Goal: Information Seeking & Learning: Learn about a topic

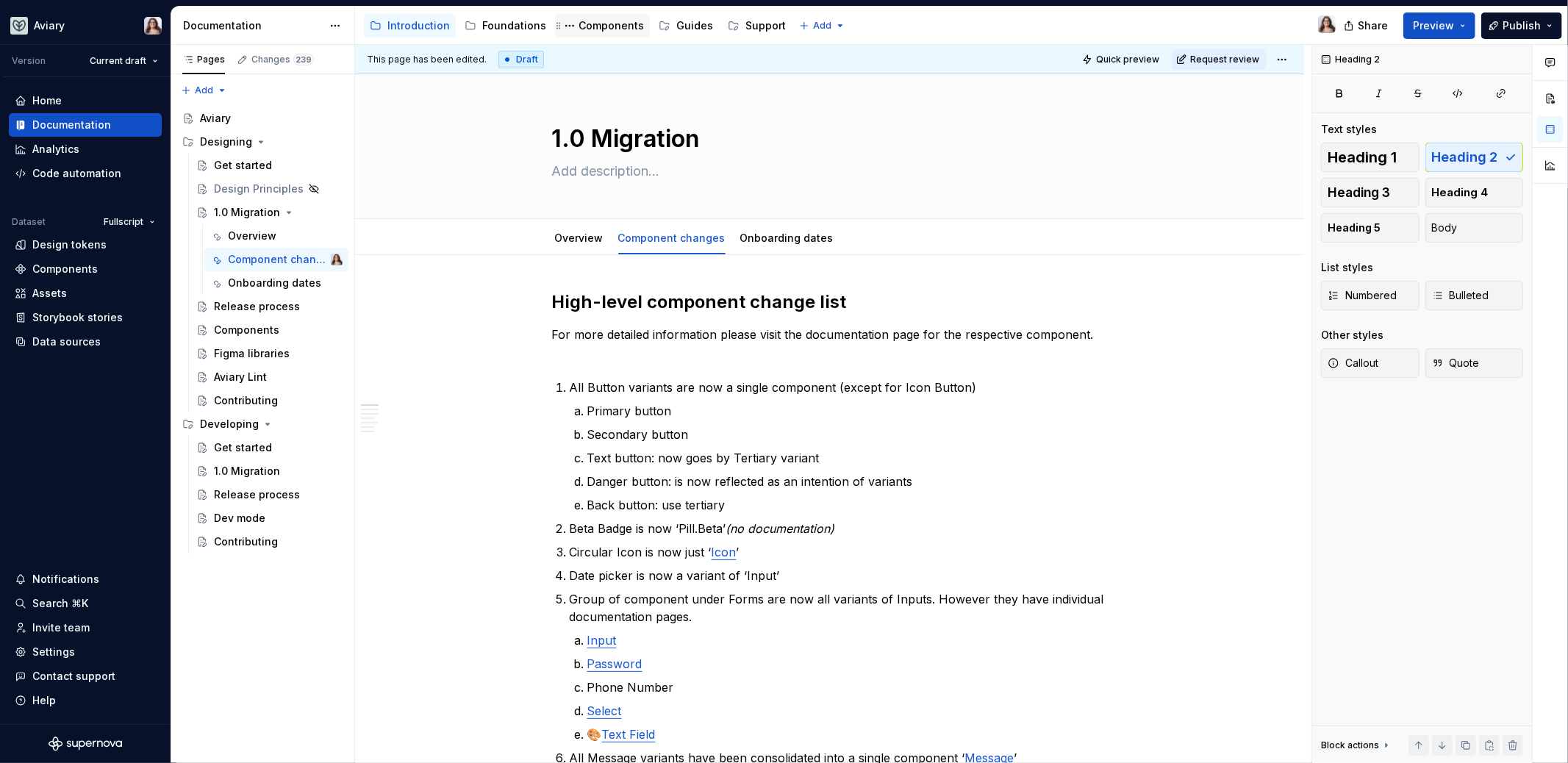
click at [587, 29] on div "Components" at bounding box center [611, 25] width 65 height 15
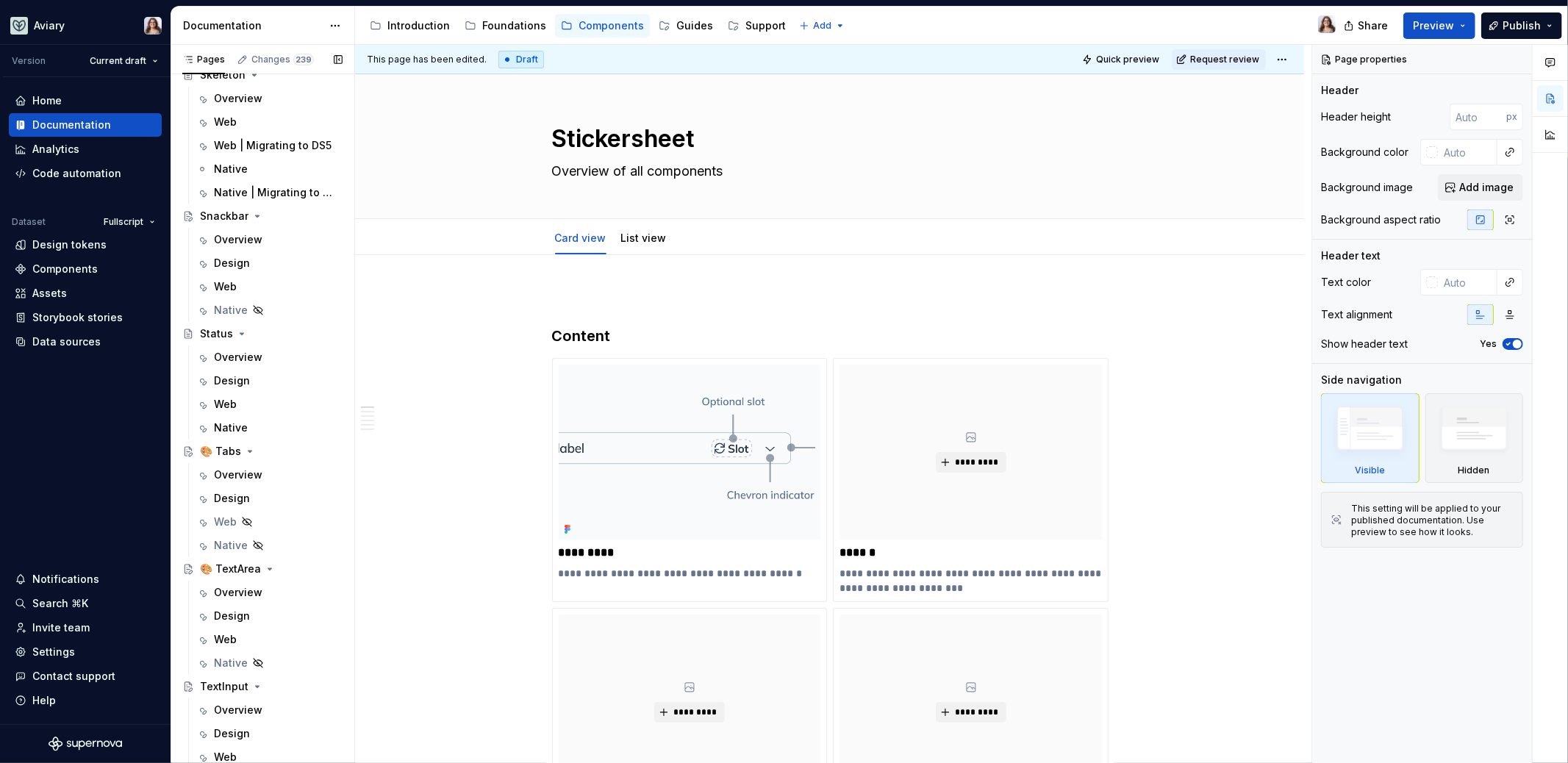
scroll to position [4584, 0]
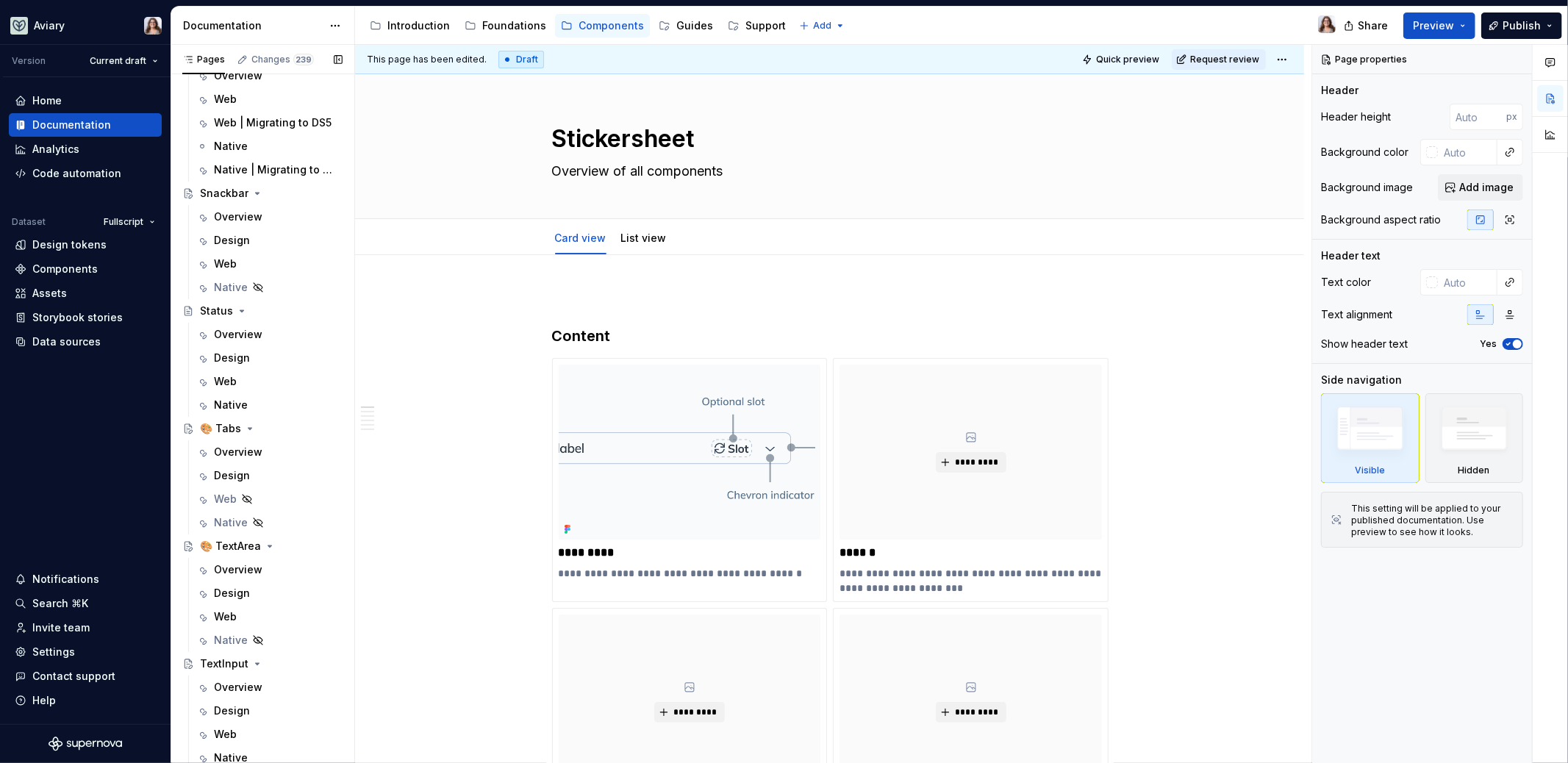
click at [245, 469] on div "Design" at bounding box center [232, 476] width 36 height 15
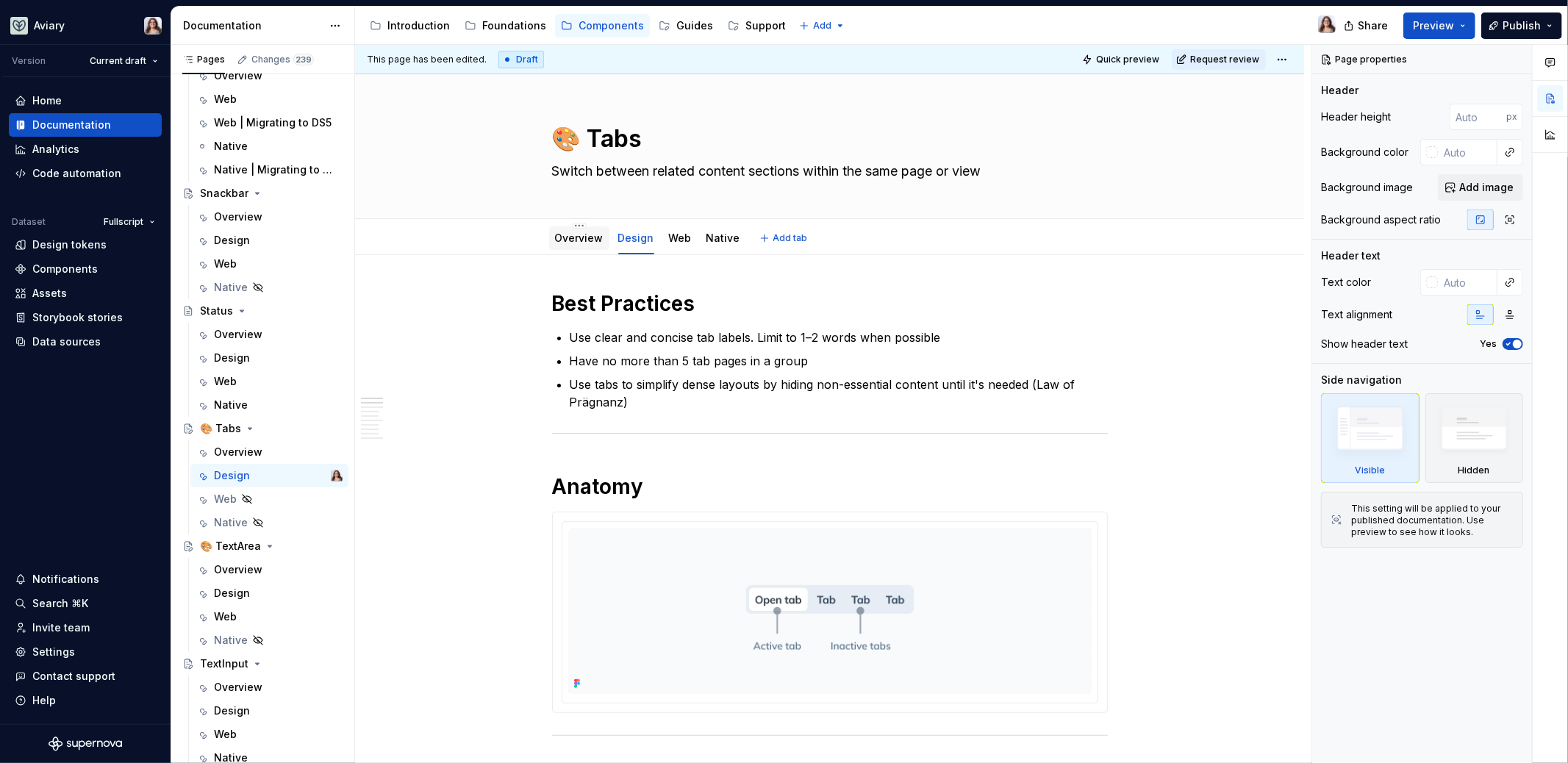
click at [570, 234] on link "Overview" at bounding box center [579, 238] width 49 height 12
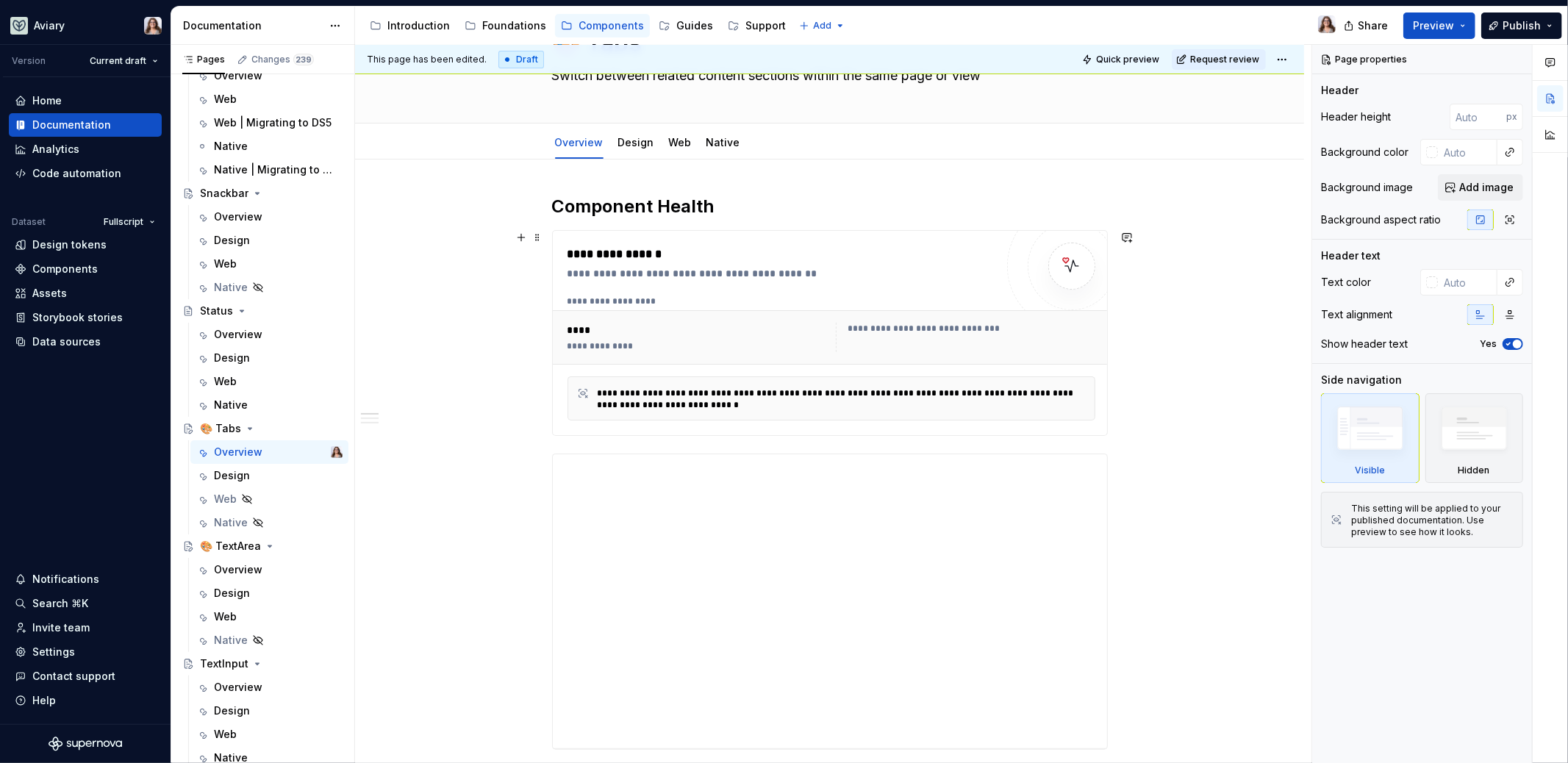
scroll to position [100, 0]
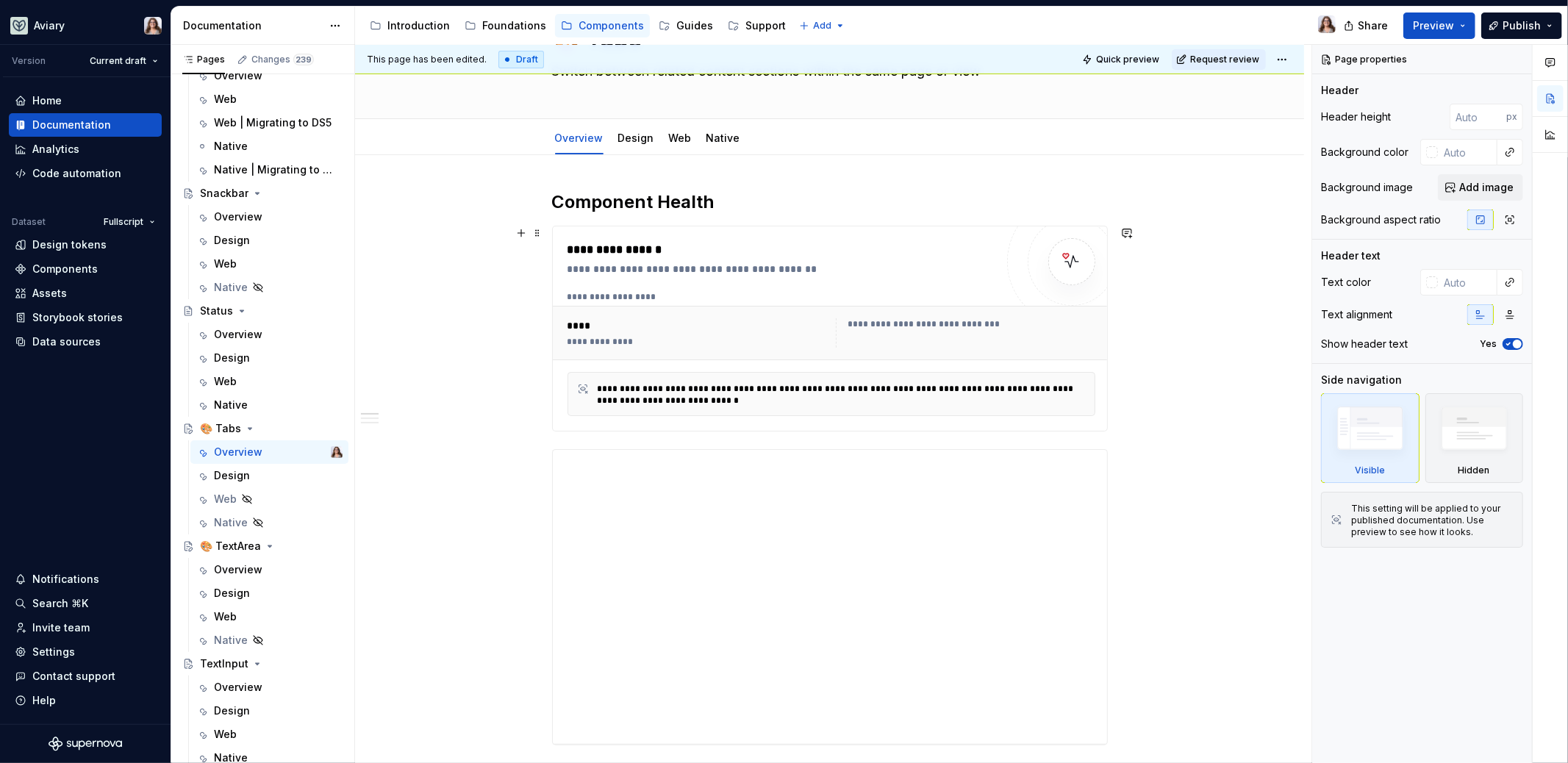
click at [942, 296] on div "**********" at bounding box center [832, 297] width 529 height 12
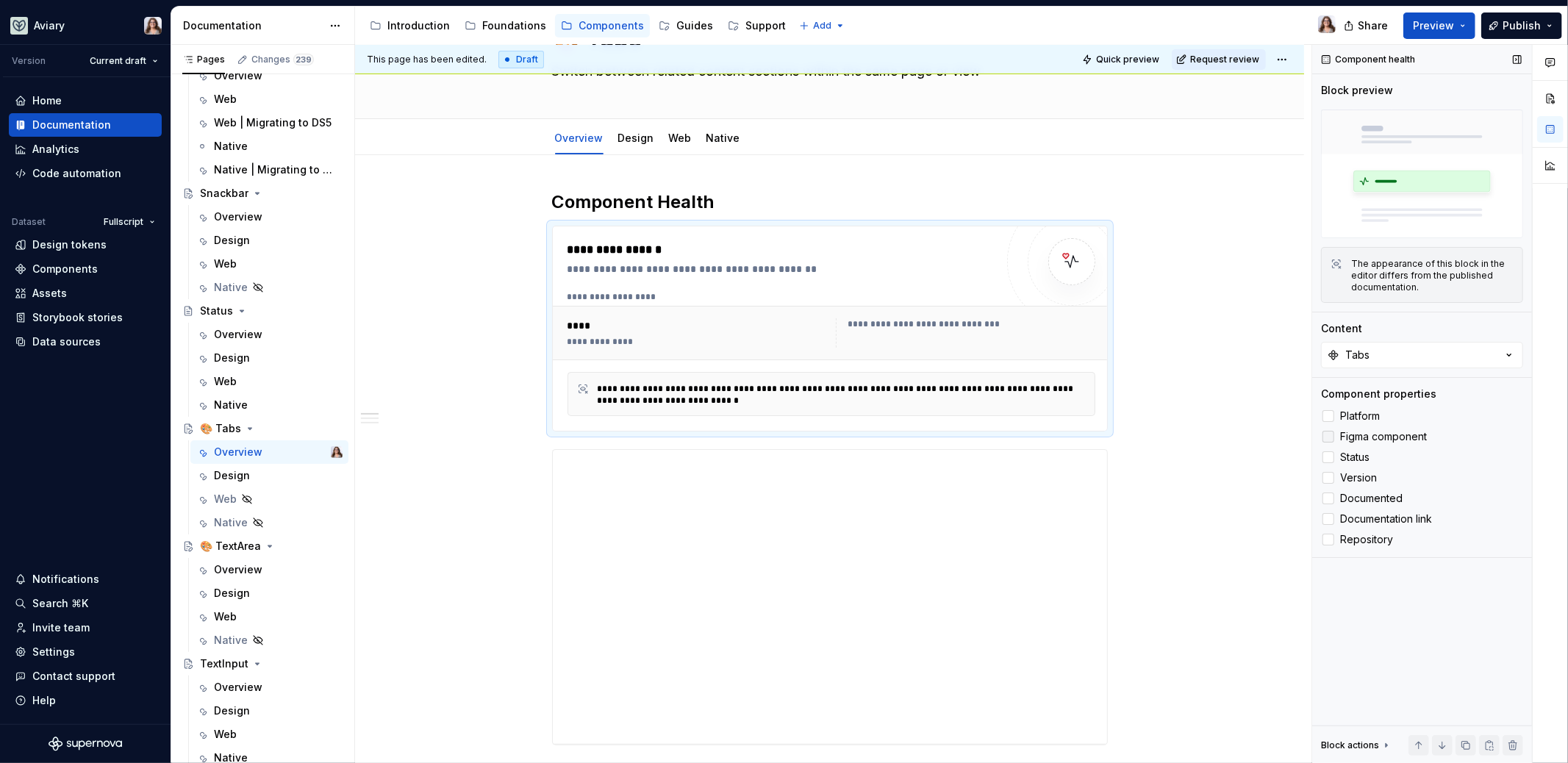
click at [1367, 432] on span "Figma component" at bounding box center [1383, 436] width 87 height 12
click at [1357, 413] on span "Platform" at bounding box center [1360, 415] width 40 height 12
click at [1358, 456] on span "Status" at bounding box center [1355, 457] width 29 height 12
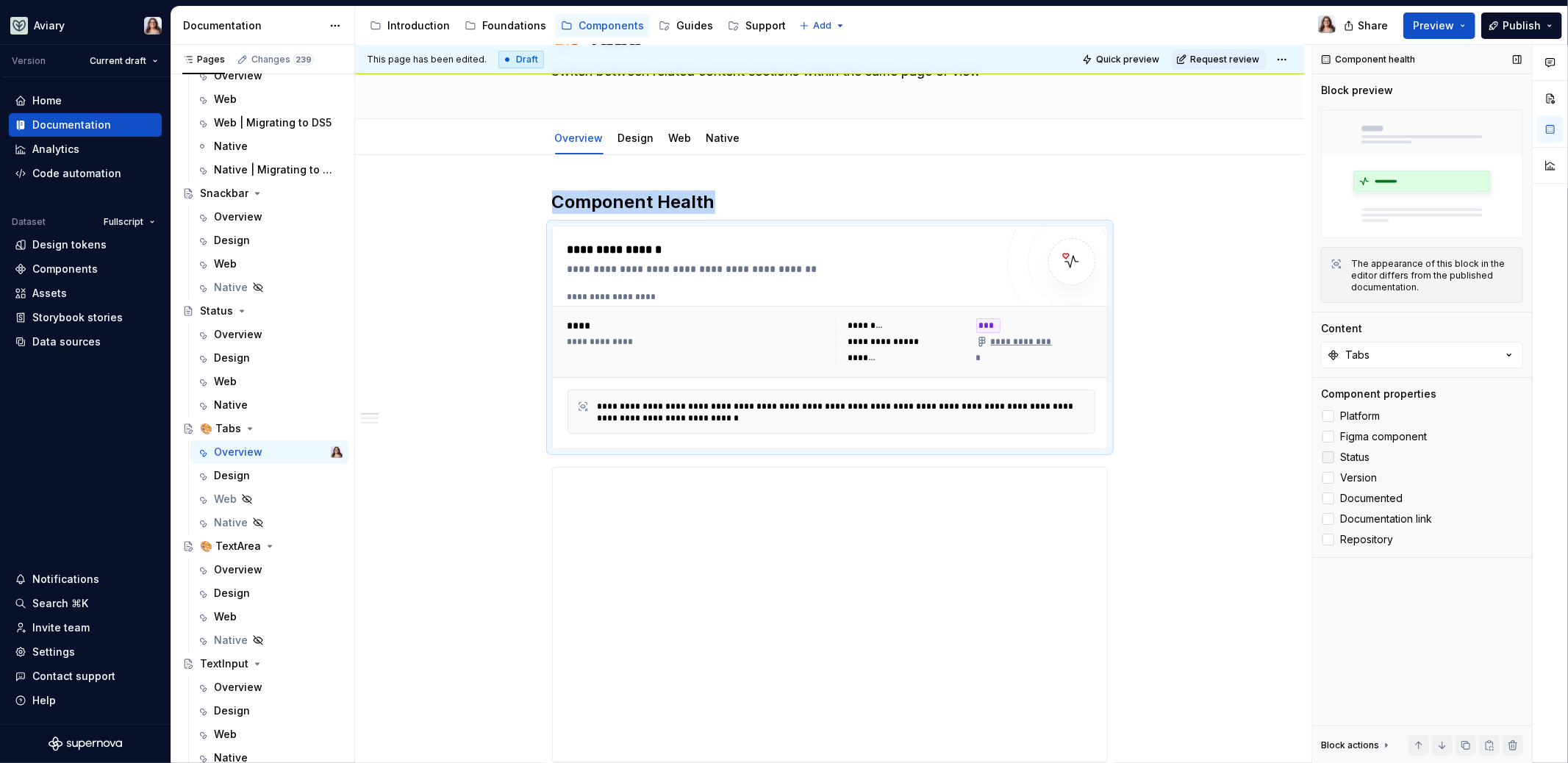
click at [1358, 456] on span "Status" at bounding box center [1355, 457] width 29 height 12
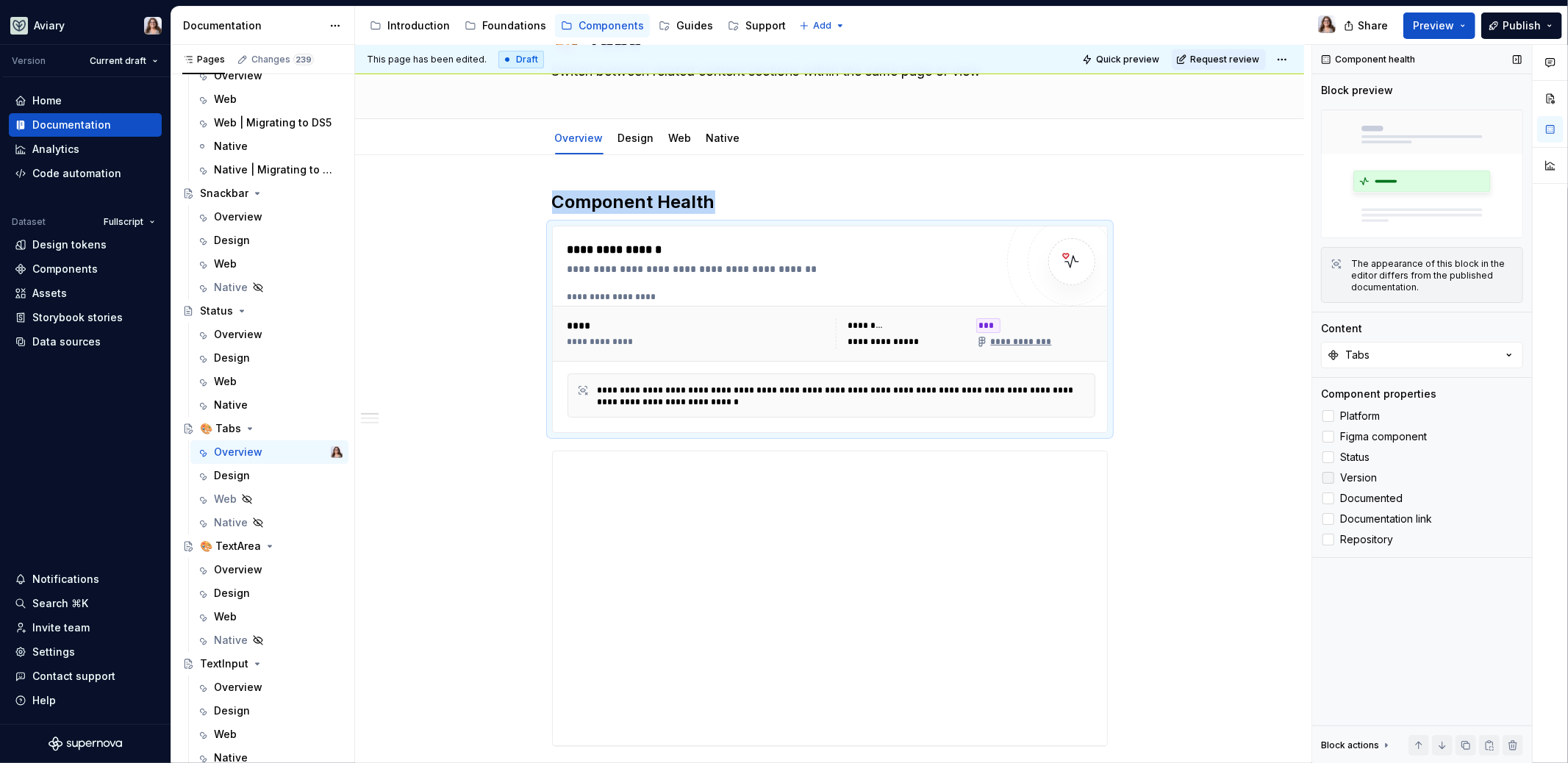
click at [1365, 481] on span "Version" at bounding box center [1358, 478] width 37 height 12
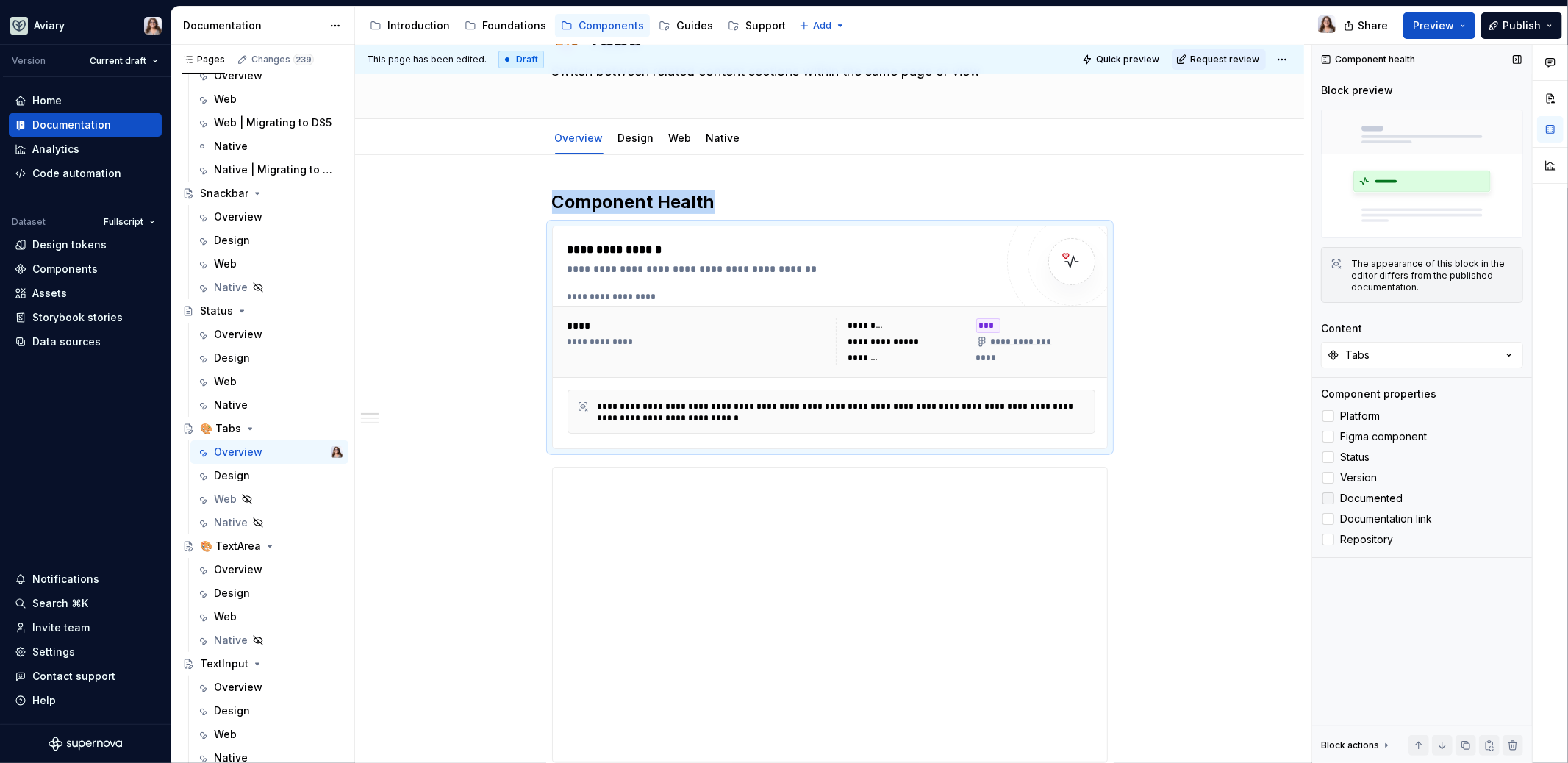
click at [1365, 499] on span "Documented" at bounding box center [1371, 498] width 62 height 12
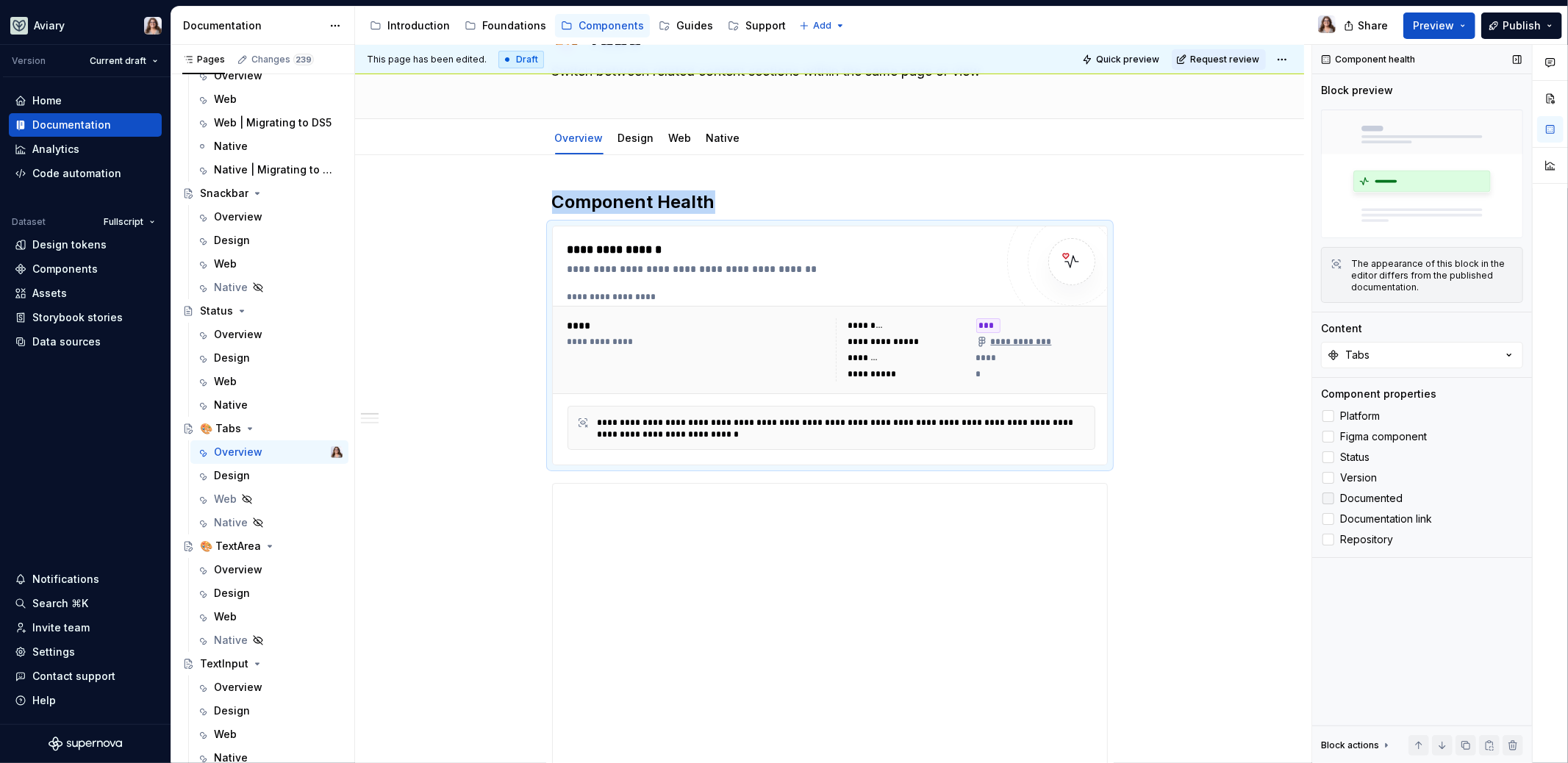
click at [1365, 499] on span "Documented" at bounding box center [1371, 498] width 62 height 12
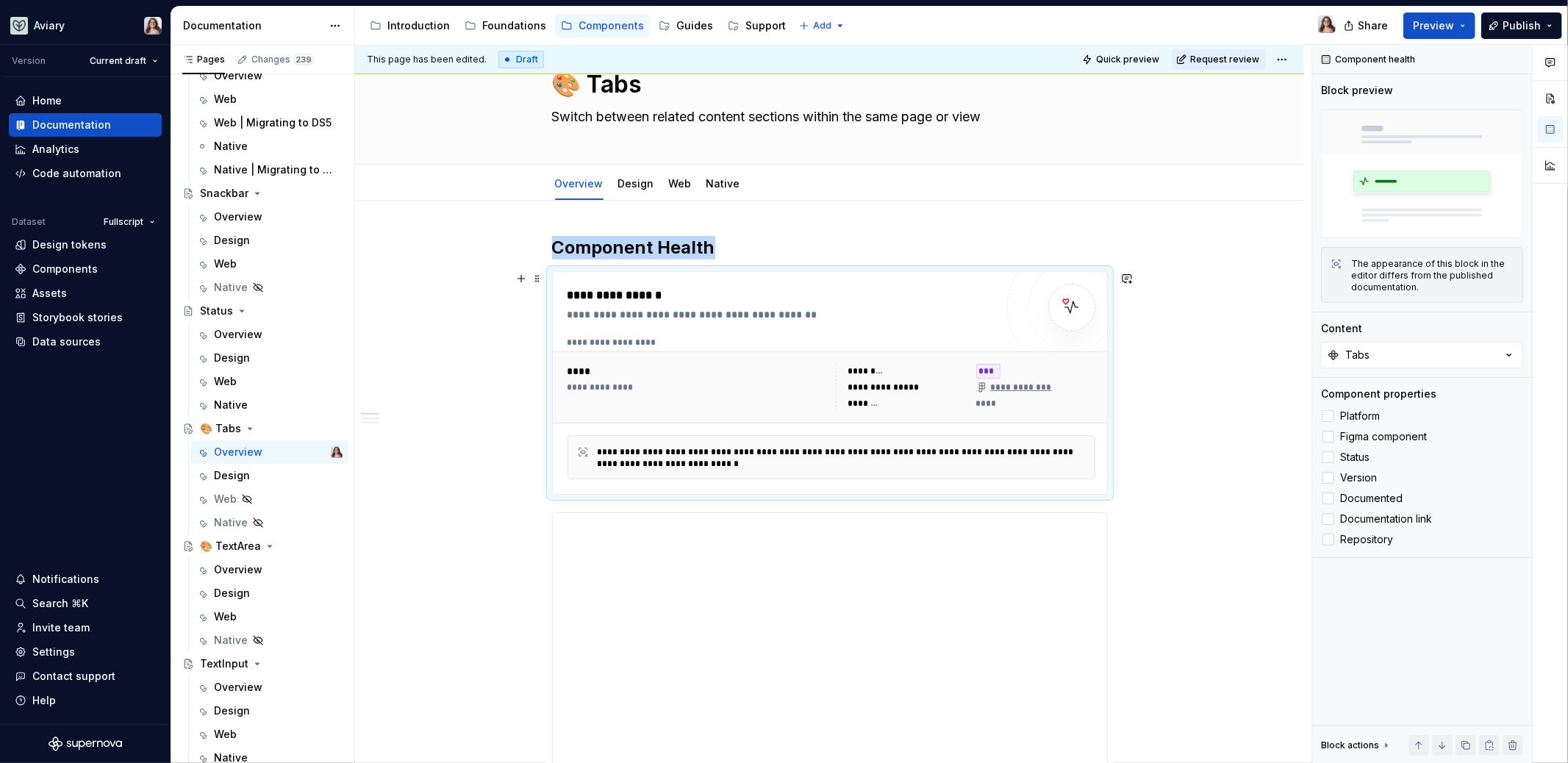
scroll to position [34, 0]
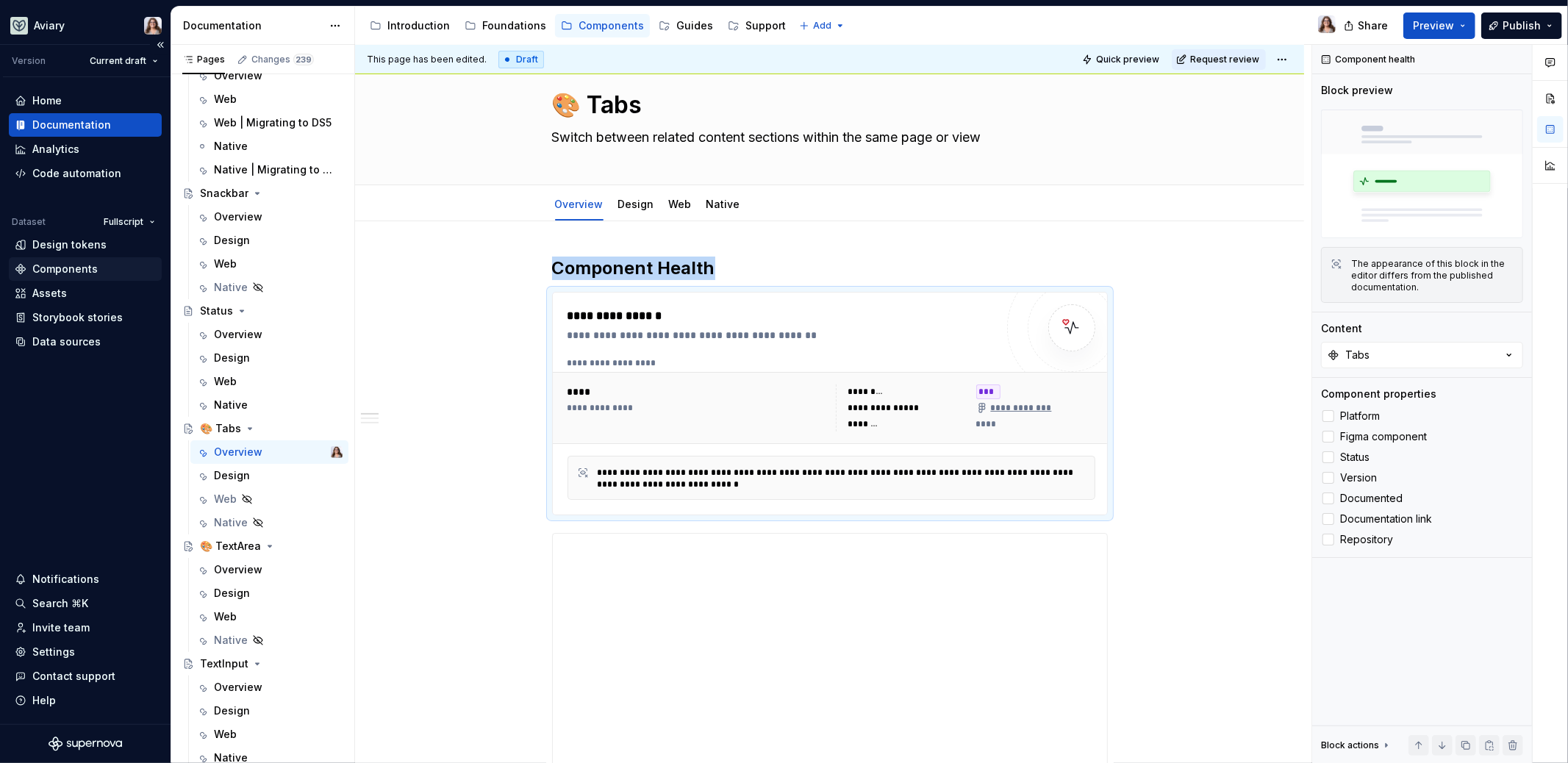
click at [72, 270] on div "Components" at bounding box center [65, 269] width 65 height 15
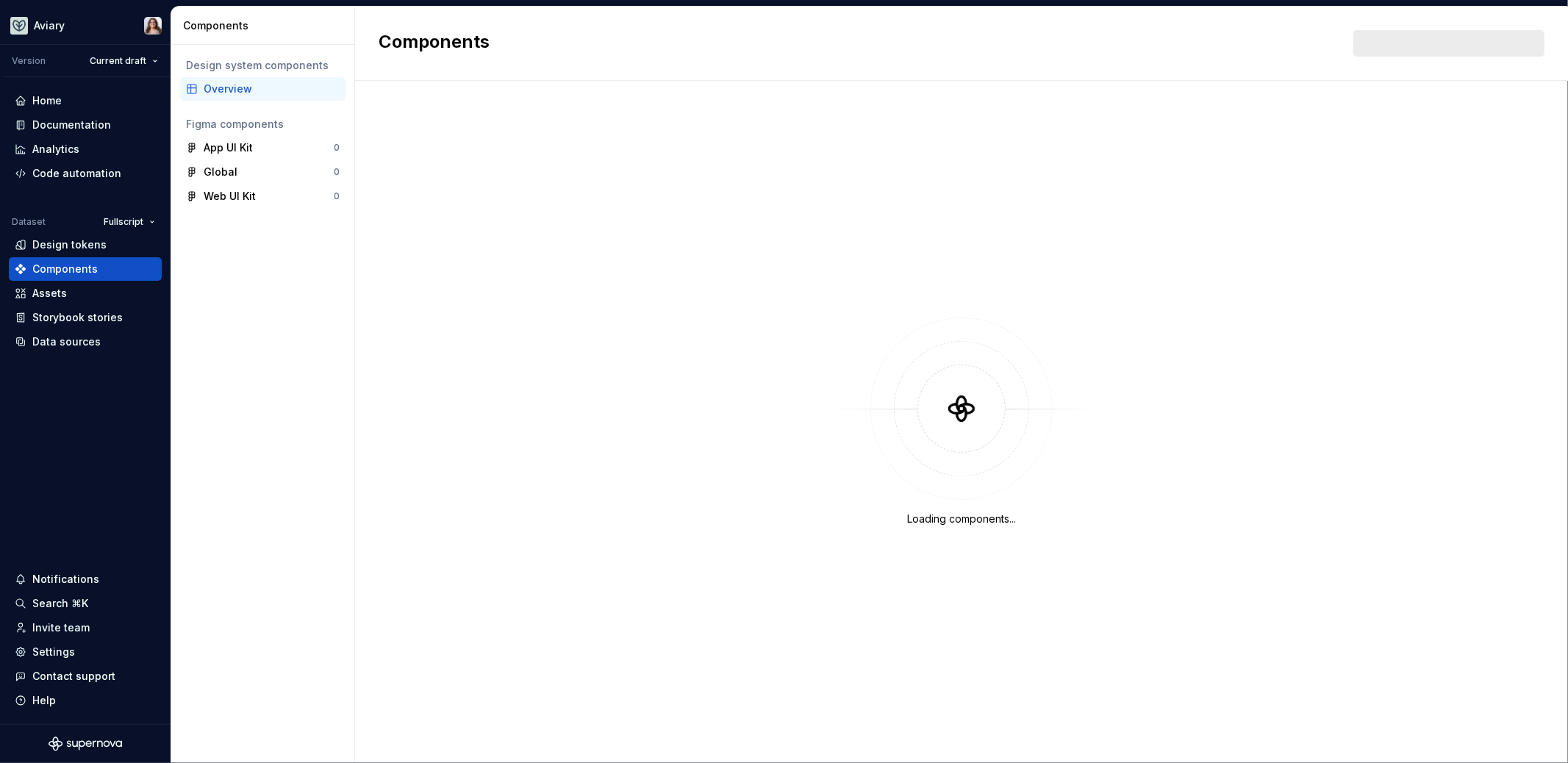
click at [224, 91] on div "Overview" at bounding box center [271, 89] width 136 height 15
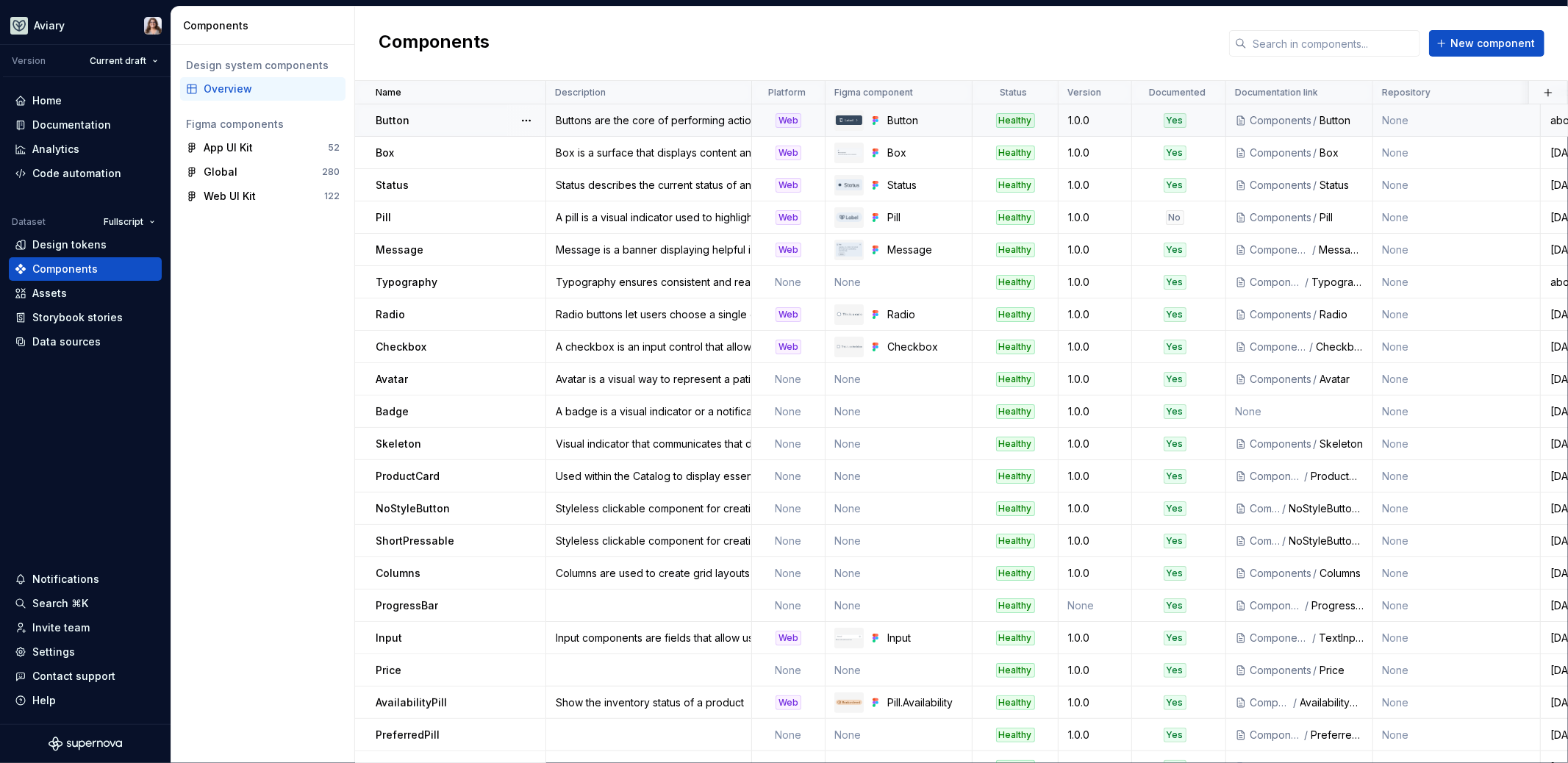
click at [462, 109] on td "Button" at bounding box center [451, 120] width 191 height 32
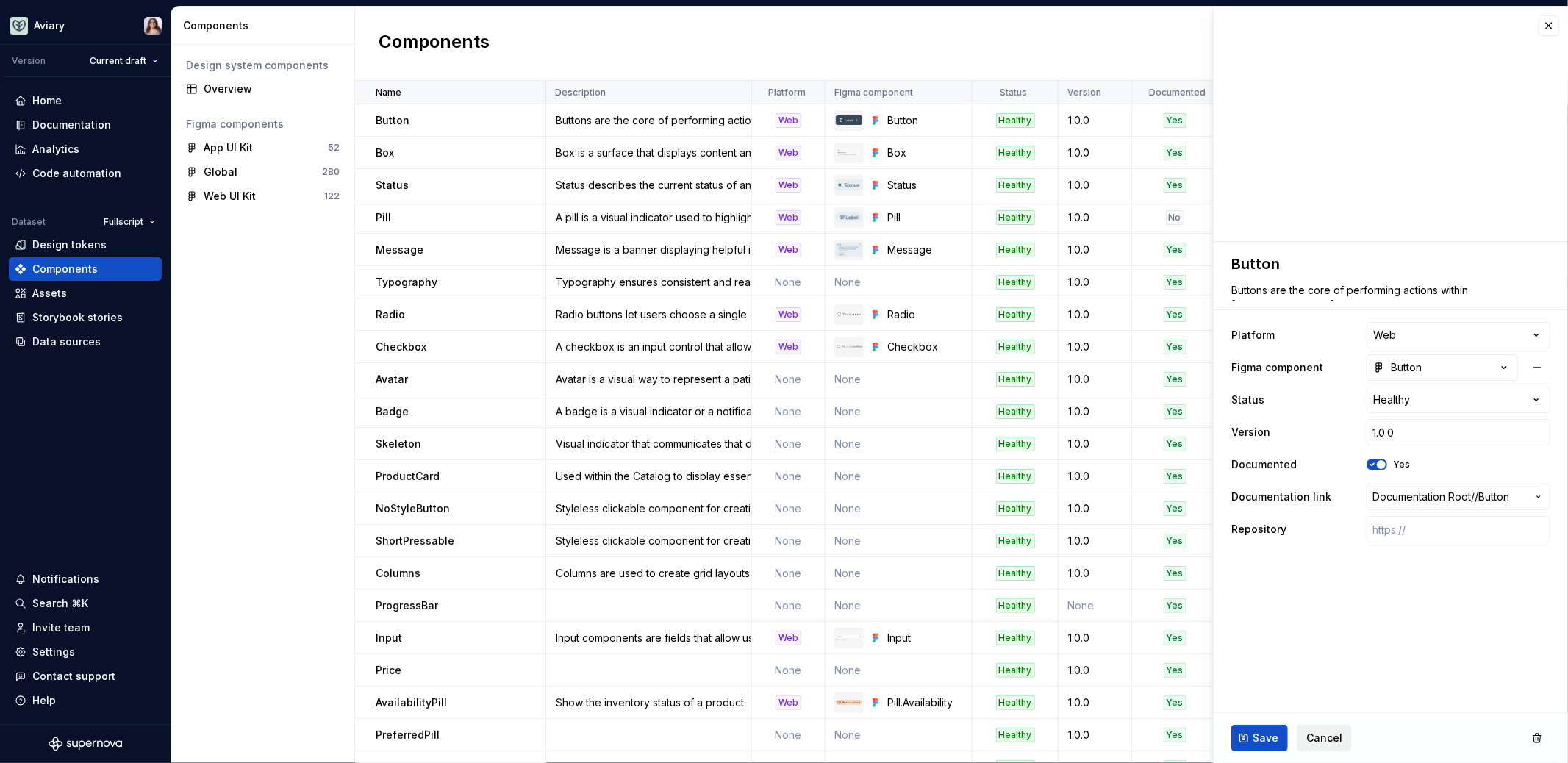
click at [1326, 736] on span "Cancel" at bounding box center [1324, 738] width 36 height 15
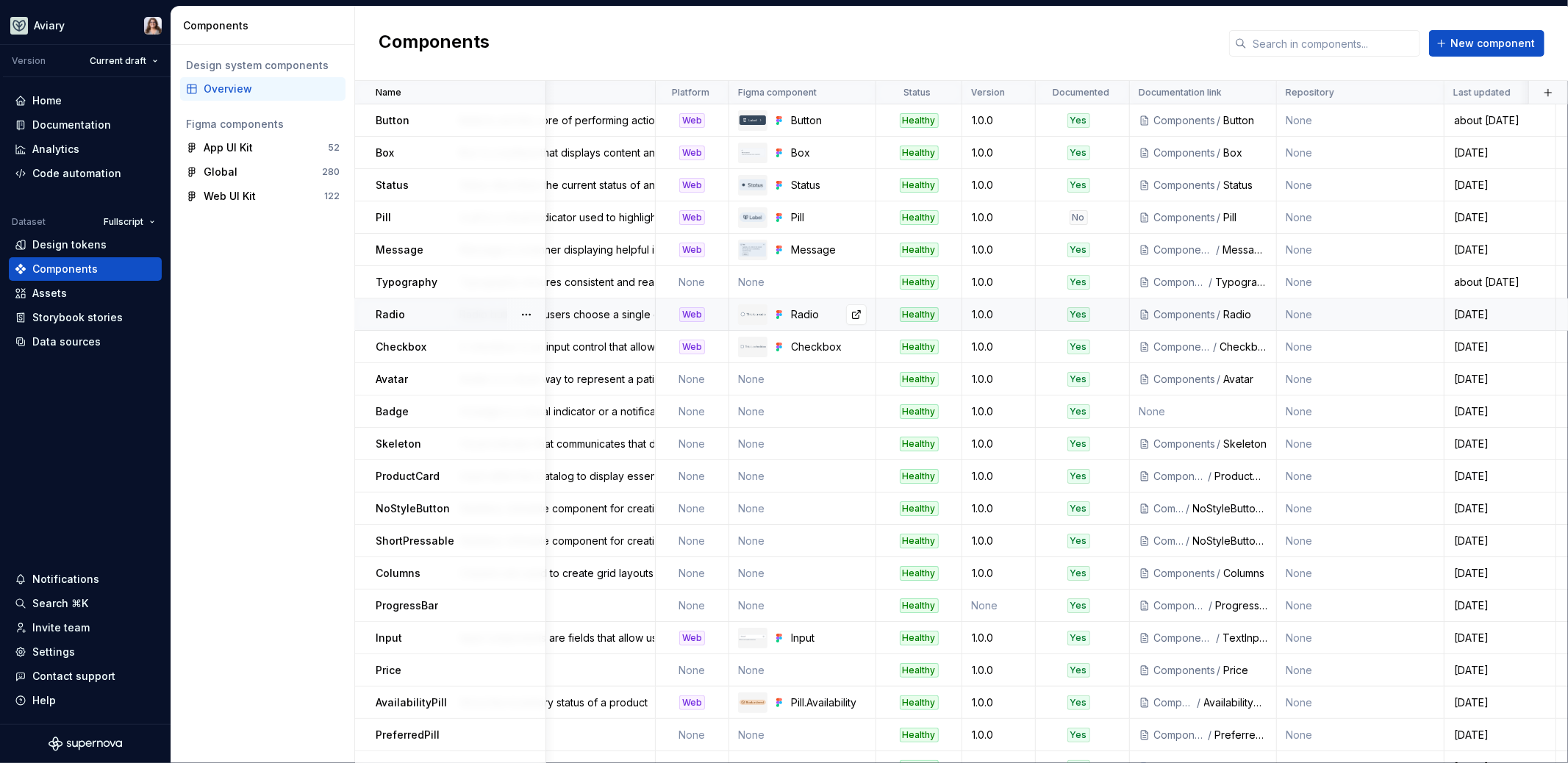
scroll to position [0, 132]
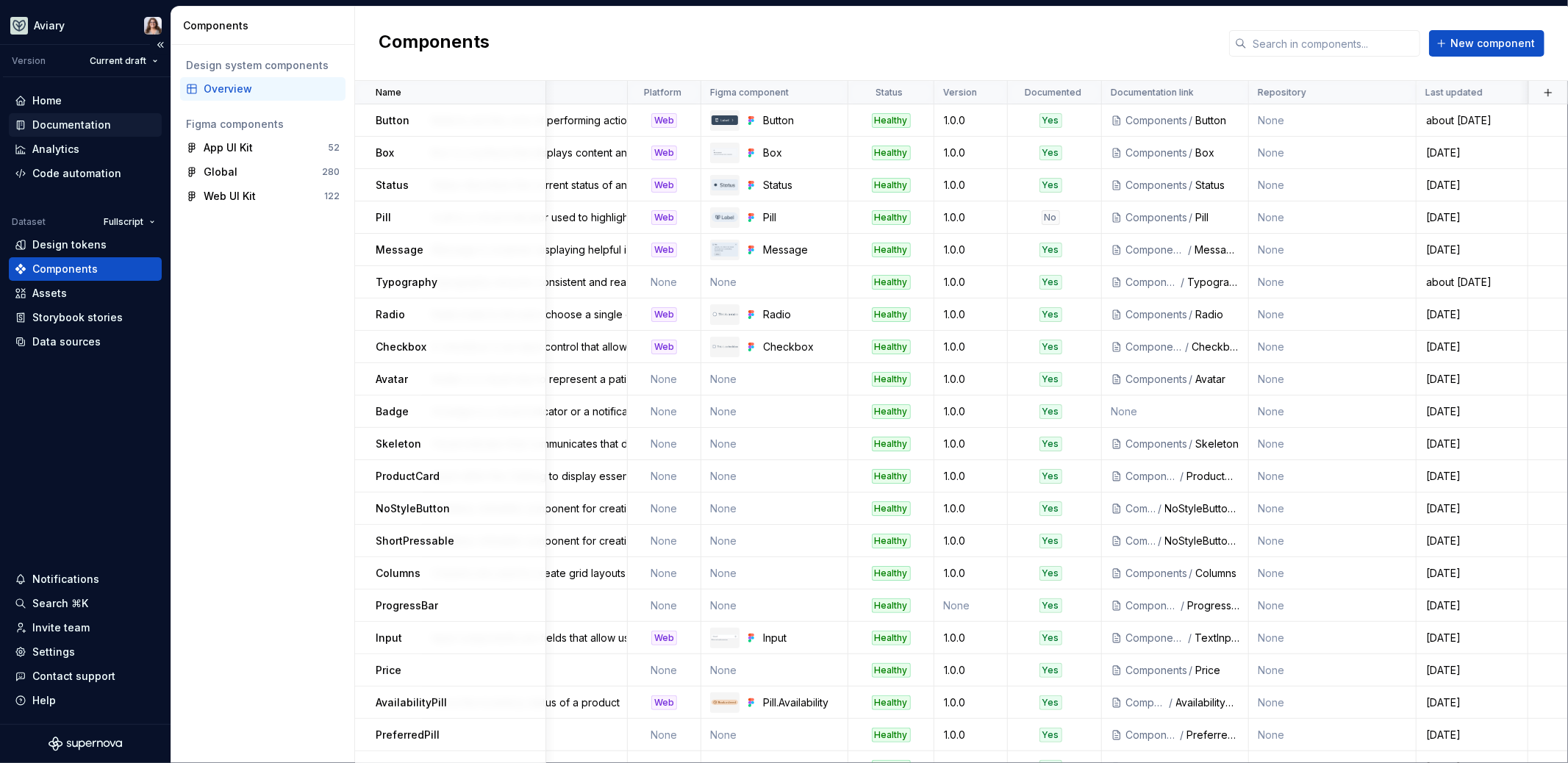
click at [55, 127] on div "Documentation" at bounding box center [72, 125] width 79 height 15
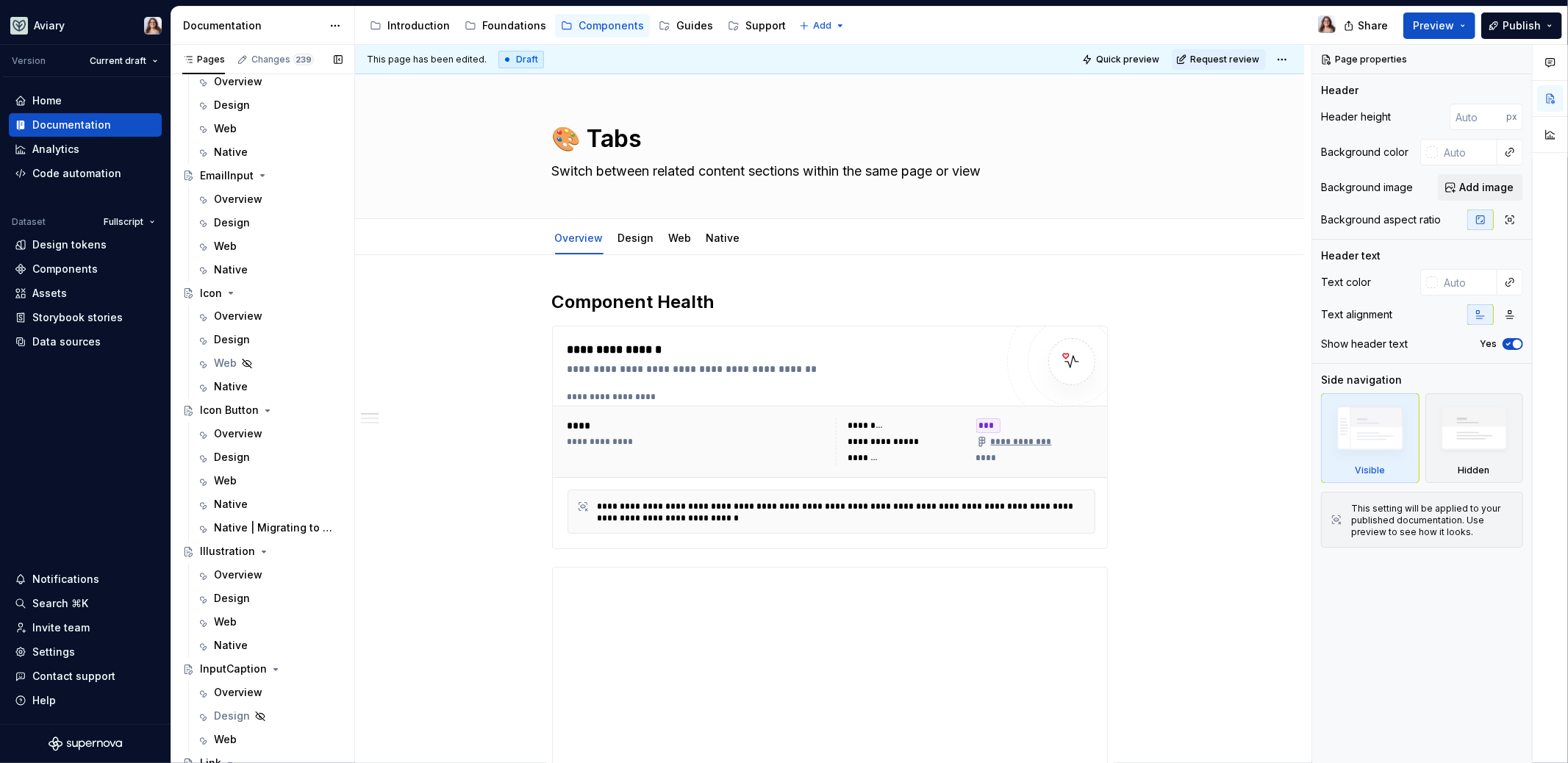
scroll to position [2110, 0]
click at [243, 461] on div "Design" at bounding box center [232, 455] width 36 height 15
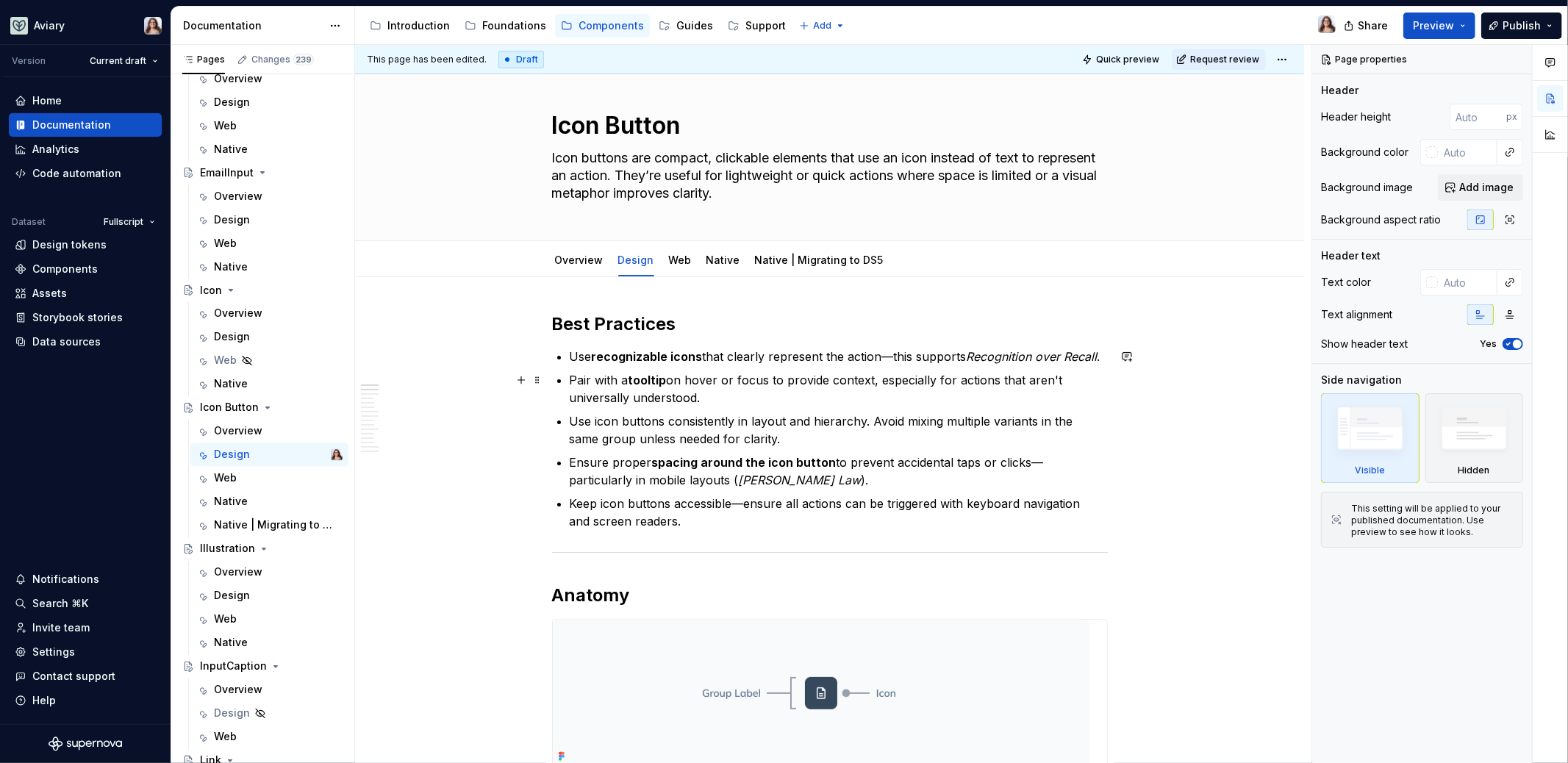
scroll to position [11, 0]
click at [680, 267] on div "Web" at bounding box center [680, 262] width 23 height 15
click at [683, 264] on link "Web" at bounding box center [680, 262] width 23 height 12
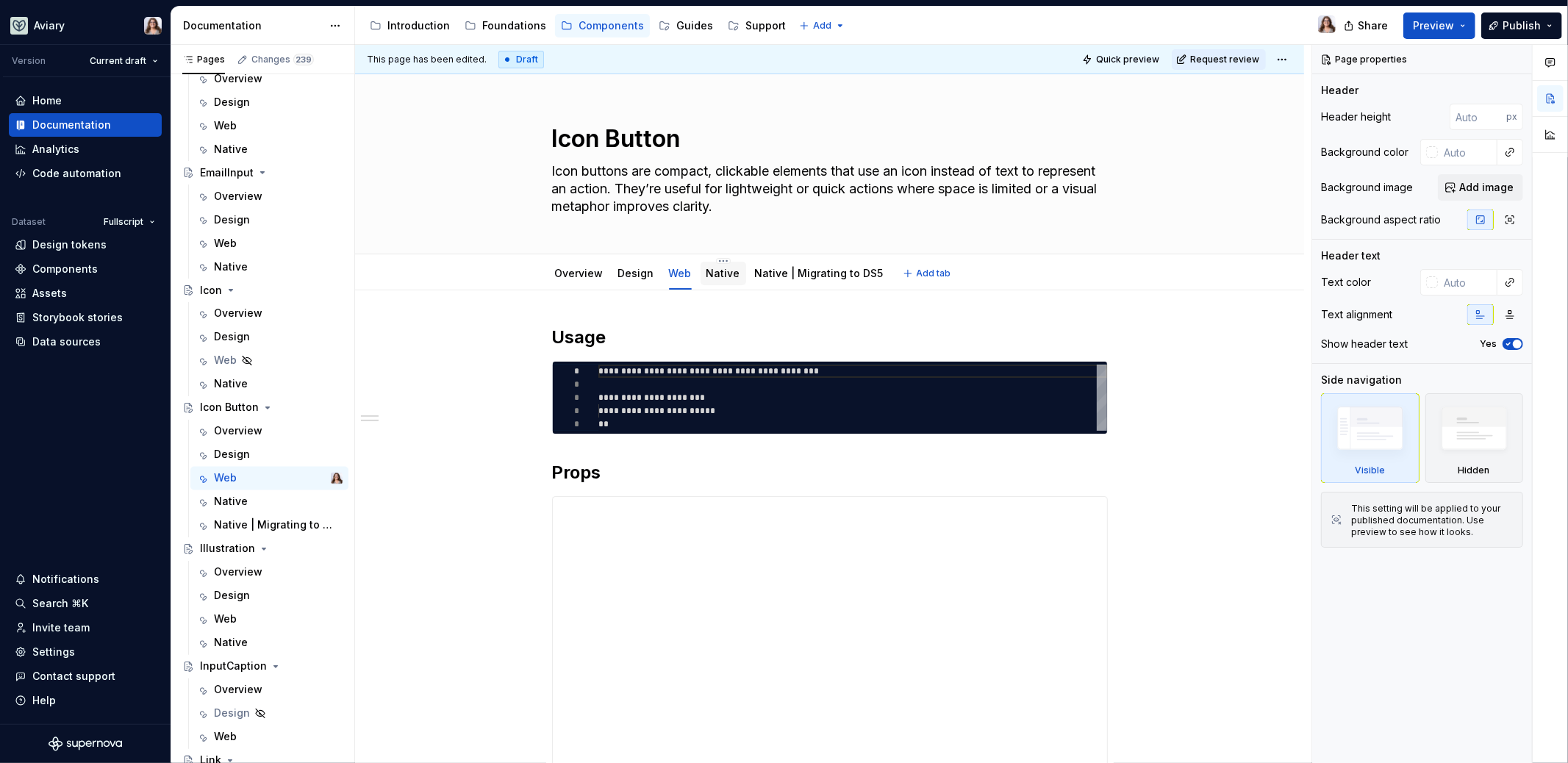
click at [720, 274] on link "Native" at bounding box center [724, 273] width 34 height 12
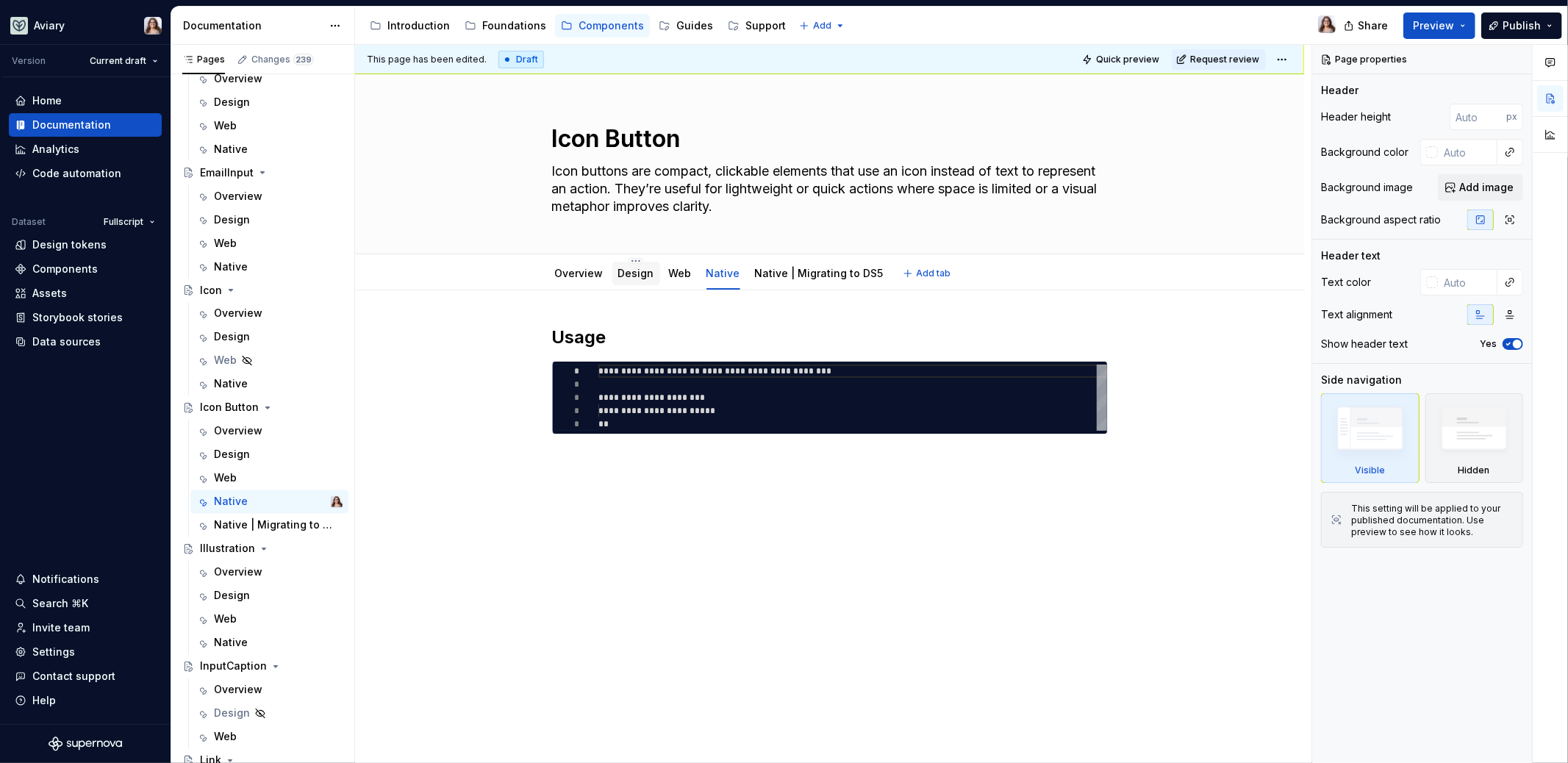
click at [633, 275] on link "Design" at bounding box center [636, 273] width 36 height 12
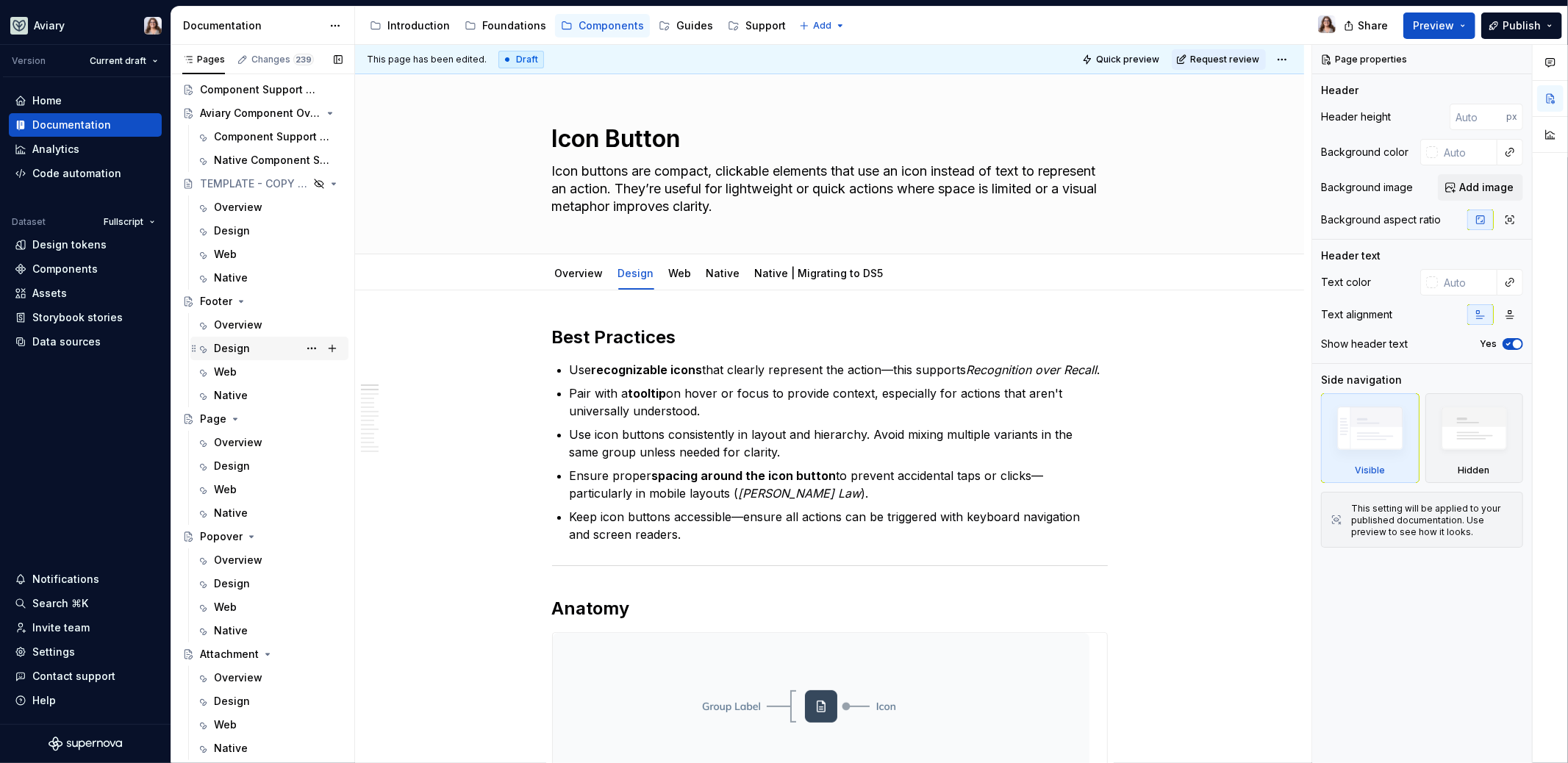
scroll to position [125, 0]
click at [421, 24] on div "Introduction" at bounding box center [418, 25] width 62 height 15
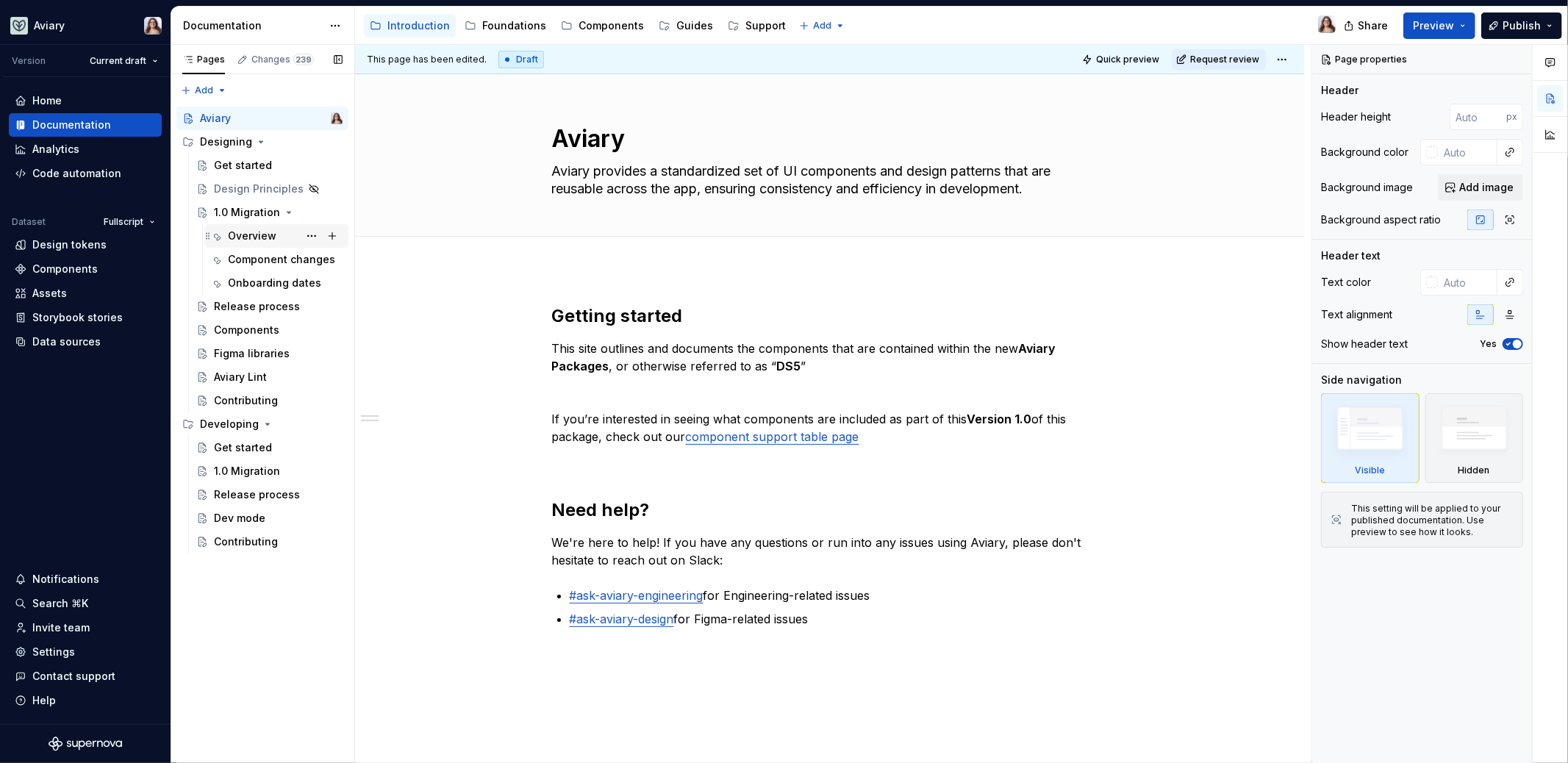
click at [247, 233] on div "Overview" at bounding box center [252, 236] width 49 height 15
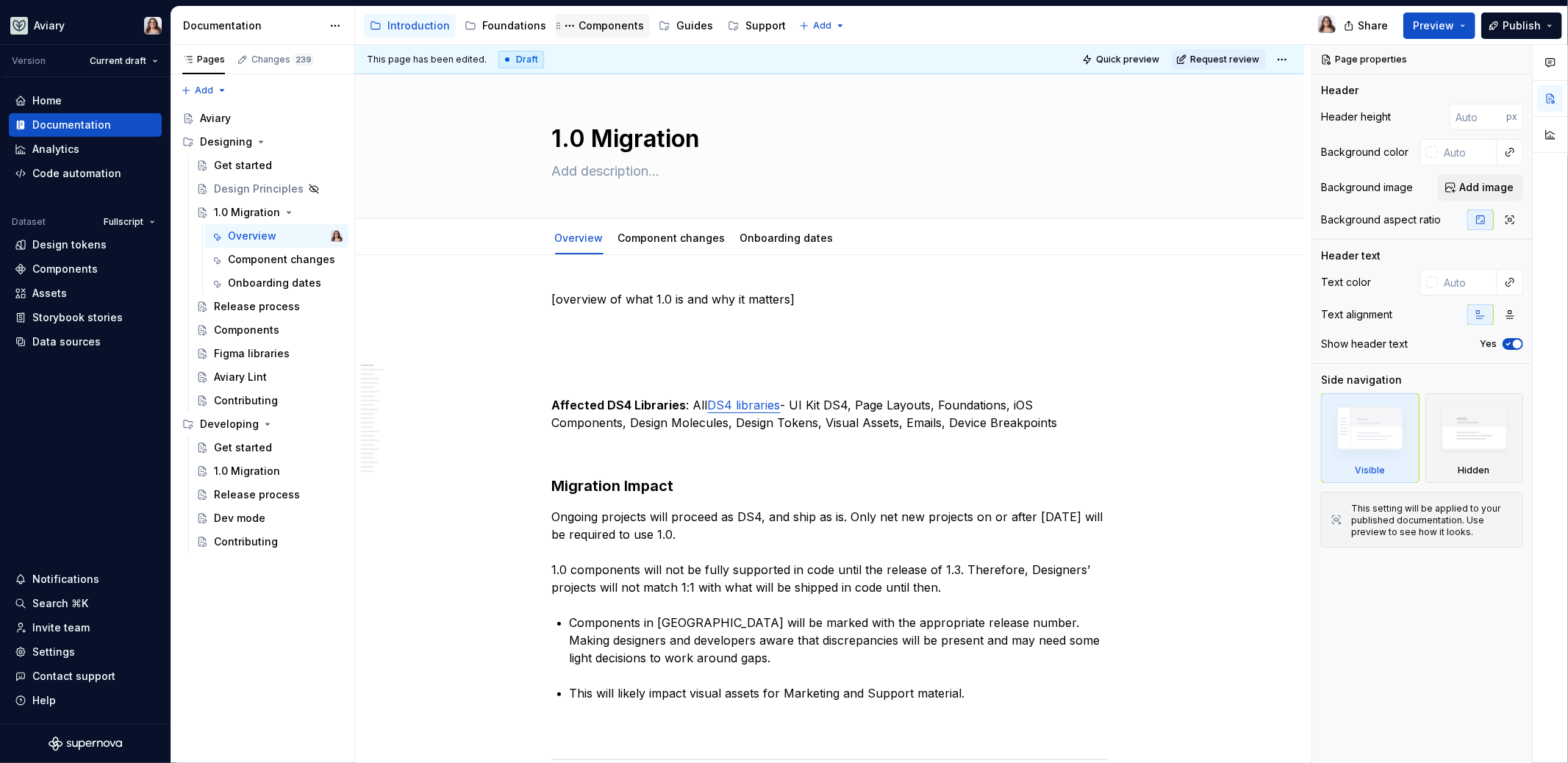
click at [593, 22] on div "Components" at bounding box center [611, 25] width 65 height 15
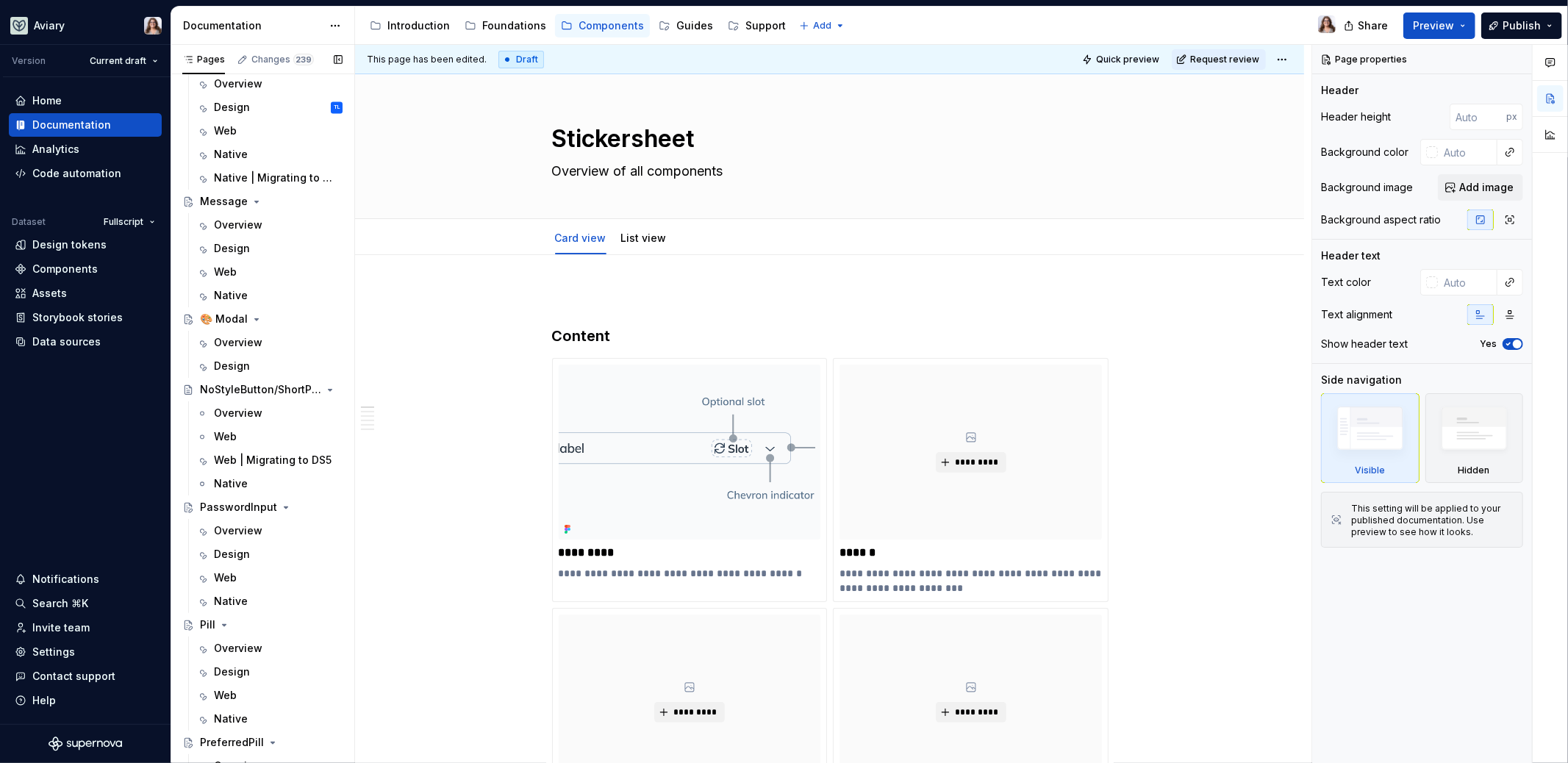
scroll to position [2245, 0]
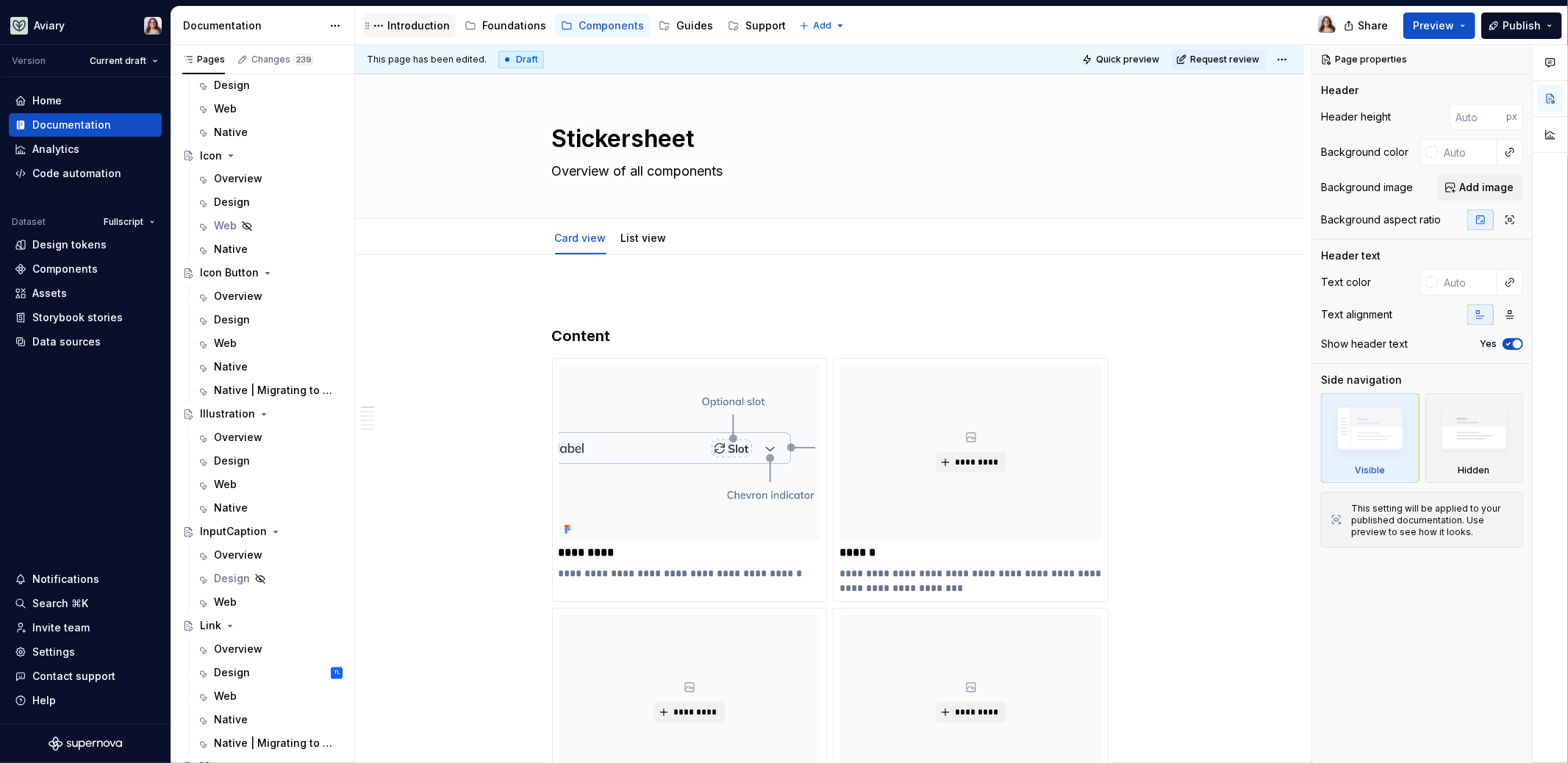
click at [388, 24] on div "Introduction" at bounding box center [418, 25] width 62 height 15
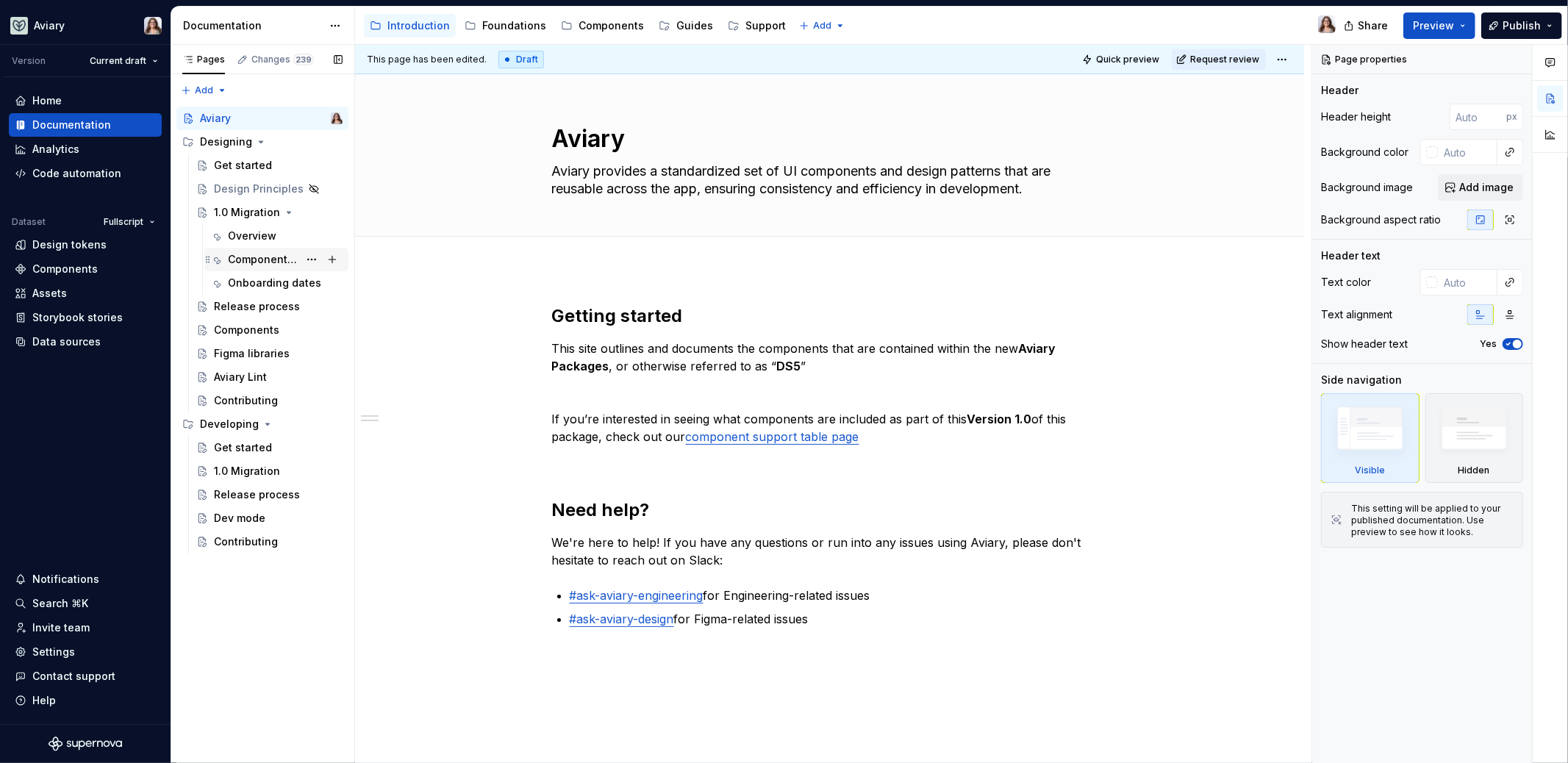
click at [257, 256] on div "Component changes" at bounding box center [264, 259] width 71 height 15
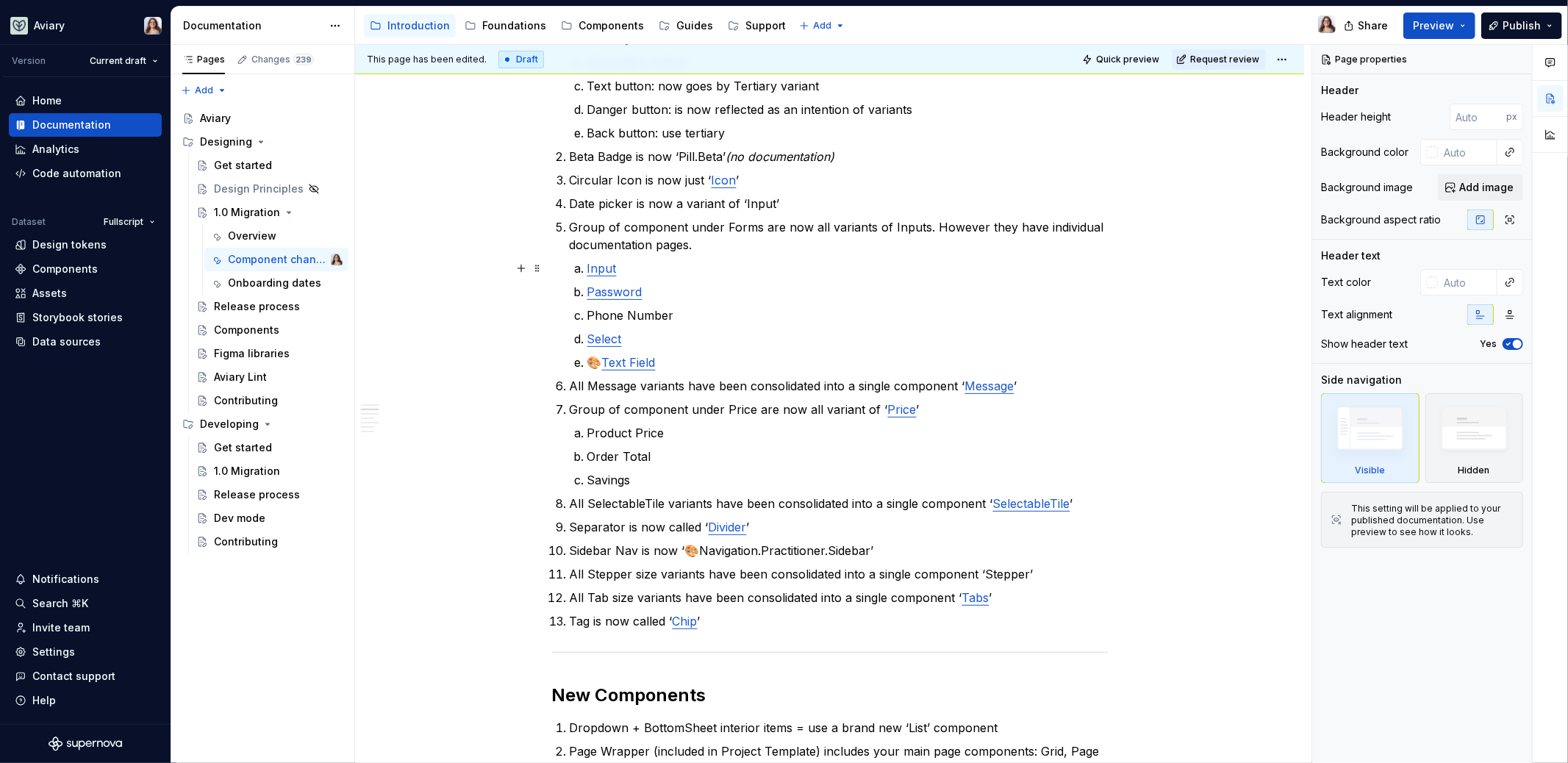
scroll to position [197, 0]
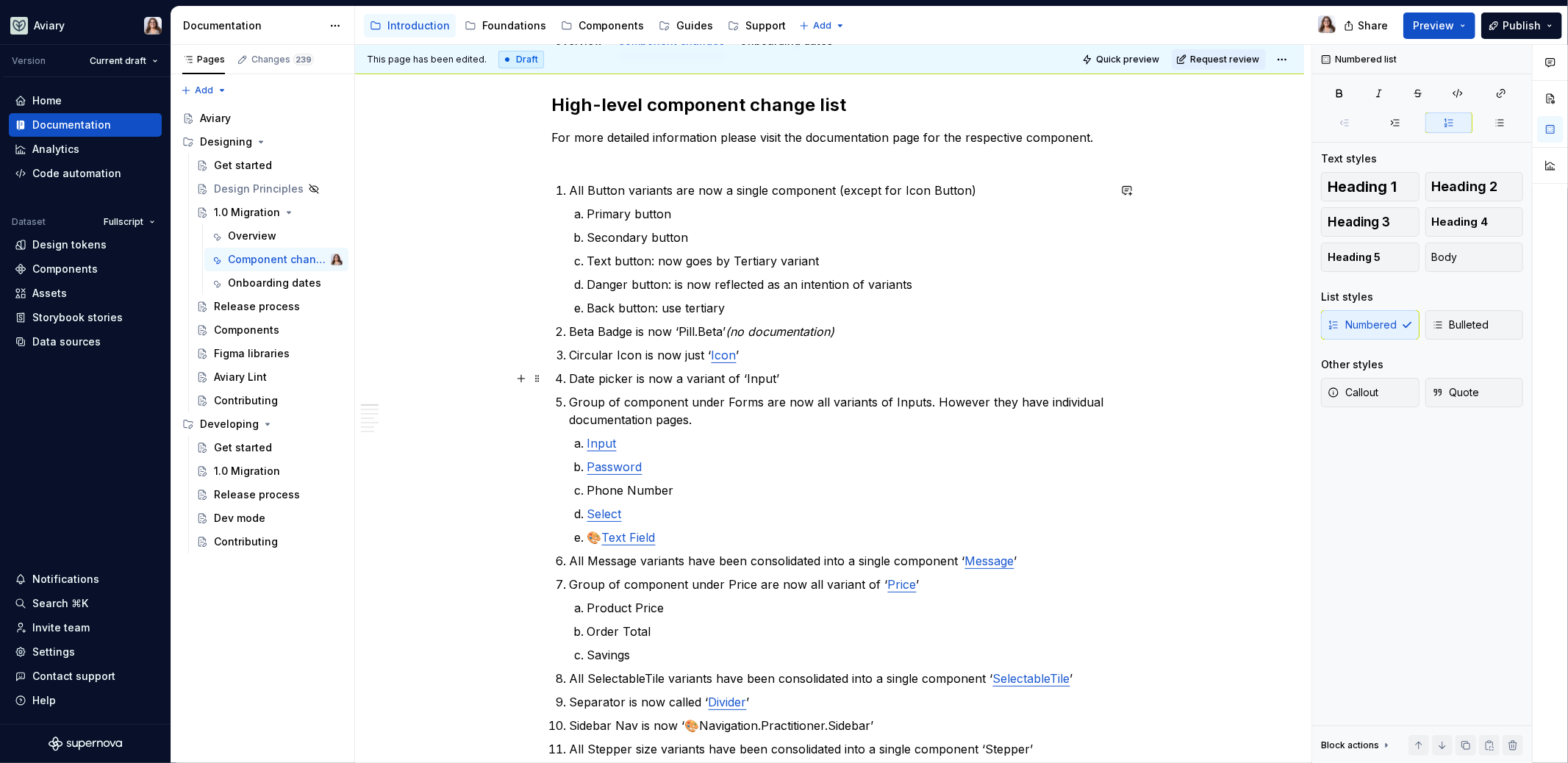
click at [784, 380] on p "Date picker is now a variant of ‘Input’" at bounding box center [838, 378] width 538 height 18
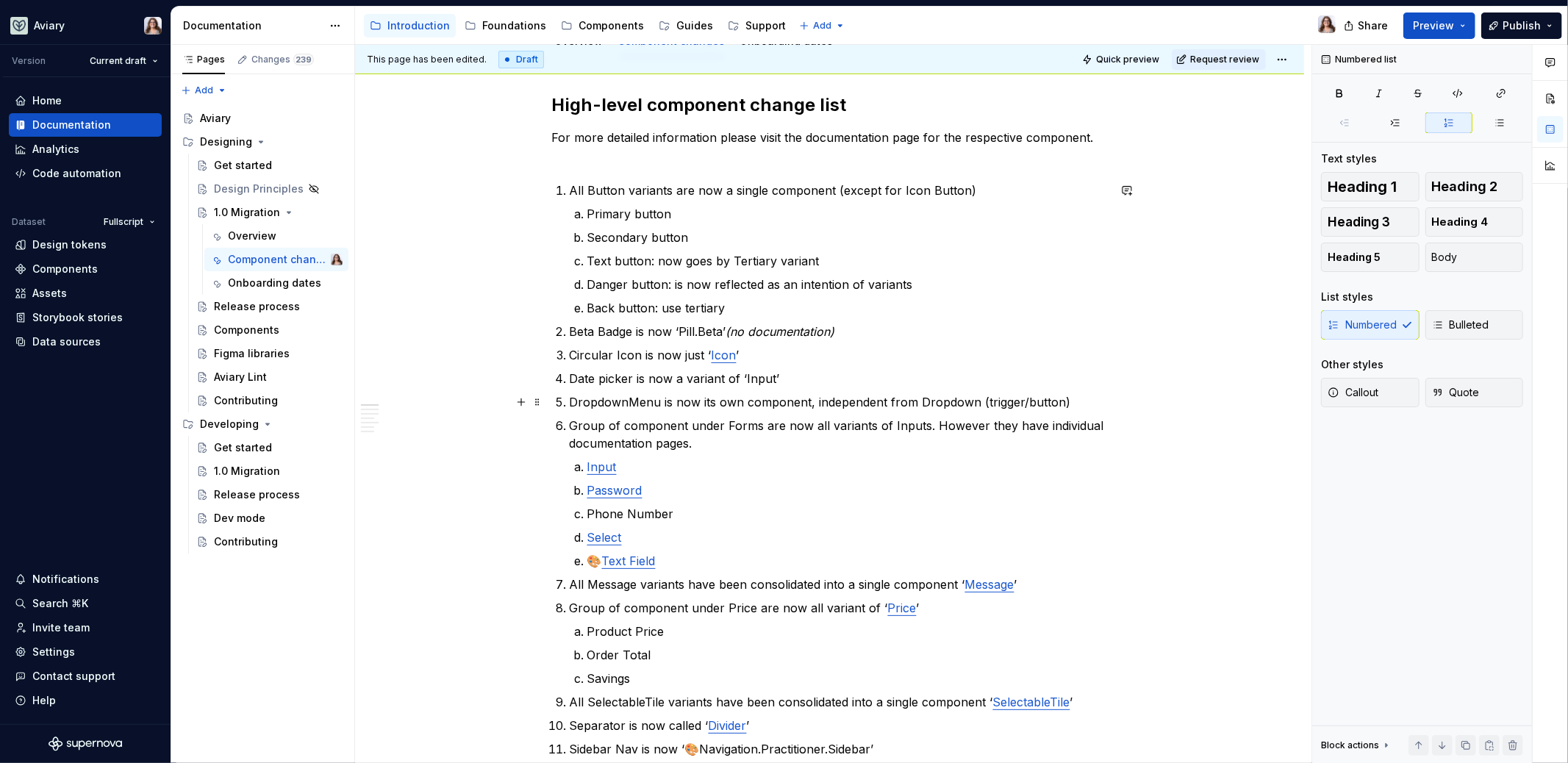
click at [1063, 401] on p "DropdownMenu is now its own component, independent from Dropdown (trigger/butto…" at bounding box center [838, 402] width 538 height 18
drag, startPoint x: 655, startPoint y: 399, endPoint x: 563, endPoint y: 398, distance: 92.0
click at [569, 398] on li "DropdownMenu is now its own component, independent from Dropdown (trigger/butto…" at bounding box center [838, 402] width 538 height 18
click at [831, 403] on p "DropdownMenu is now its own component, independent from Dropdown (trigger/butto…" at bounding box center [838, 402] width 538 height 18
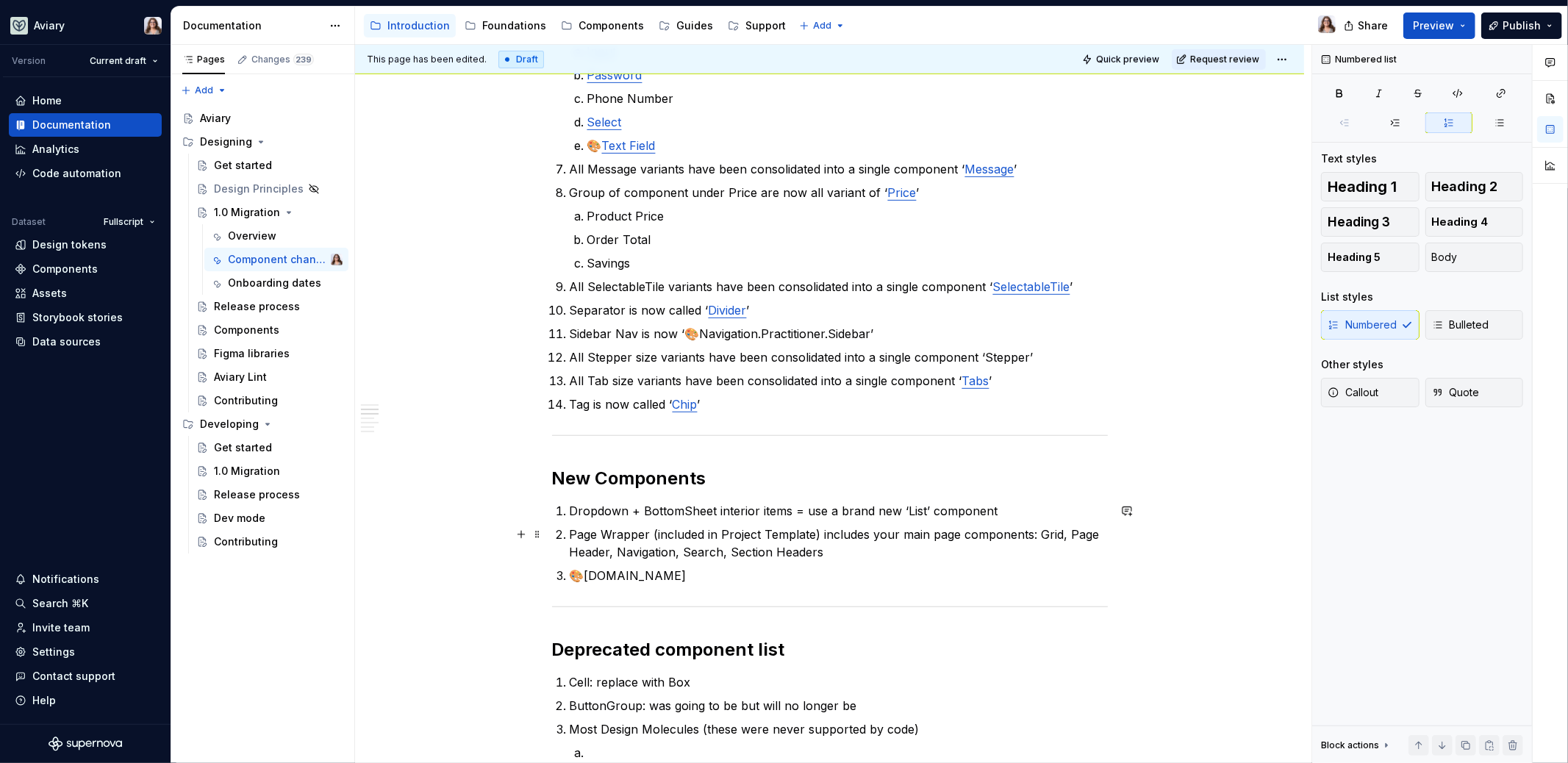
scroll to position [618, 0]
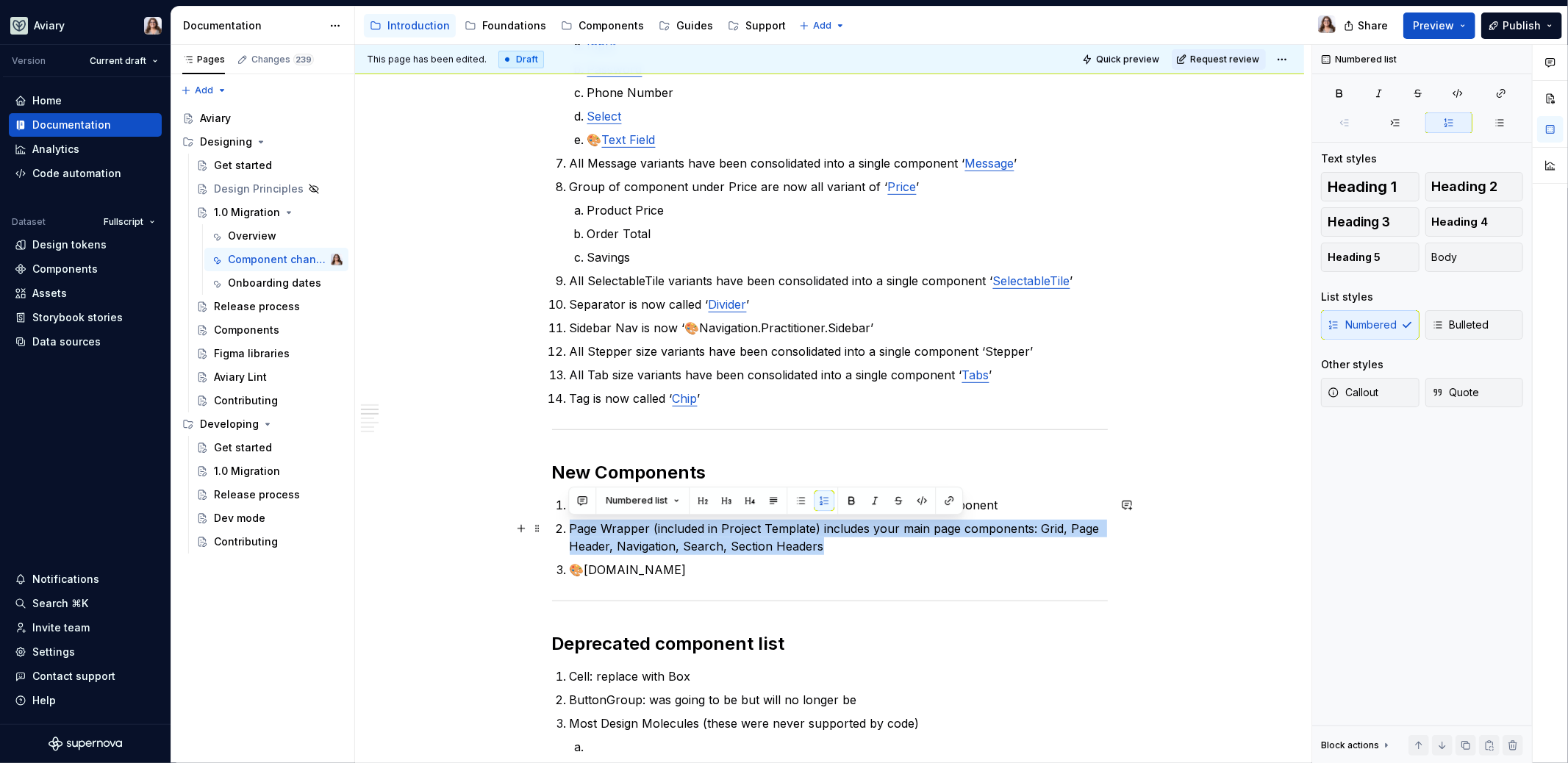
drag, startPoint x: 821, startPoint y: 543, endPoint x: 564, endPoint y: 526, distance: 257.6
click at [569, 526] on li "Page Wrapper (included in Project Template) includes your main page components:…" at bounding box center [838, 538] width 538 height 35
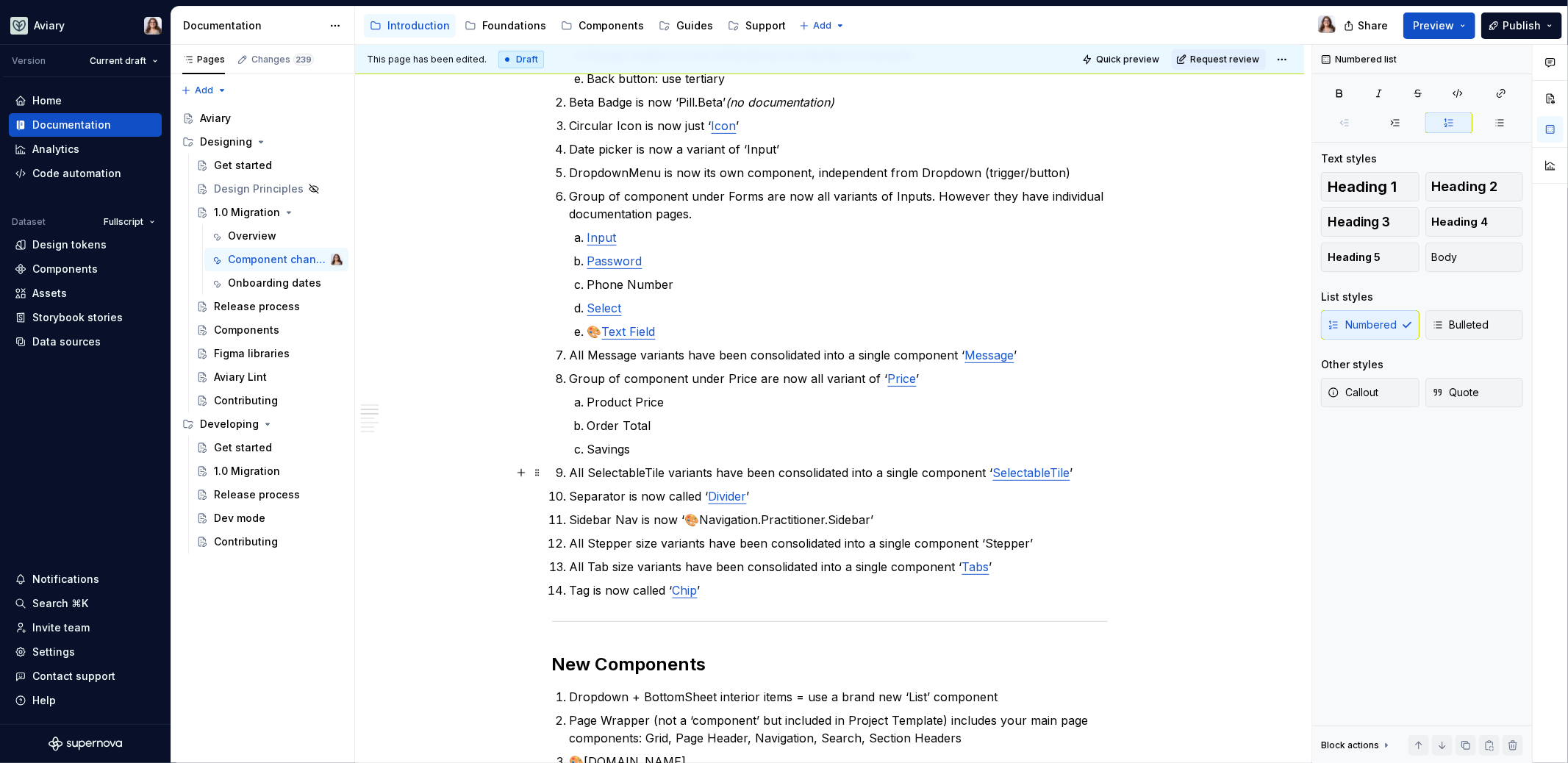
scroll to position [424, 0]
type textarea "*"
click at [700, 516] on p "Sidebar Nav is now ‘🎨Navigation.Practitioner.Sidebar’" at bounding box center [838, 522] width 538 height 18
click at [697, 519] on p "Sidebar Nav is now ‘🎨Navigation.Practitioner.Sidebar’" at bounding box center [838, 522] width 538 height 18
click at [597, 331] on p "🎨 Text Field" at bounding box center [847, 334] width 520 height 18
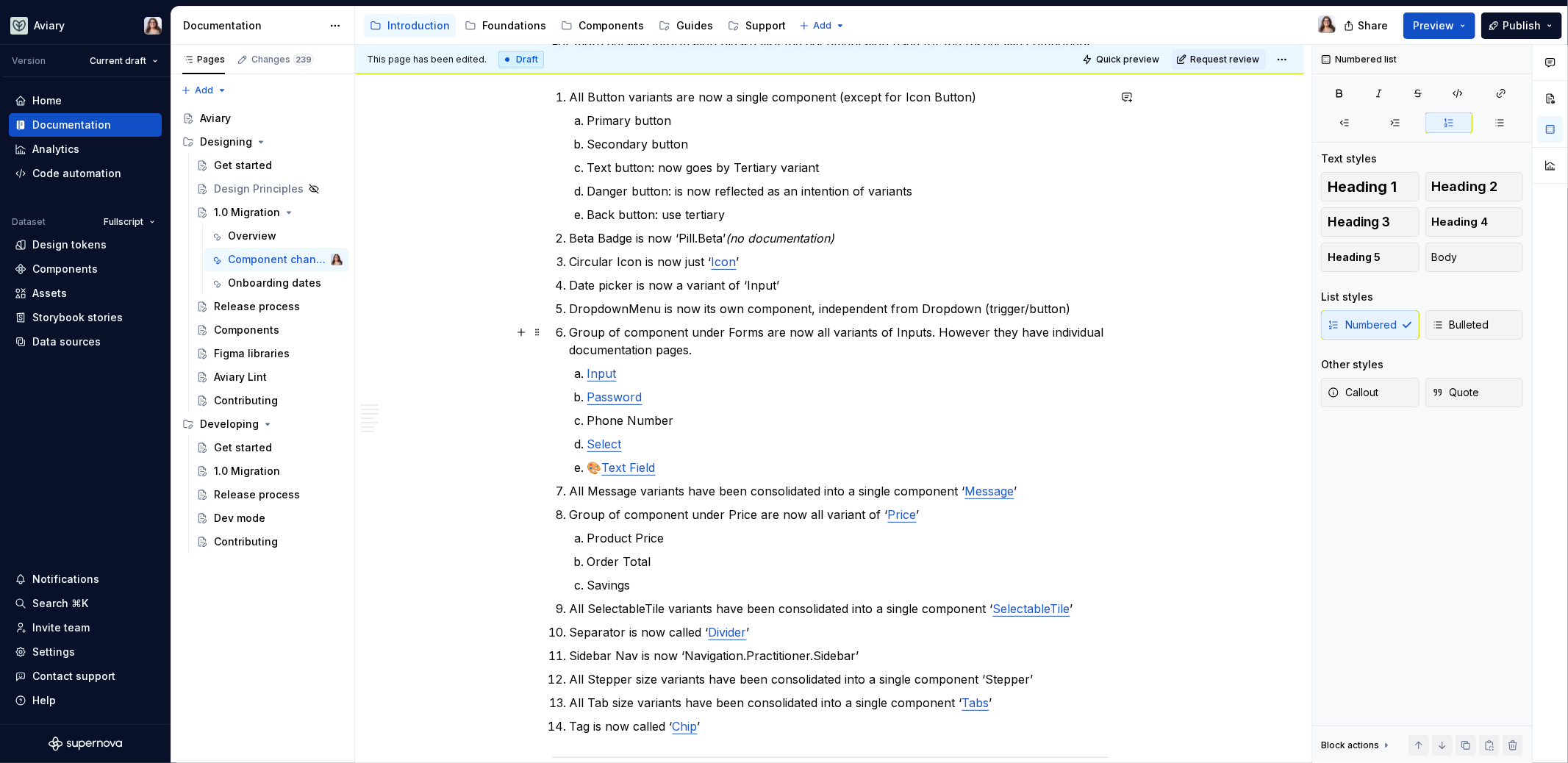
scroll to position [290, 0]
click at [669, 420] on p "Phone Number" at bounding box center [847, 421] width 520 height 18
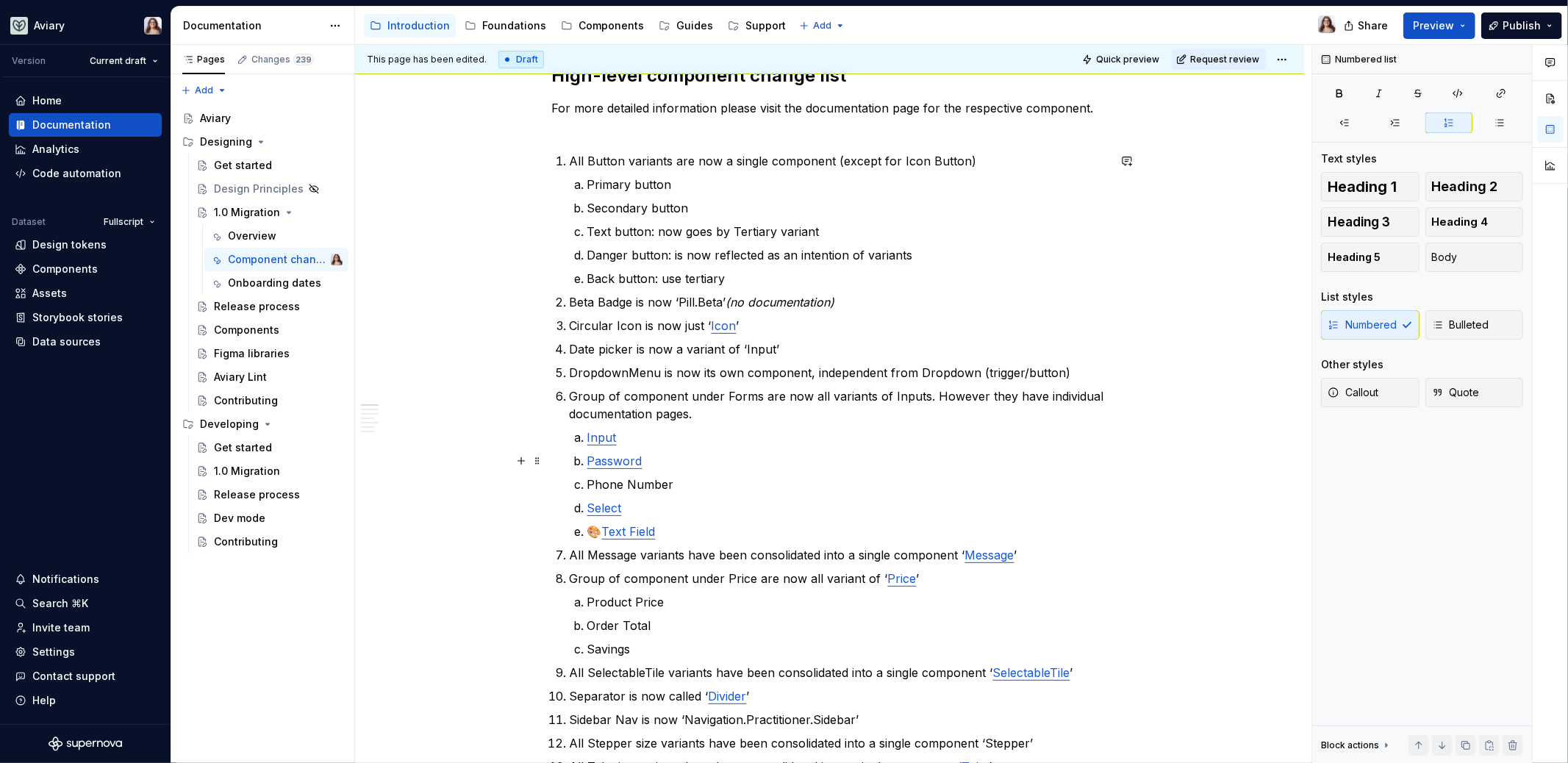
scroll to position [244, 0]
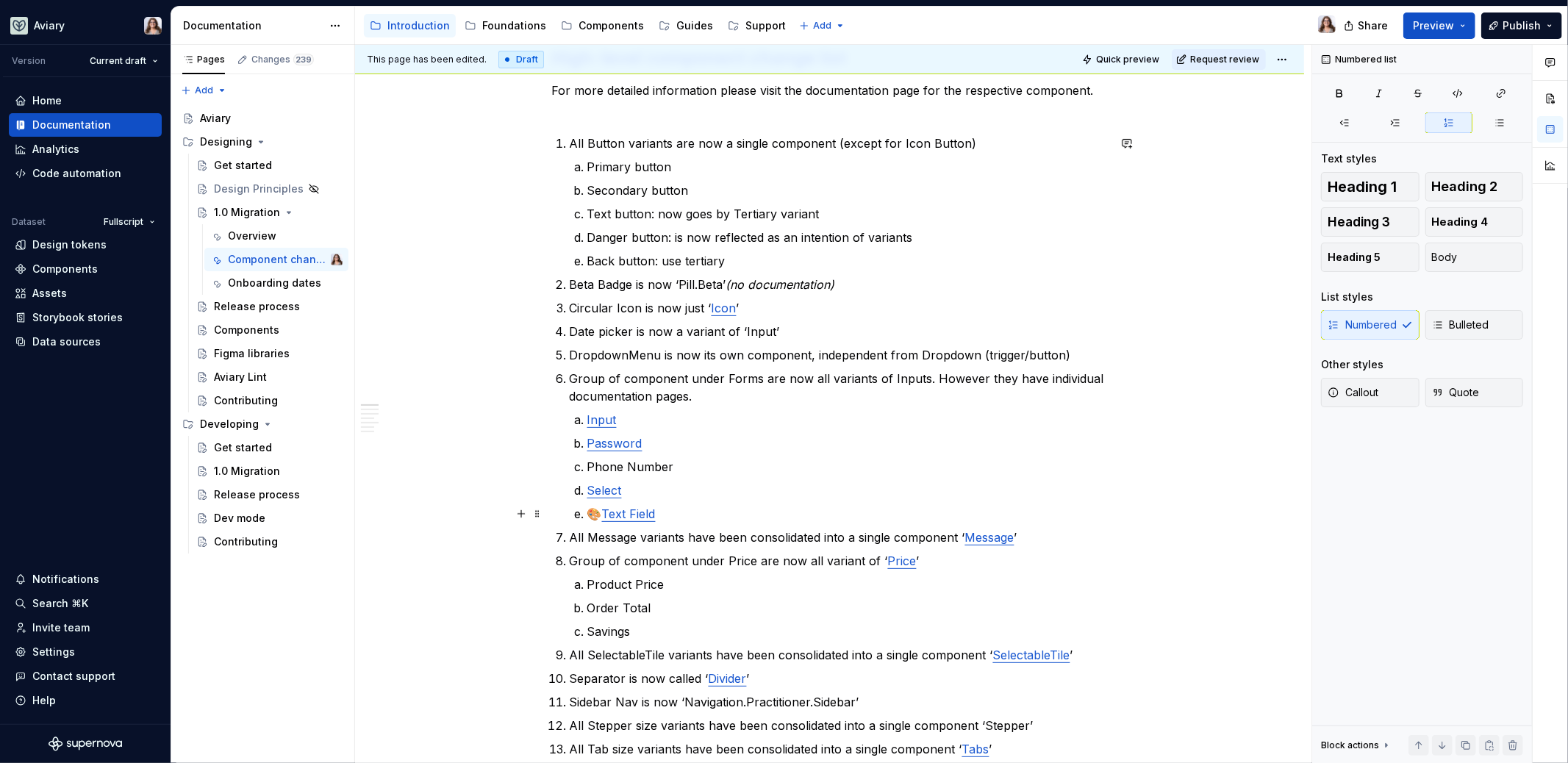
click at [660, 515] on p "🎨 Text Field" at bounding box center [847, 513] width 520 height 18
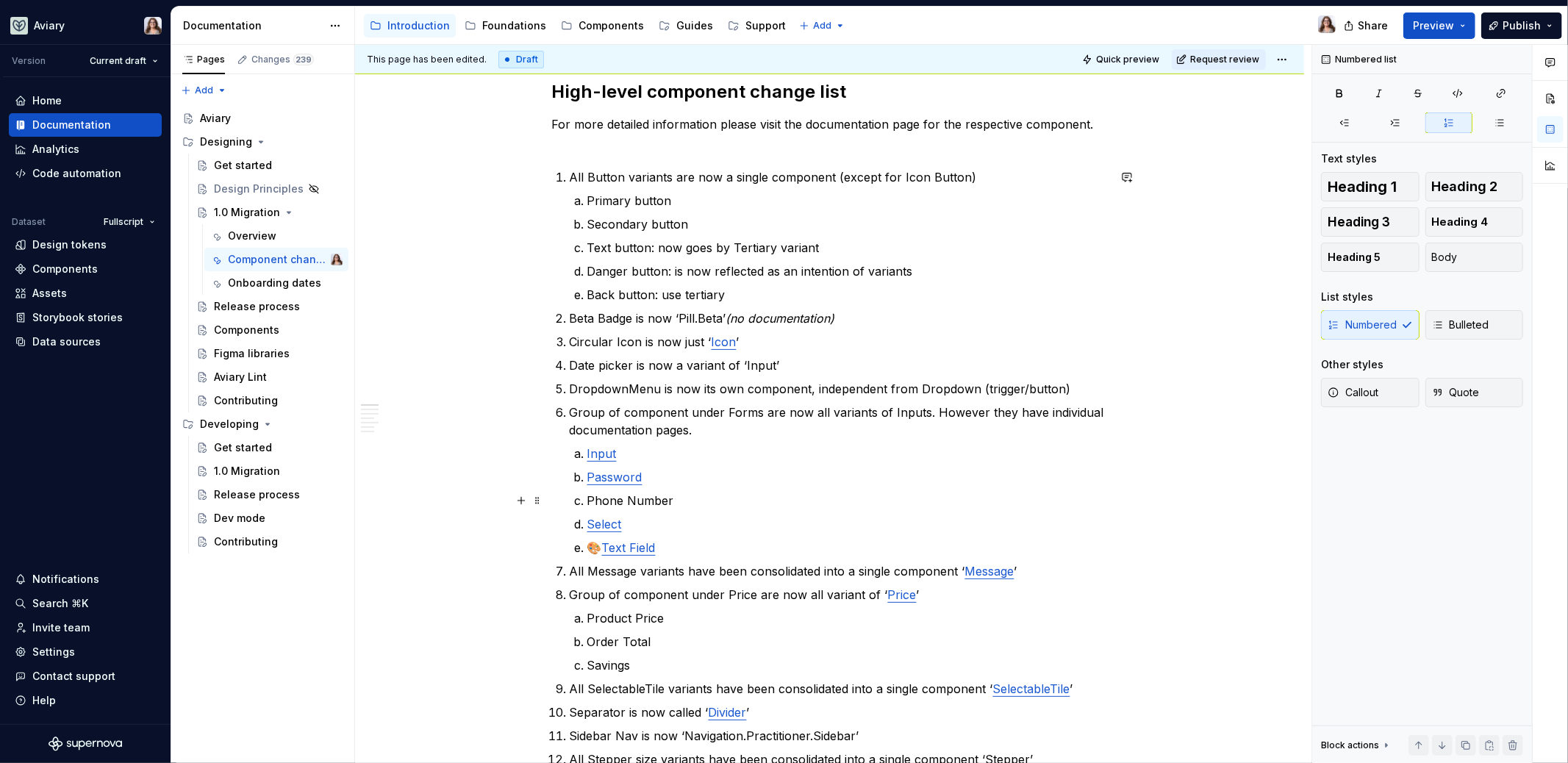
scroll to position [209, 0]
drag, startPoint x: 771, startPoint y: 365, endPoint x: 741, endPoint y: 365, distance: 30.0
click at [741, 365] on p "Date picker is now a variant of ‘Input’" at bounding box center [838, 367] width 538 height 18
click at [796, 368] on p "Date picker is now a variant of ‘Input’" at bounding box center [838, 367] width 538 height 18
click at [603, 367] on p "Date picker is now a variant of ‘Input’" at bounding box center [838, 367] width 538 height 18
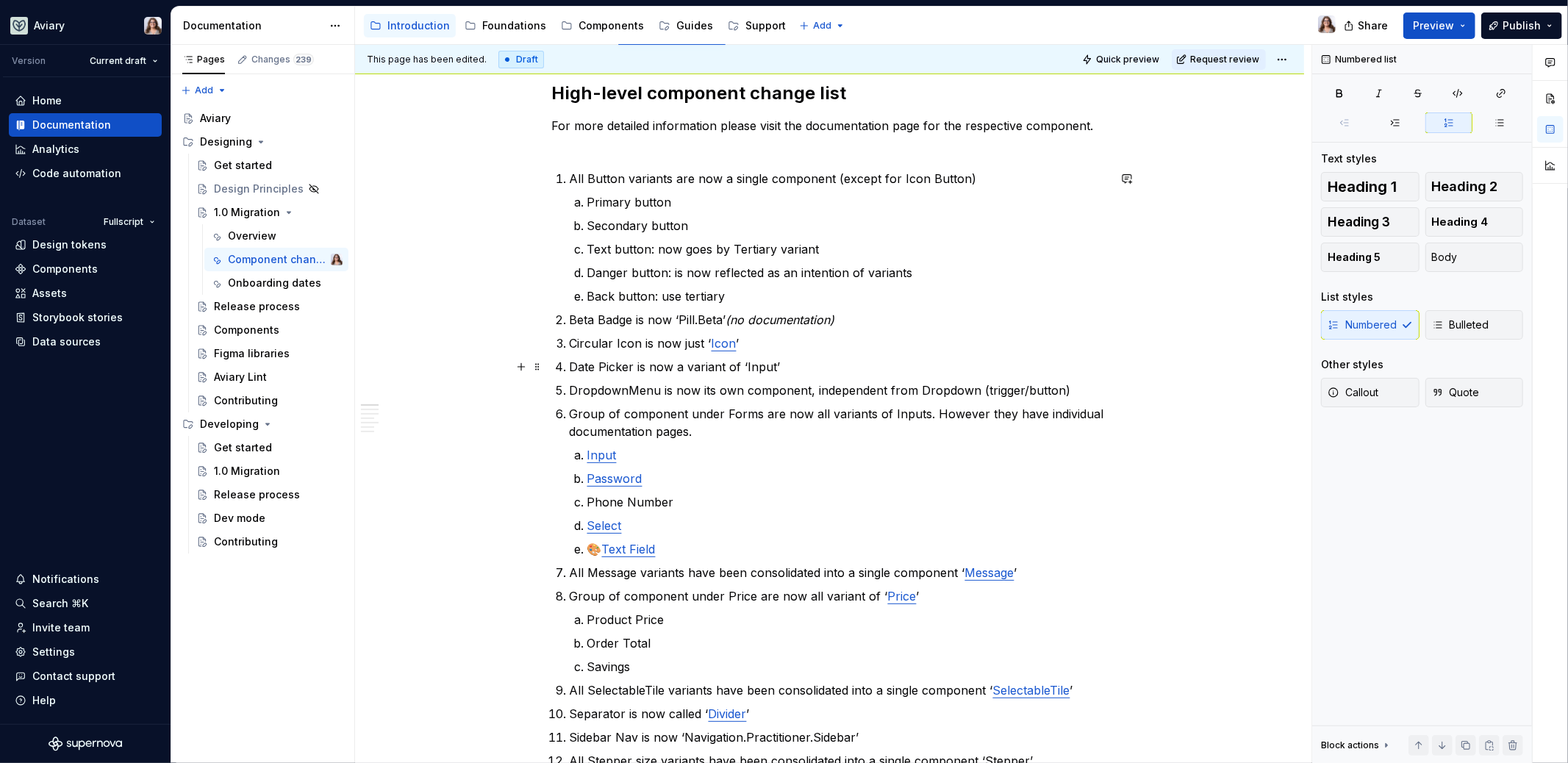
click at [792, 366] on p "Date Picker is now a variant of ‘Input’" at bounding box center [838, 367] width 538 height 18
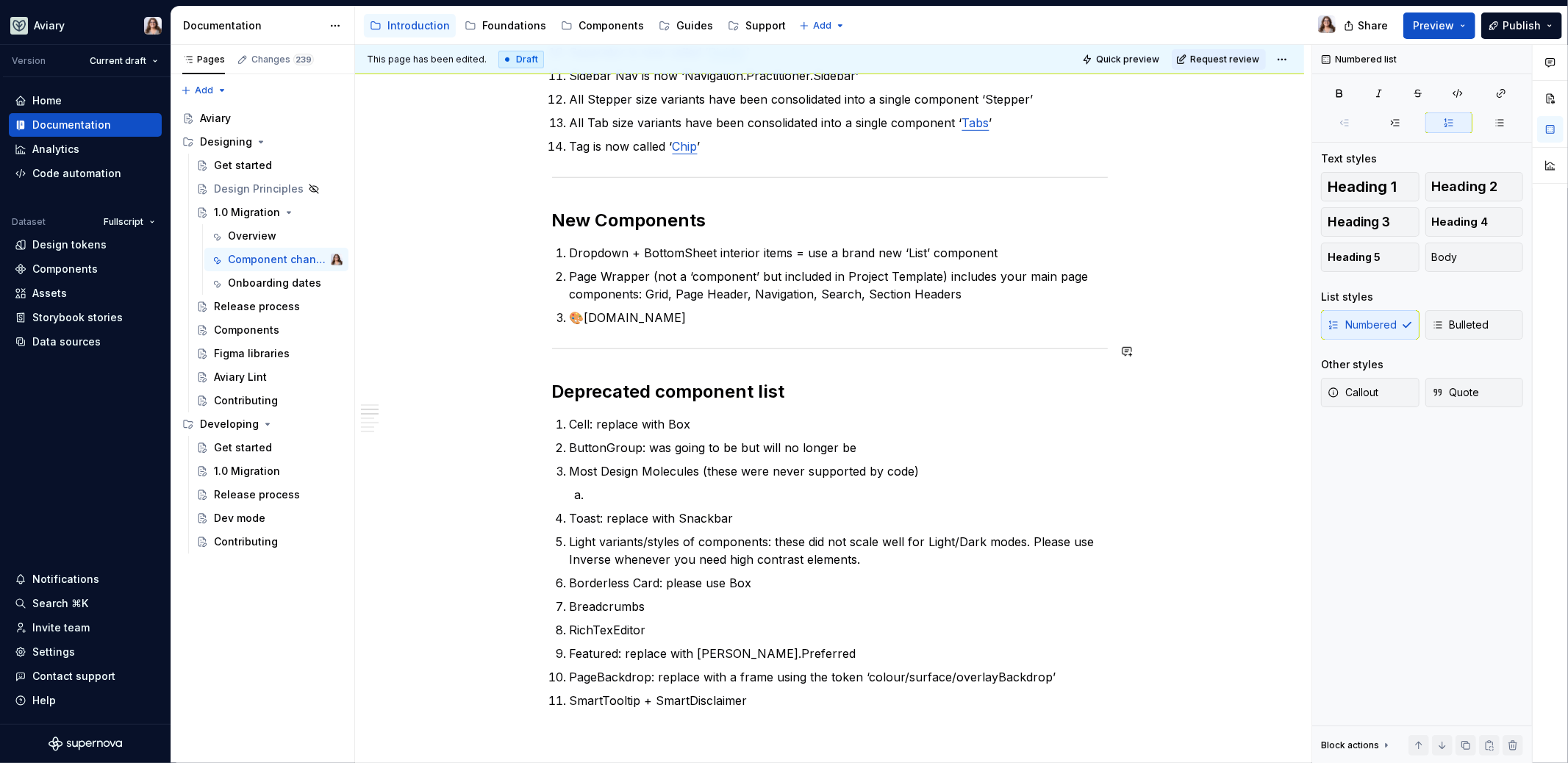
scroll to position [890, 0]
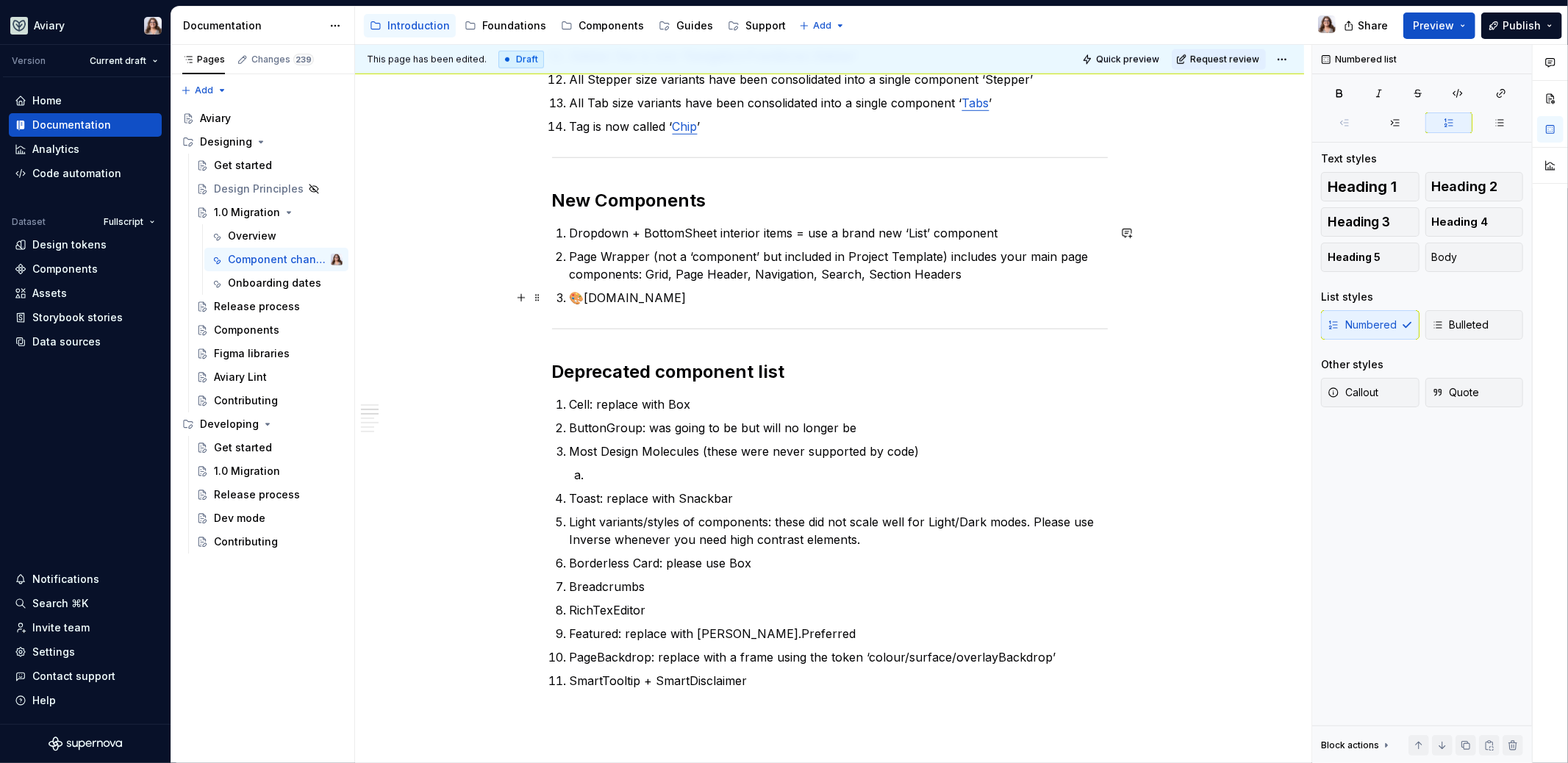
click at [646, 297] on p "🎨[DOMAIN_NAME]" at bounding box center [838, 297] width 538 height 18
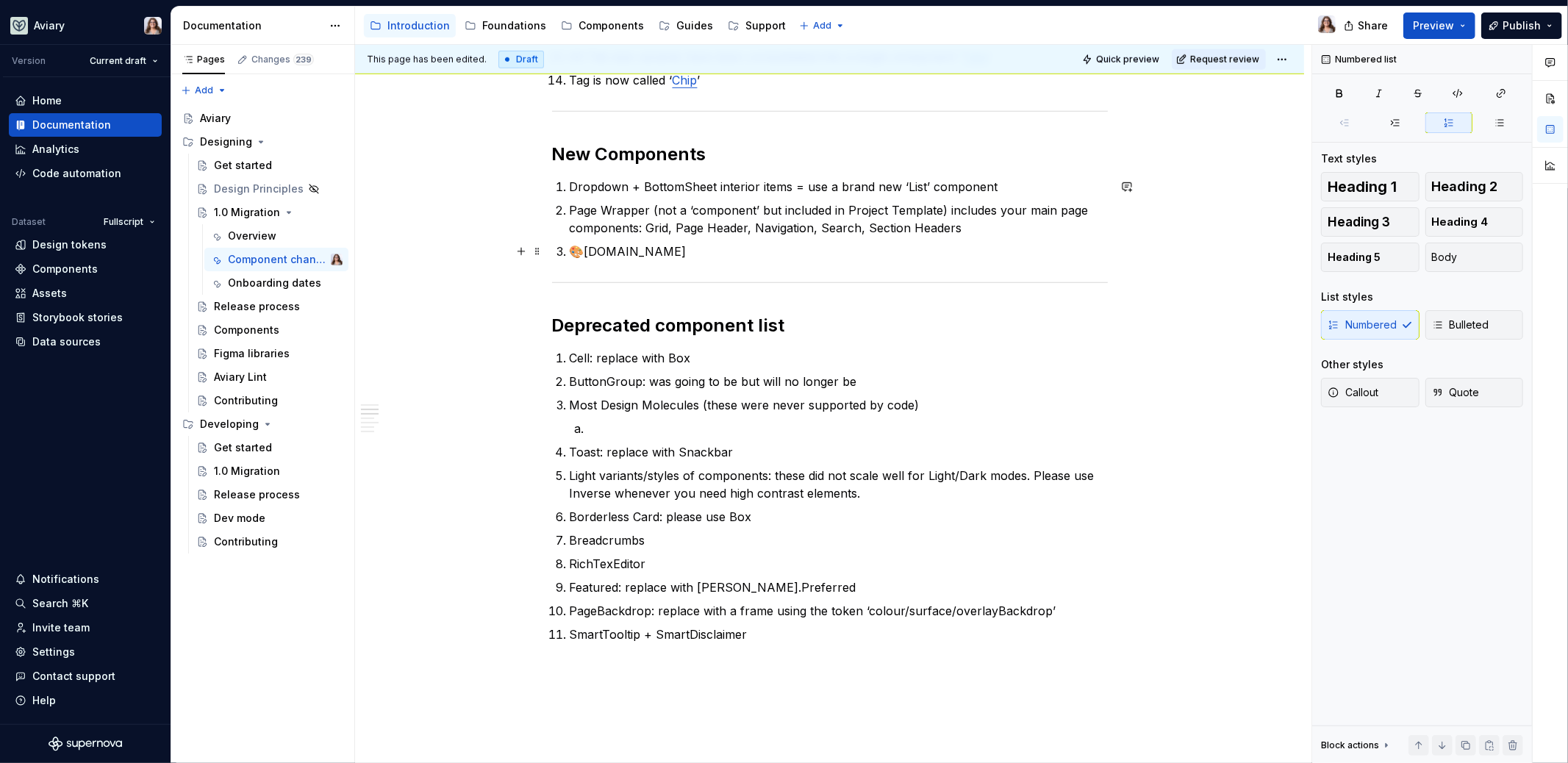
scroll to position [936, 0]
click at [660, 186] on p "Dropdown + BottomSheet interior items = use a brand new ‘List’ component" at bounding box center [838, 187] width 538 height 18
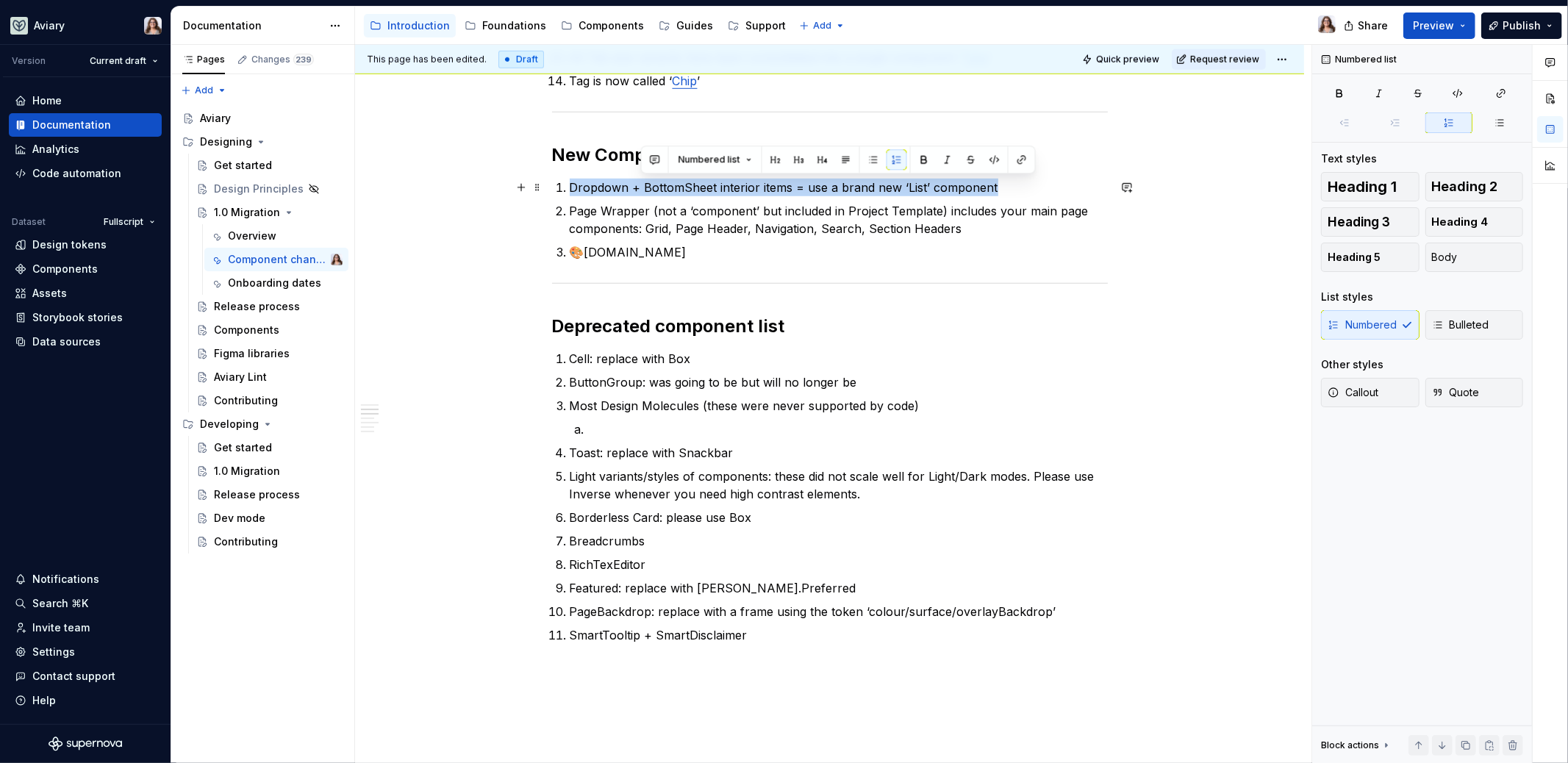
click at [660, 186] on p "Dropdown + BottomSheet interior items = use a brand new ‘List’ component" at bounding box center [838, 187] width 538 height 18
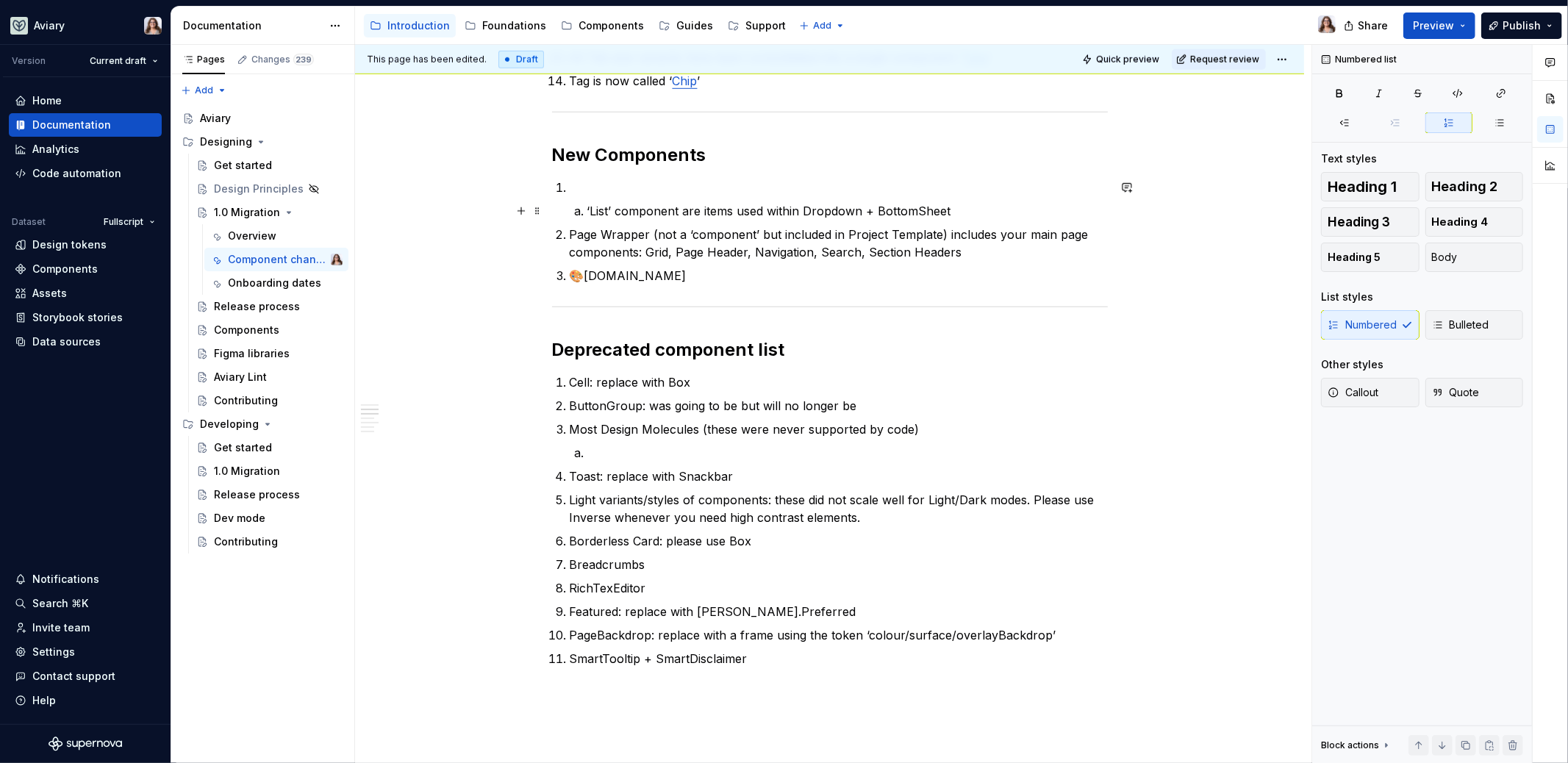
click at [587, 208] on li "‘List’ component are items used within Dropdown + BottomSheet" at bounding box center [847, 210] width 520 height 18
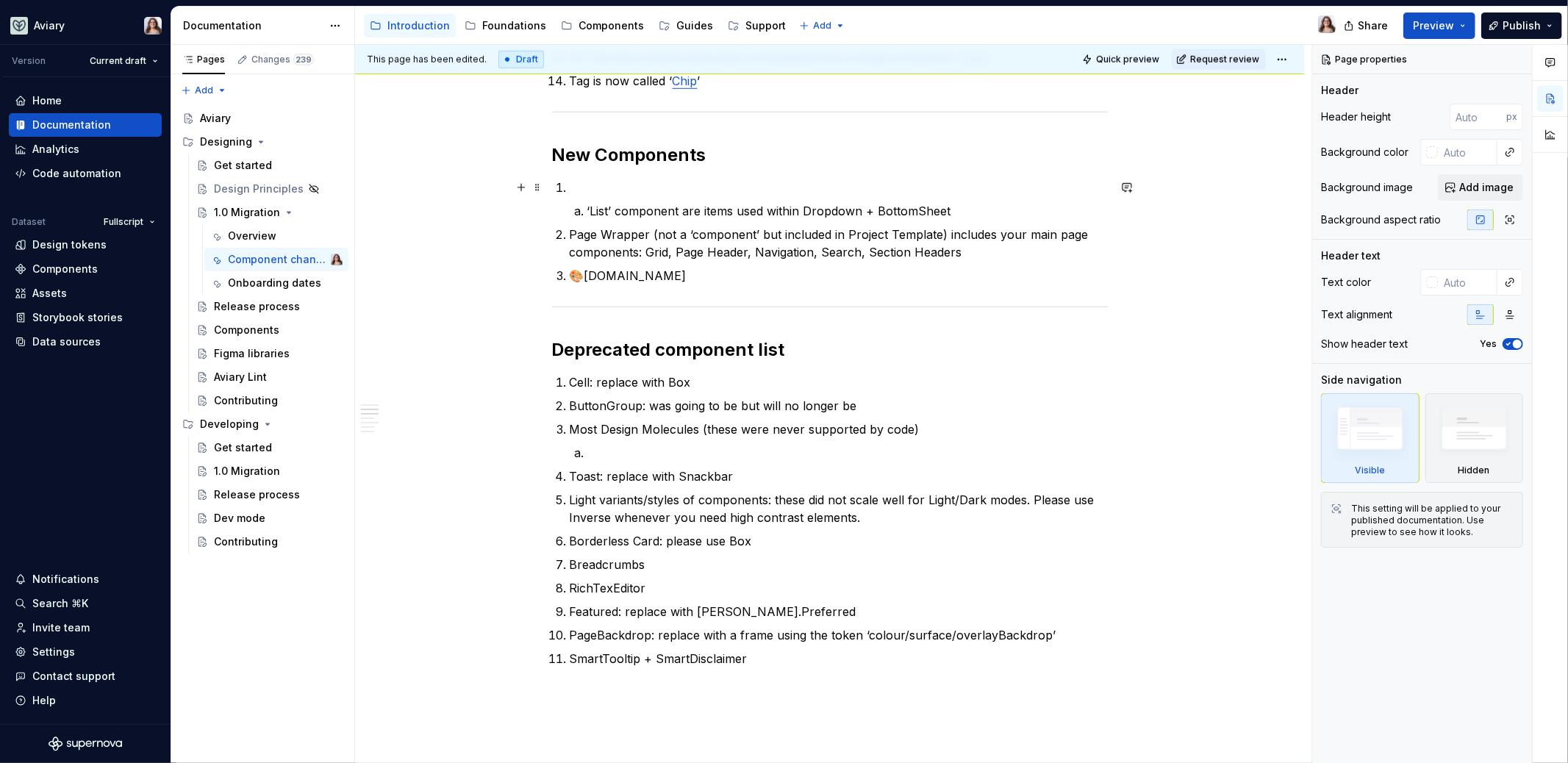
click at [571, 184] on p at bounding box center [838, 187] width 538 height 18
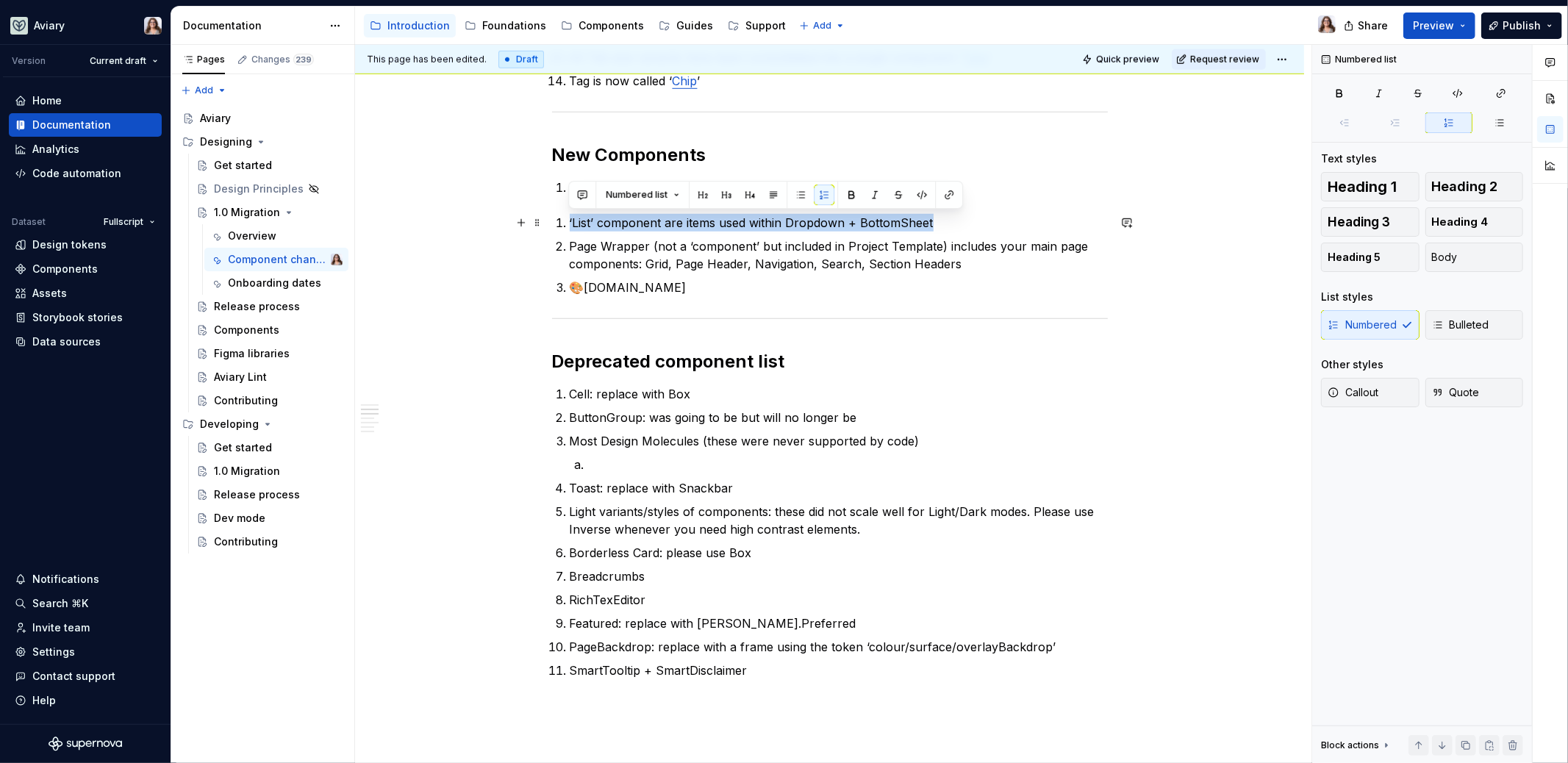
drag, startPoint x: 949, startPoint y: 221, endPoint x: 499, endPoint y: 218, distance: 450.0
click at [499, 218] on div "High-level component change list For more detailed information please visit the…" at bounding box center [830, 356] width 949 height 2074
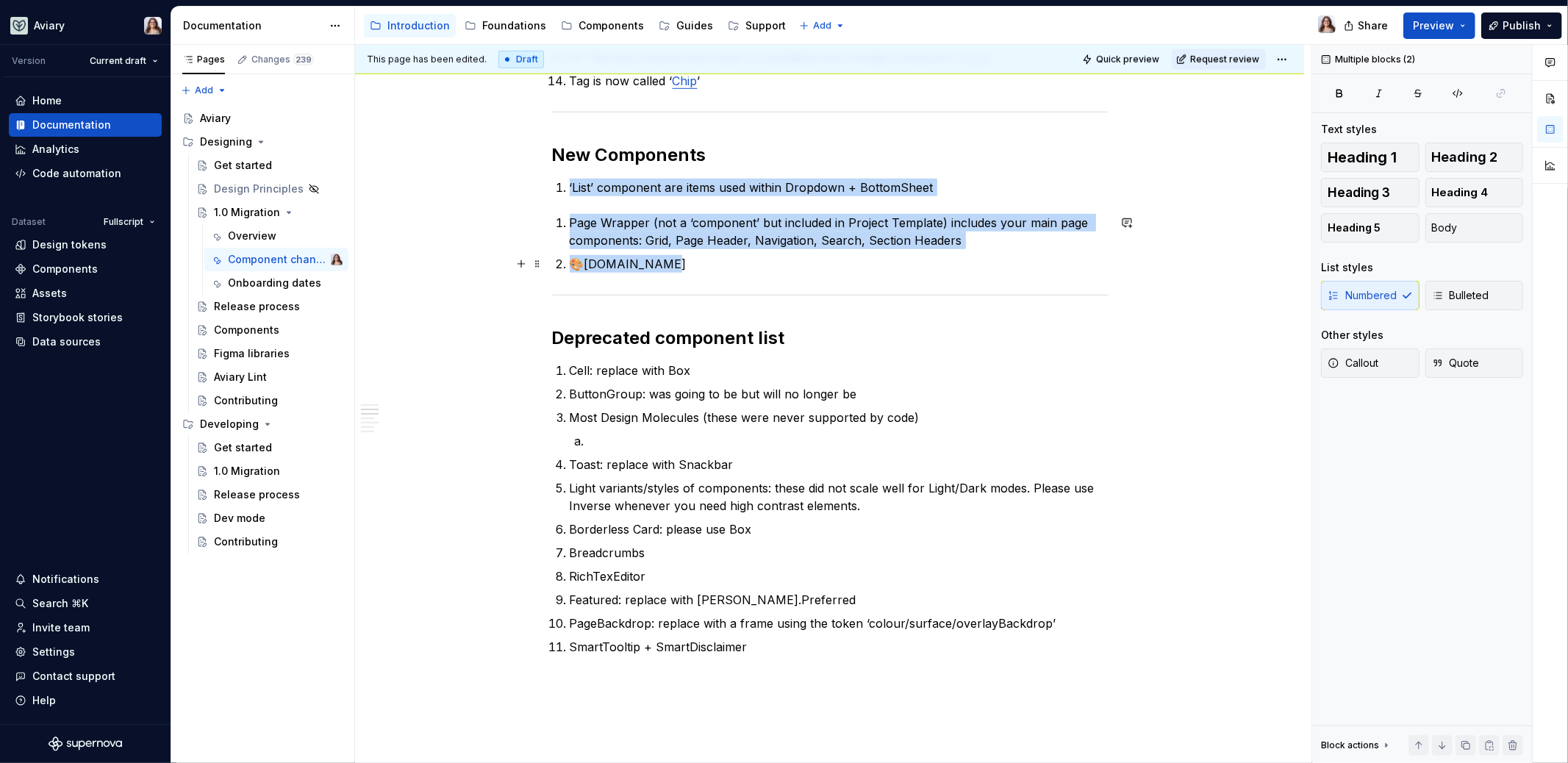
drag, startPoint x: 568, startPoint y: 184, endPoint x: 619, endPoint y: 272, distance: 101.7
click at [619, 272] on div "High-level component change list For more detailed information please visit the…" at bounding box center [830, 238] width 556 height 1769
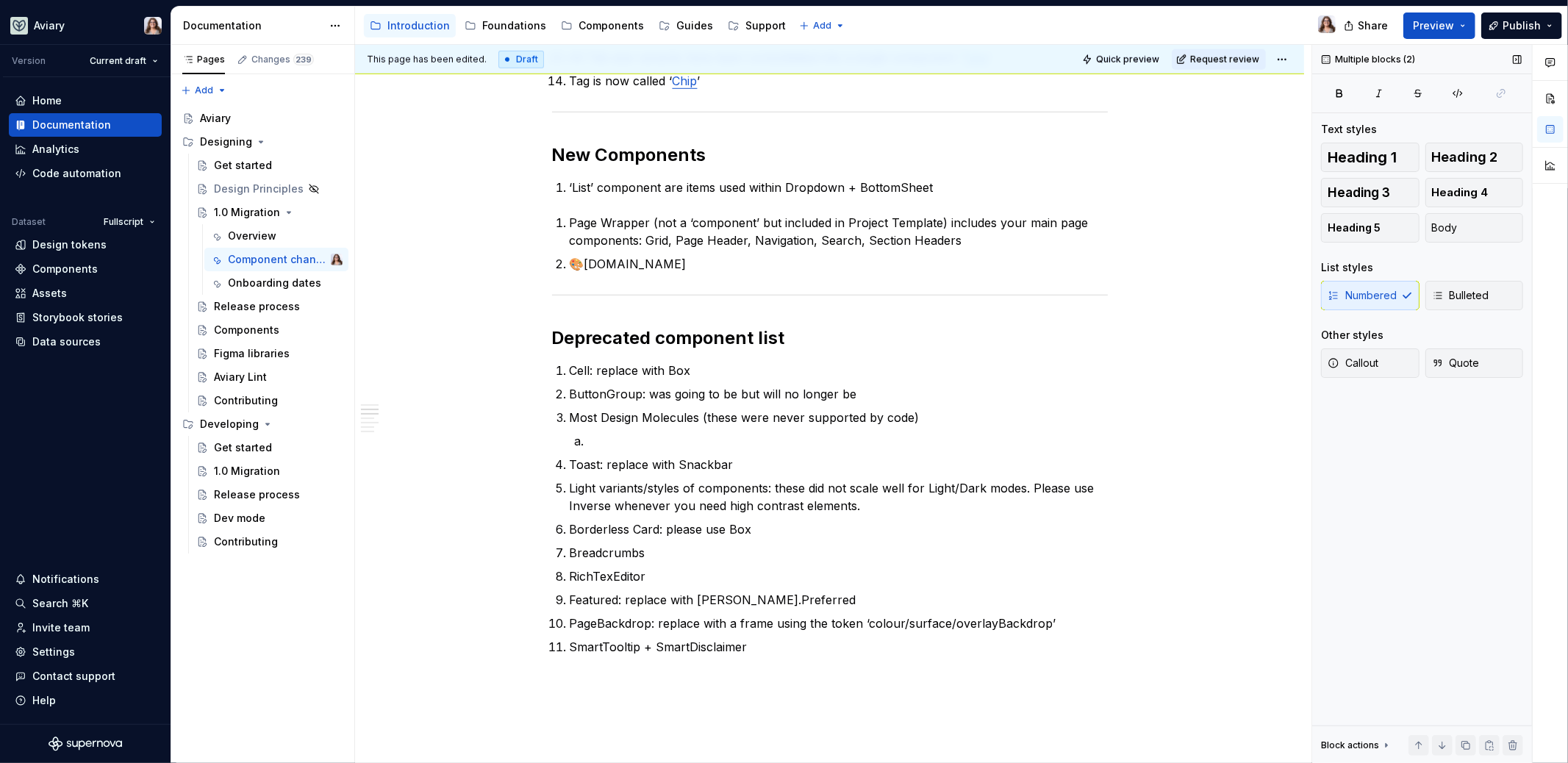
click at [1383, 297] on div "Numbered Bulleted" at bounding box center [1422, 295] width 202 height 29
click at [1439, 296] on icon "button" at bounding box center [1438, 295] width 12 height 12
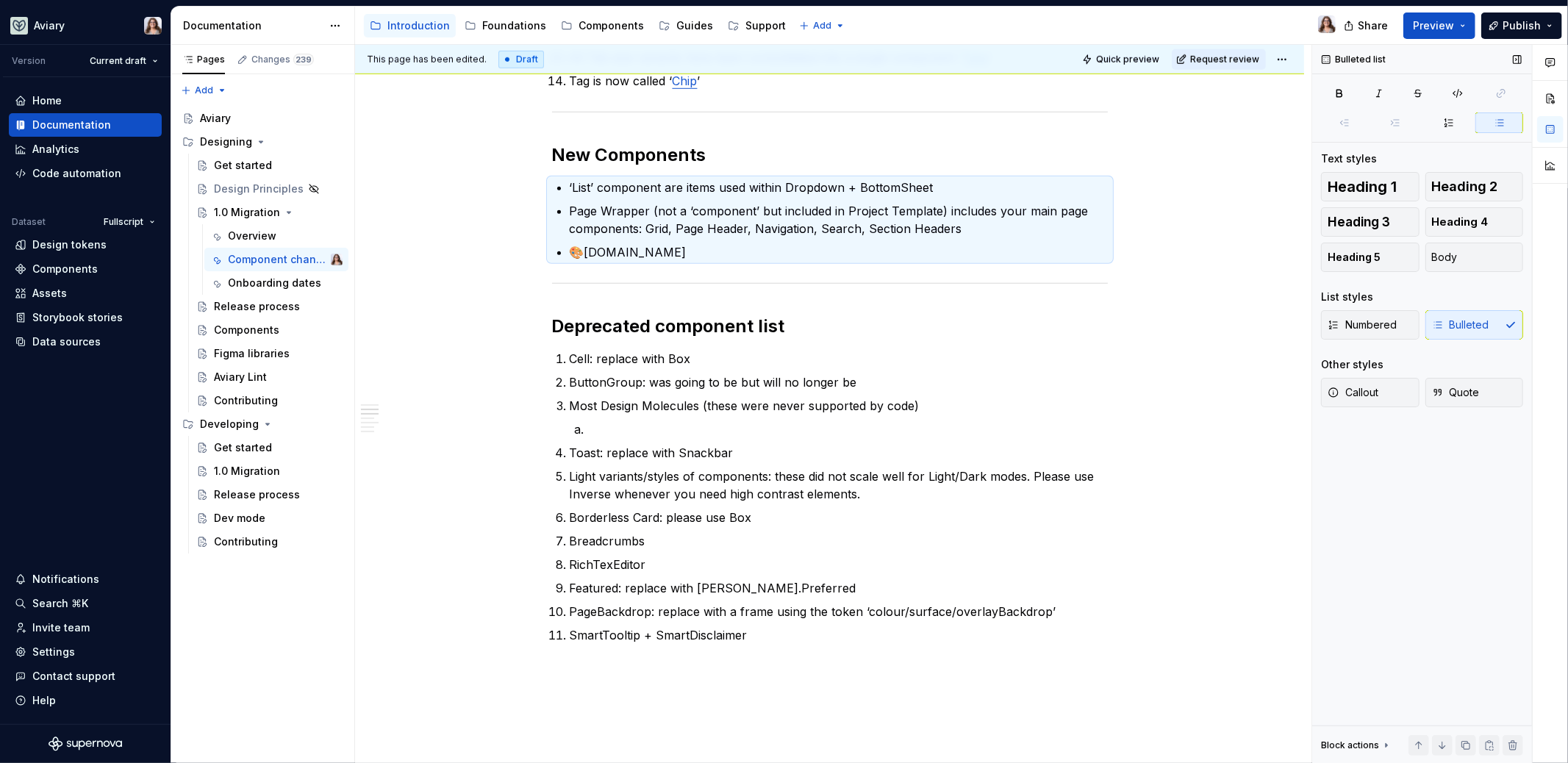
click at [1385, 296] on div "List styles" at bounding box center [1422, 297] width 202 height 15
click at [1373, 325] on span "Numbered" at bounding box center [1362, 324] width 69 height 15
click at [680, 251] on p "🎨[DOMAIN_NAME]" at bounding box center [838, 252] width 538 height 18
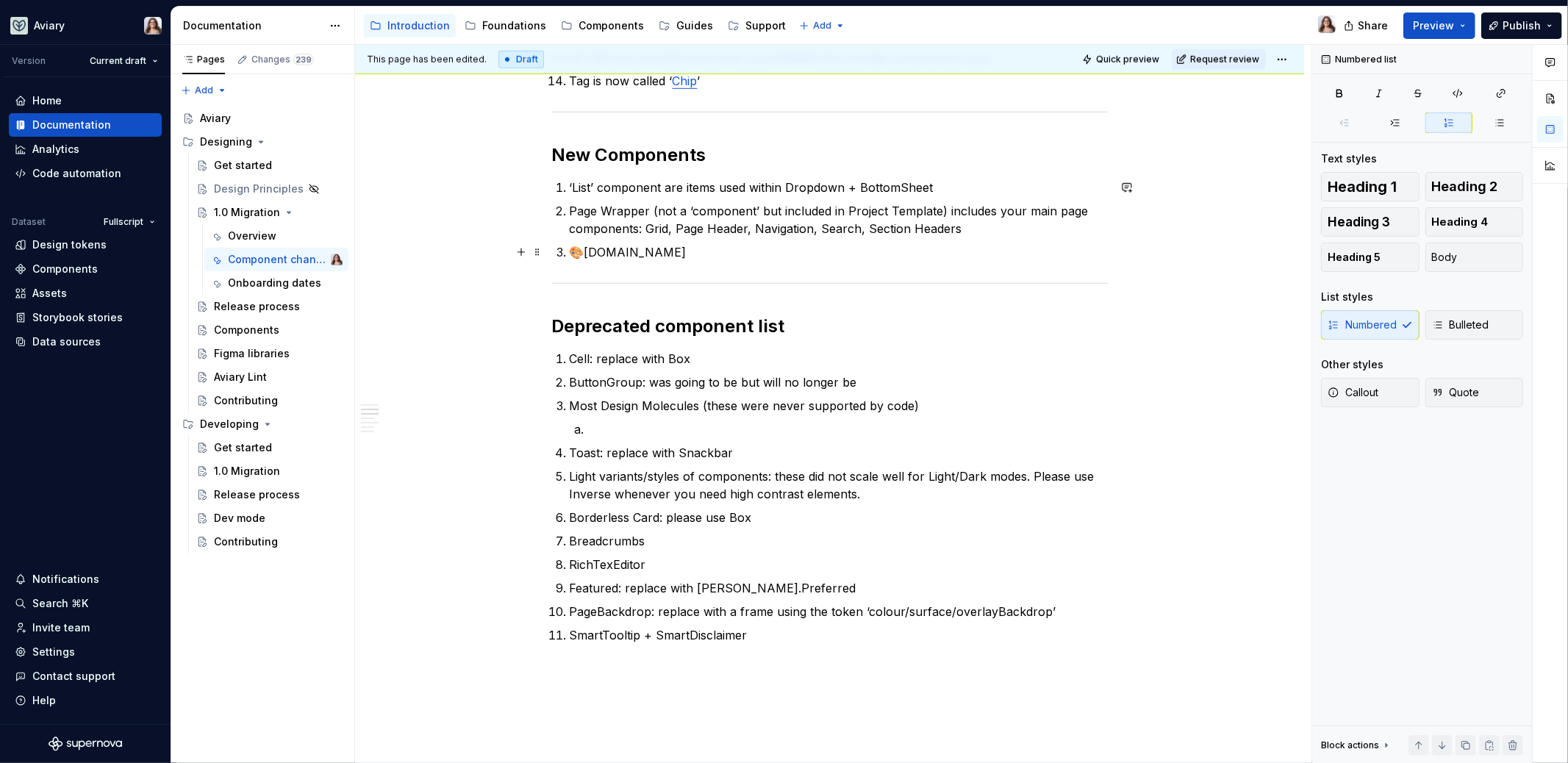
click at [582, 250] on p "🎨[DOMAIN_NAME]" at bounding box center [838, 252] width 538 height 18
click at [626, 253] on p "[DOMAIN_NAME]" at bounding box center [838, 252] width 538 height 18
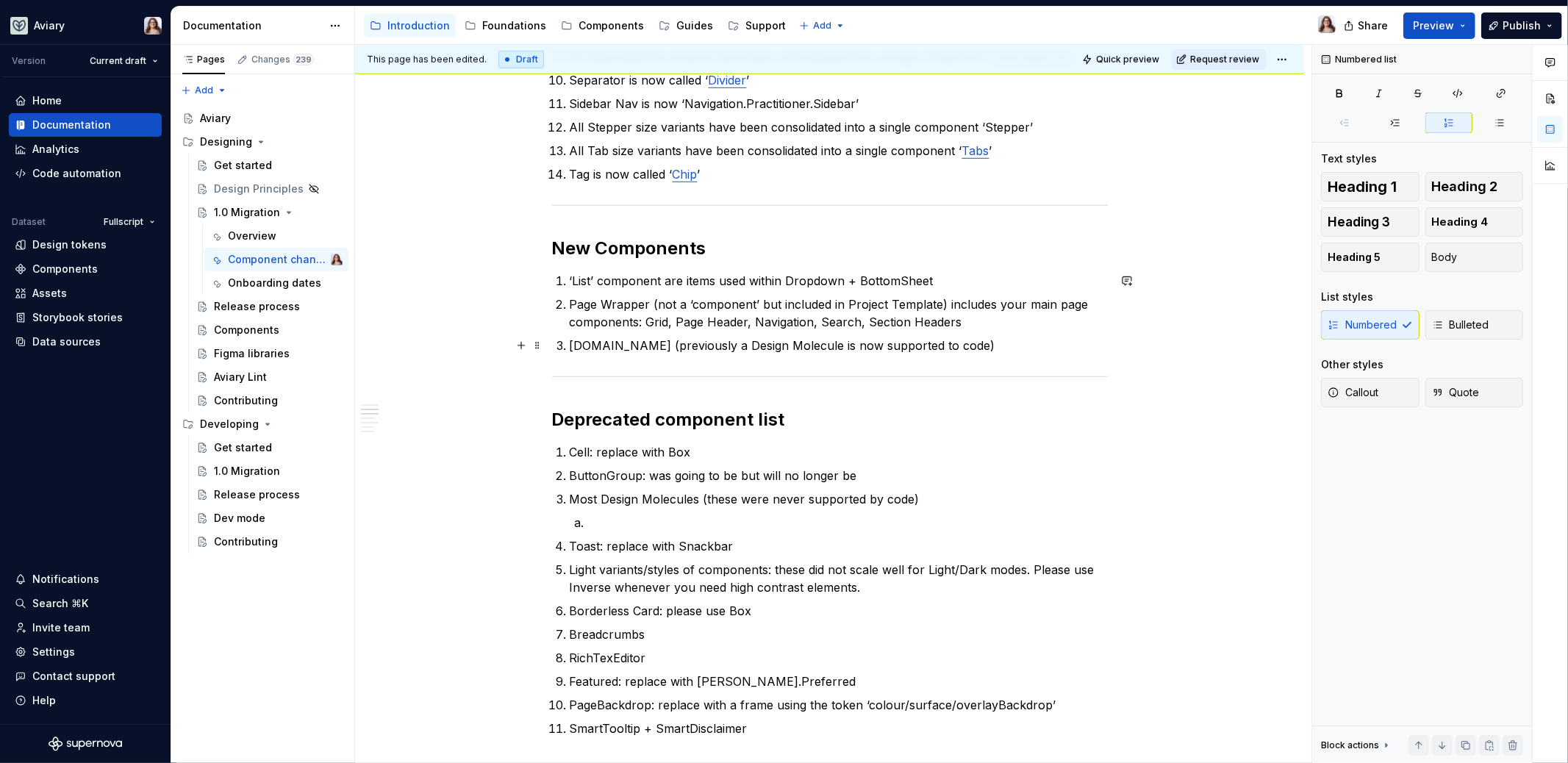
click at [956, 345] on p "[DOMAIN_NAME] (previously a Design Molecule is now supported to code)" at bounding box center [838, 345] width 538 height 18
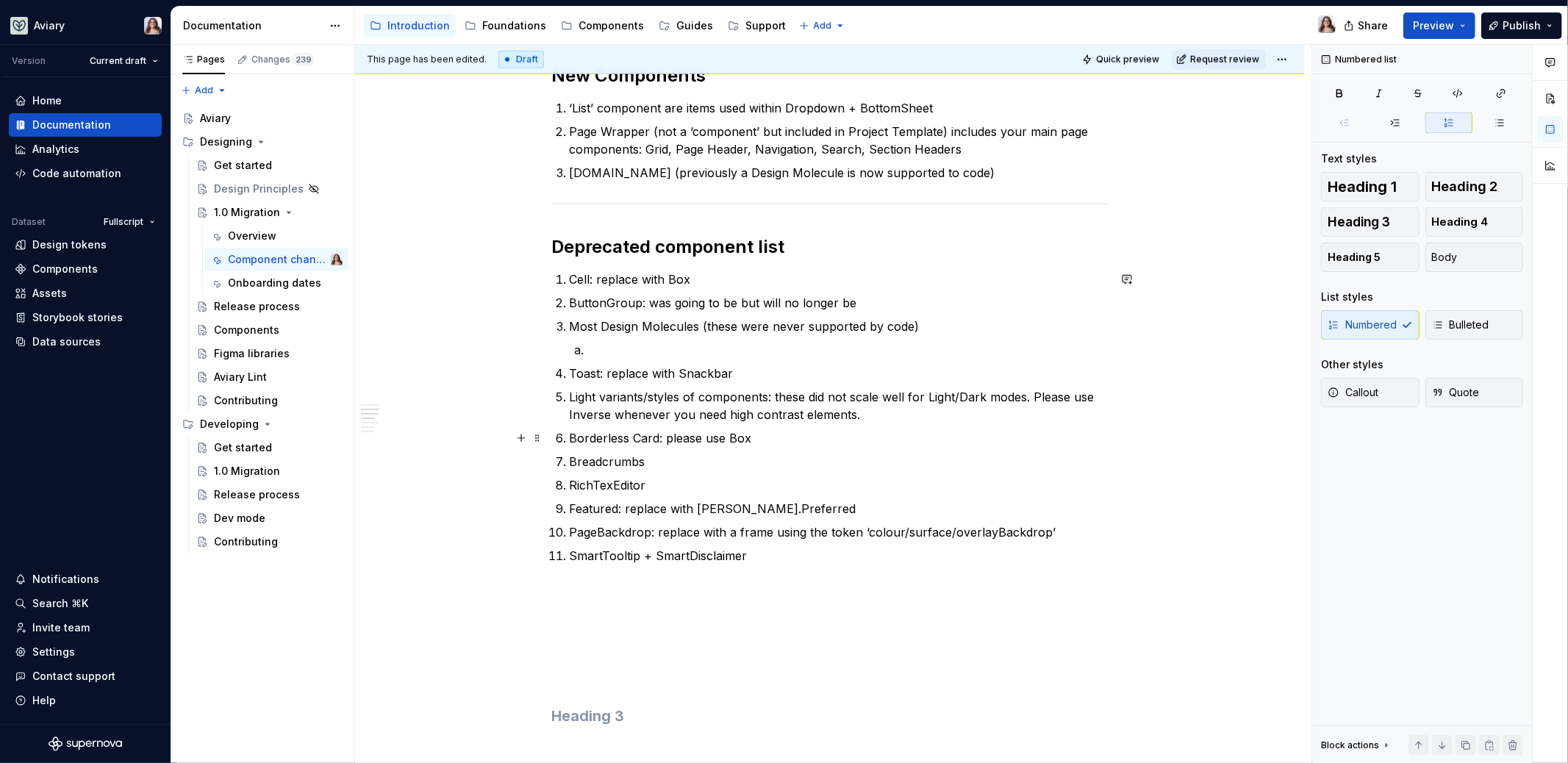
scroll to position [1020, 0]
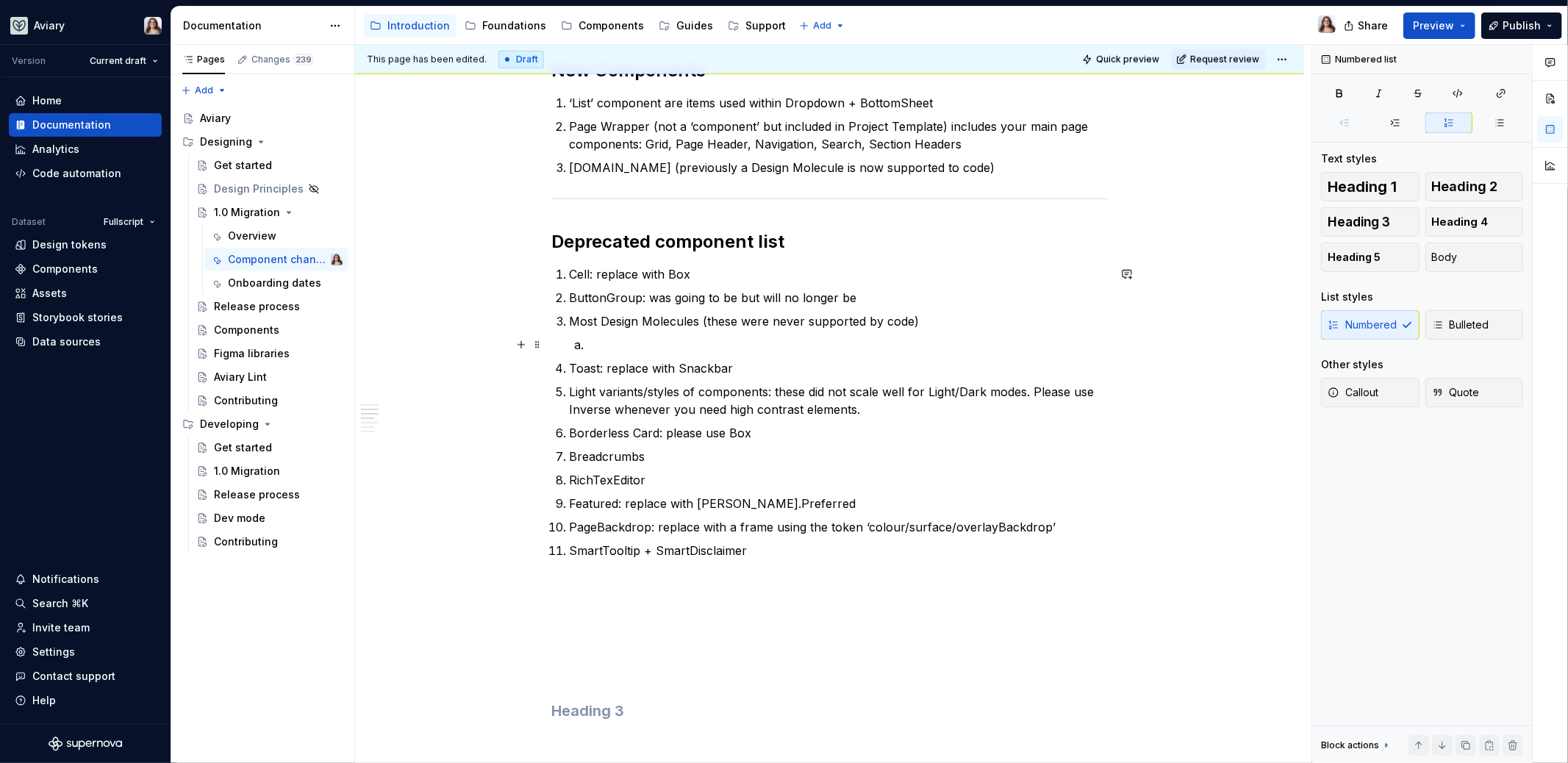
click at [587, 345] on p at bounding box center [847, 345] width 520 height 18
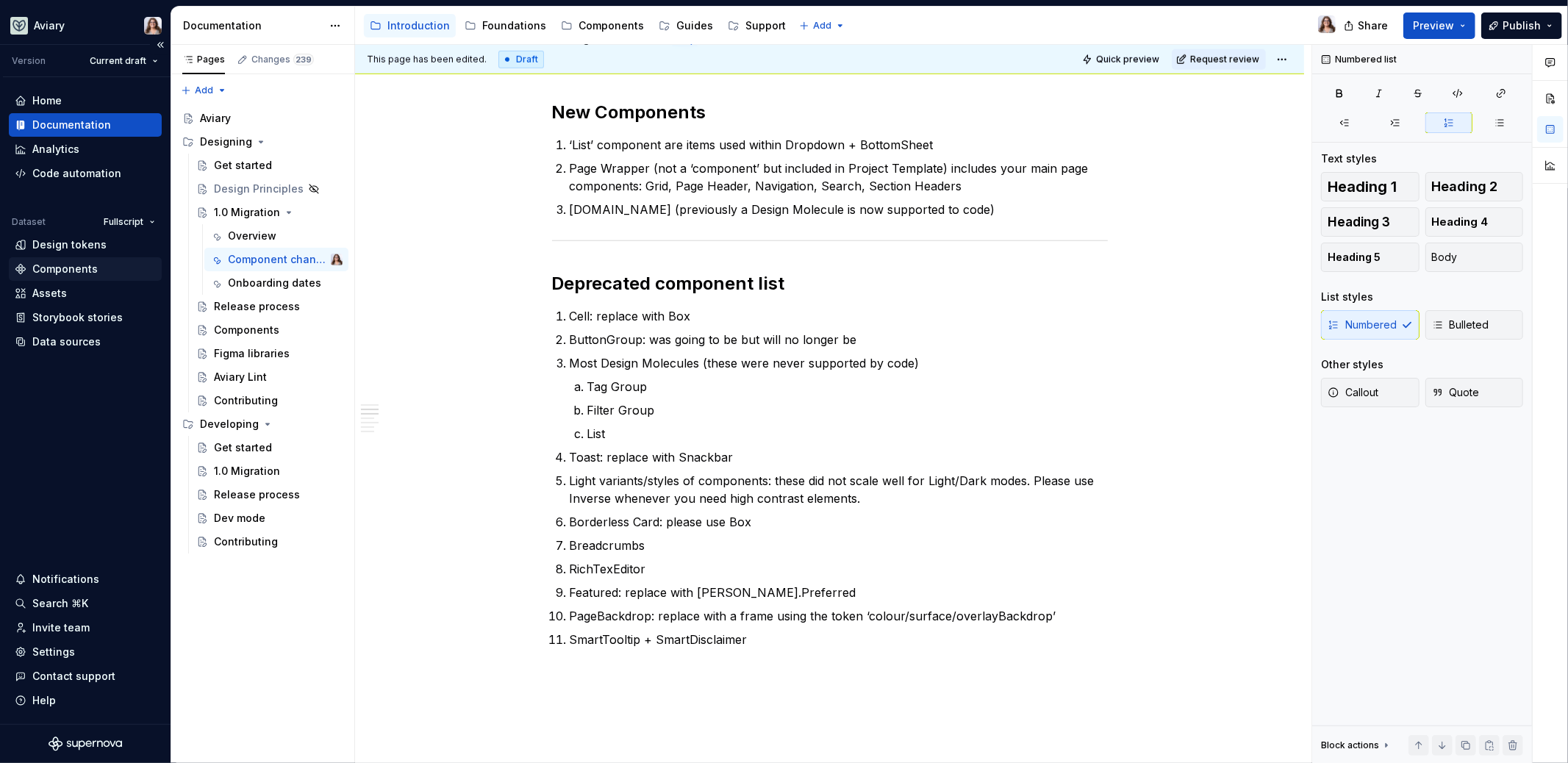
click at [59, 268] on div "Components" at bounding box center [65, 269] width 65 height 15
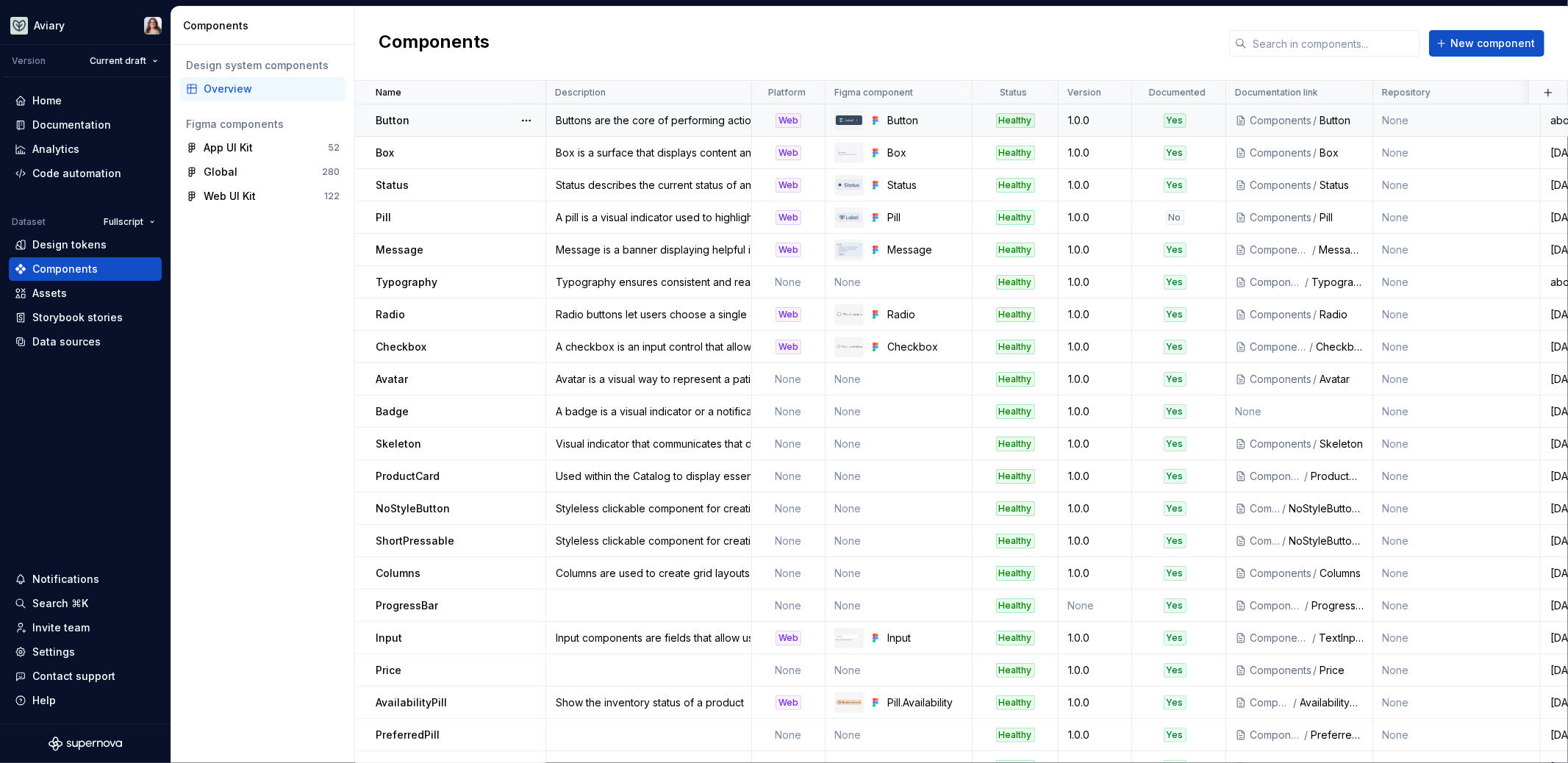
click at [465, 122] on div "Button" at bounding box center [460, 120] width 169 height 15
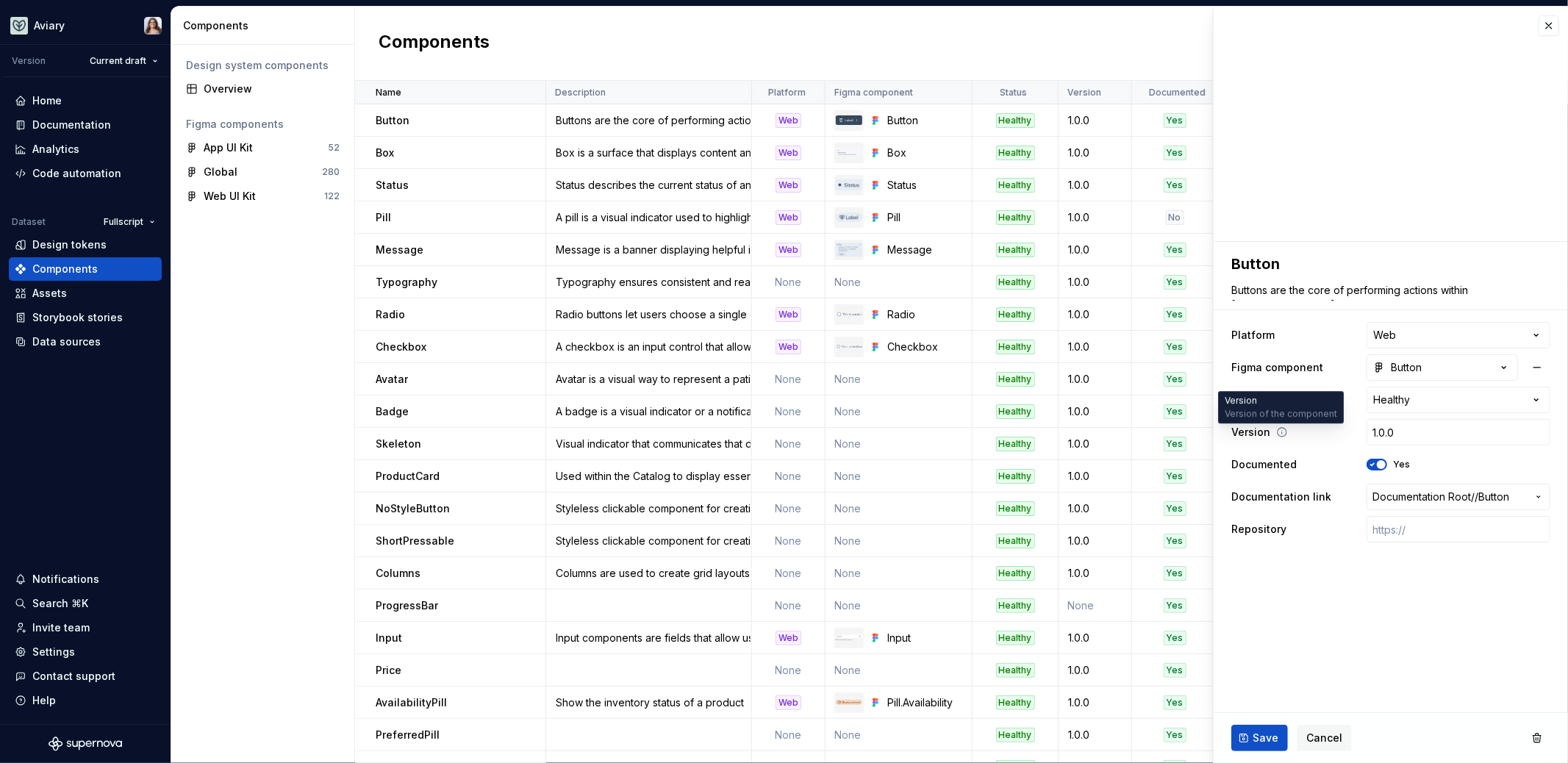
click at [1281, 429] on icon at bounding box center [1281, 432] width 12 height 12
click at [1319, 741] on ul "No internet connection. Reconnect to ensure all of your changes are synced." at bounding box center [1387, 751] width 361 height 24
click at [1320, 736] on span "Cancel" at bounding box center [1324, 738] width 36 height 15
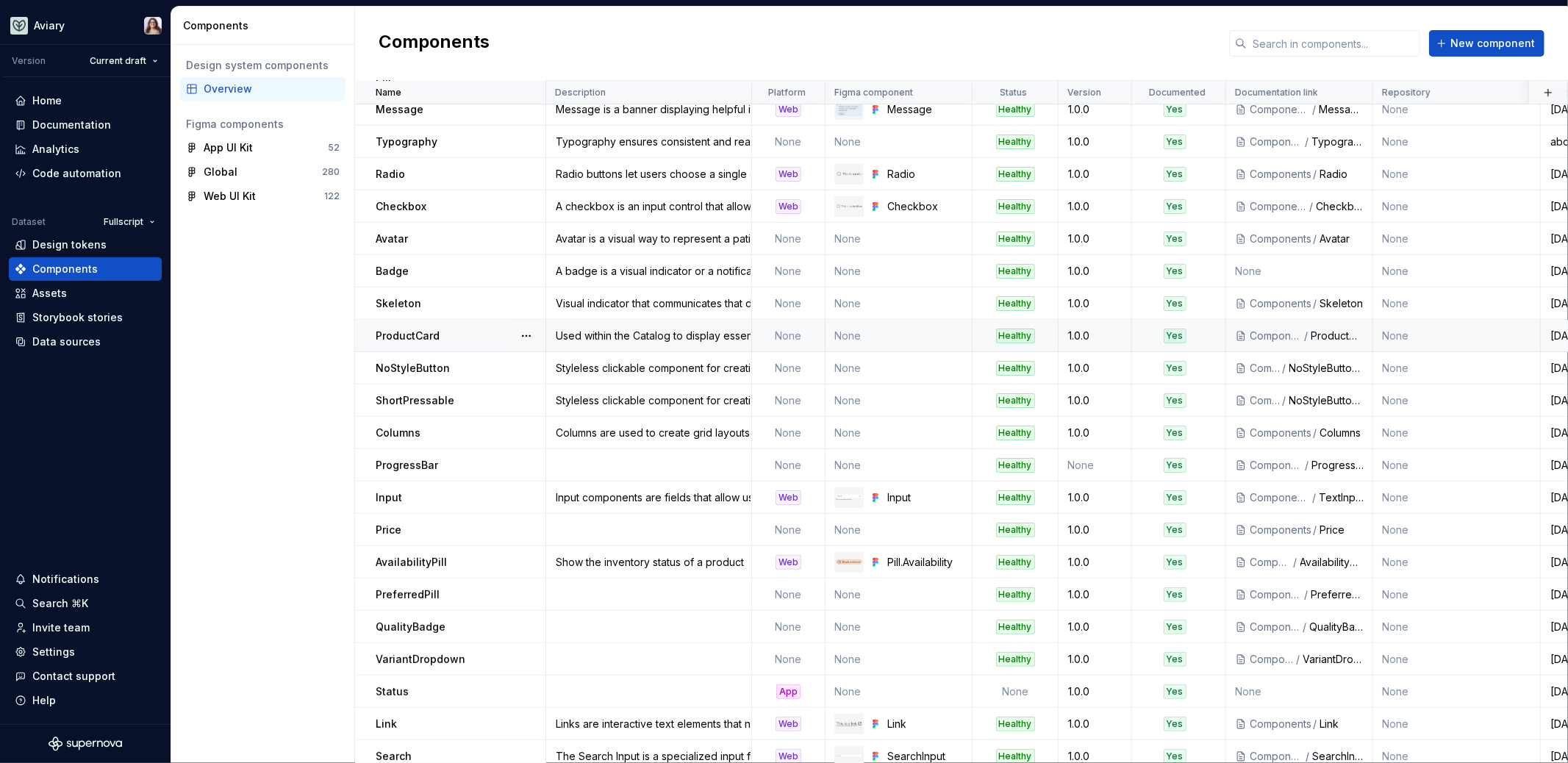
scroll to position [142, 0]
click at [463, 368] on div "NoStyleButton" at bounding box center [460, 367] width 169 height 15
type textarea "*"
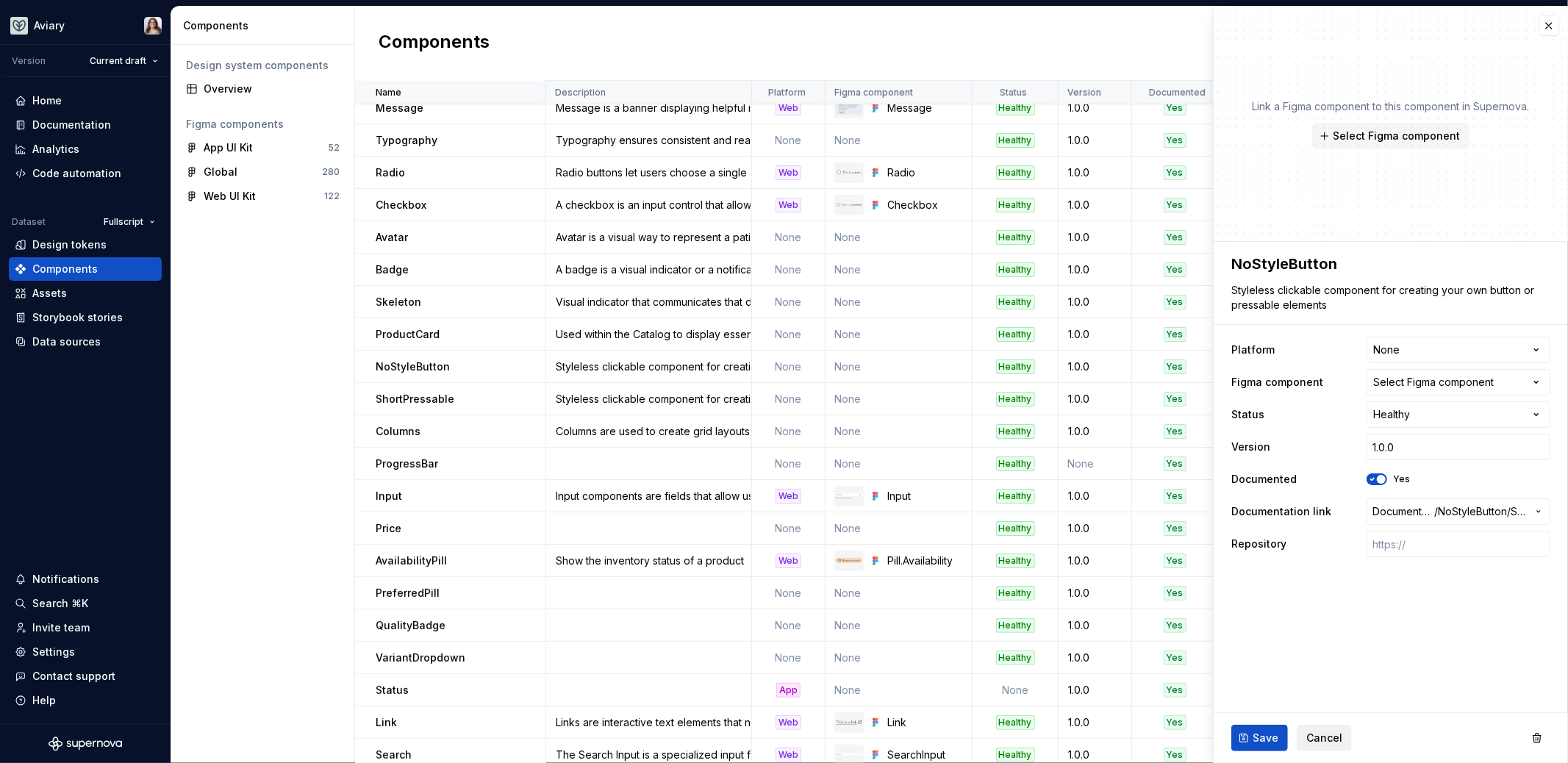
click at [1331, 735] on span "Cancel" at bounding box center [1324, 738] width 36 height 15
